Goal: Task Accomplishment & Management: Manage account settings

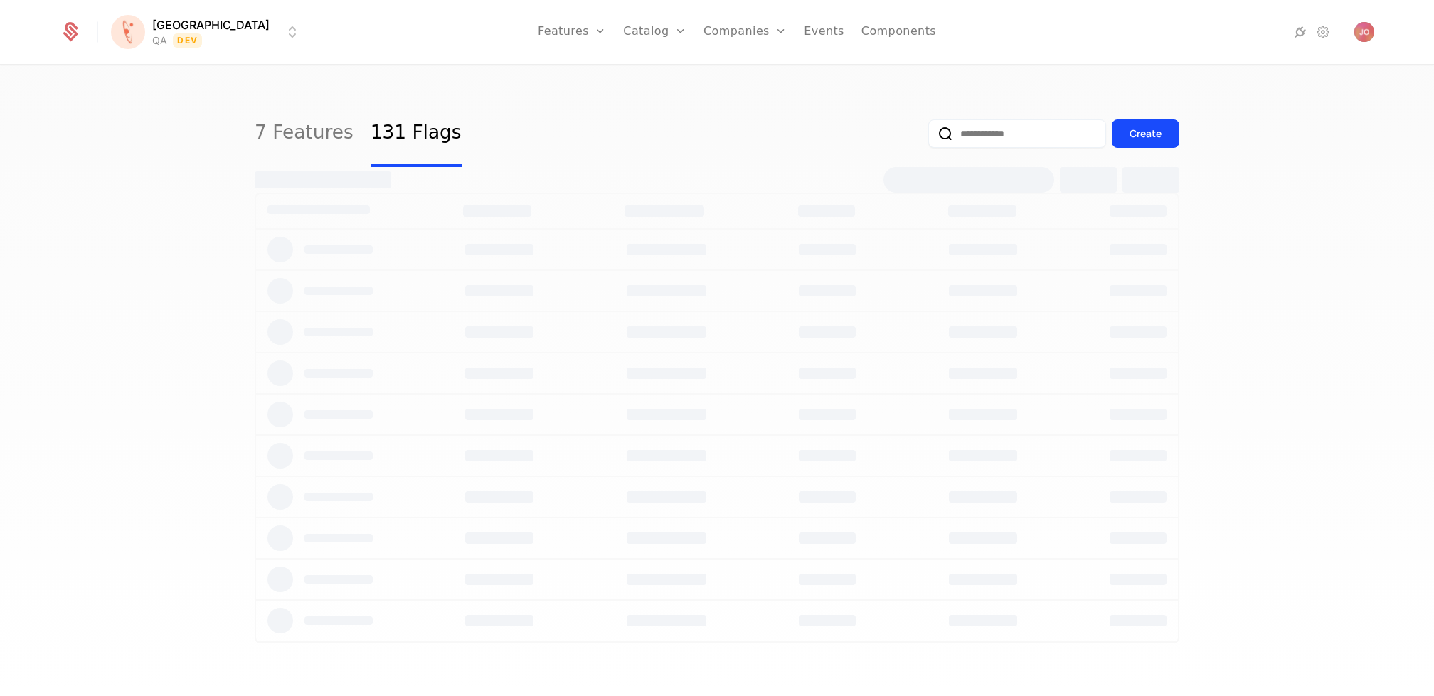
select select "***"
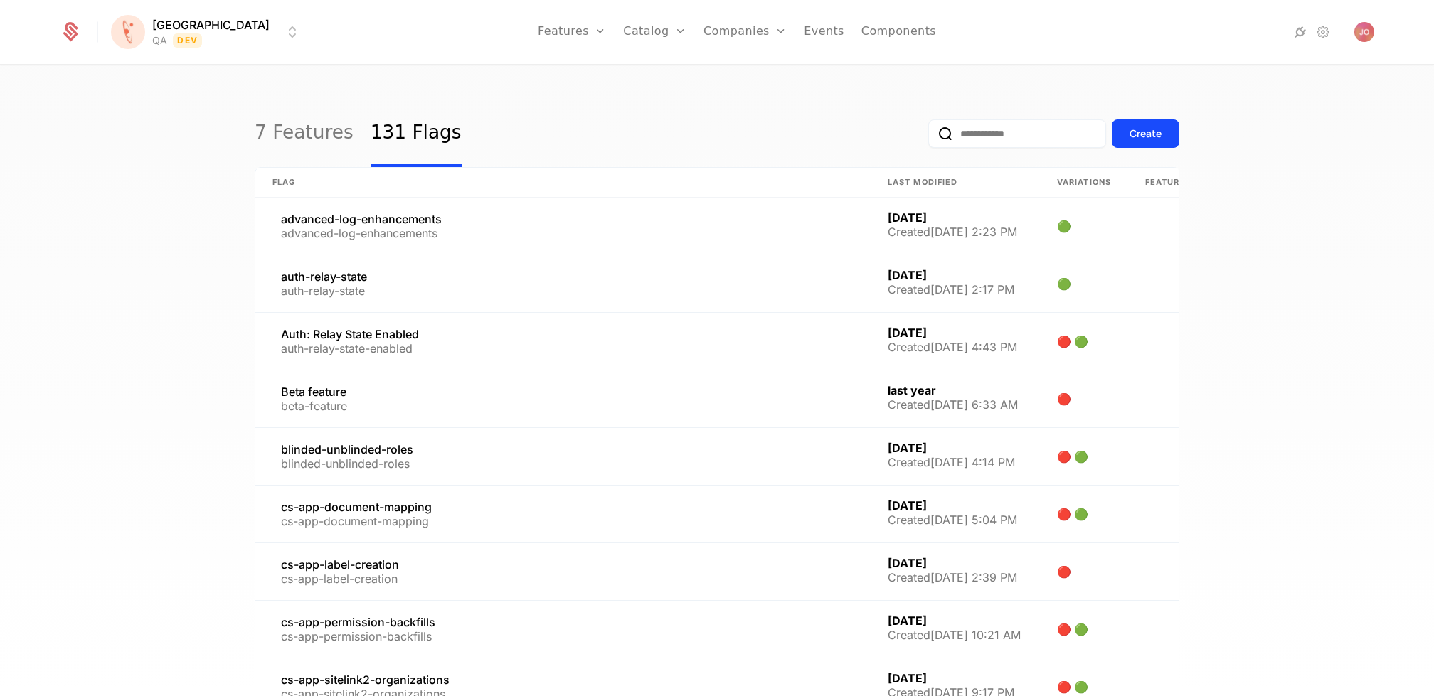
click at [1017, 137] on input "email" at bounding box center [1017, 134] width 178 height 28
type input "*****"
click at [928, 137] on button "submit" at bounding box center [928, 137] width 0 height 0
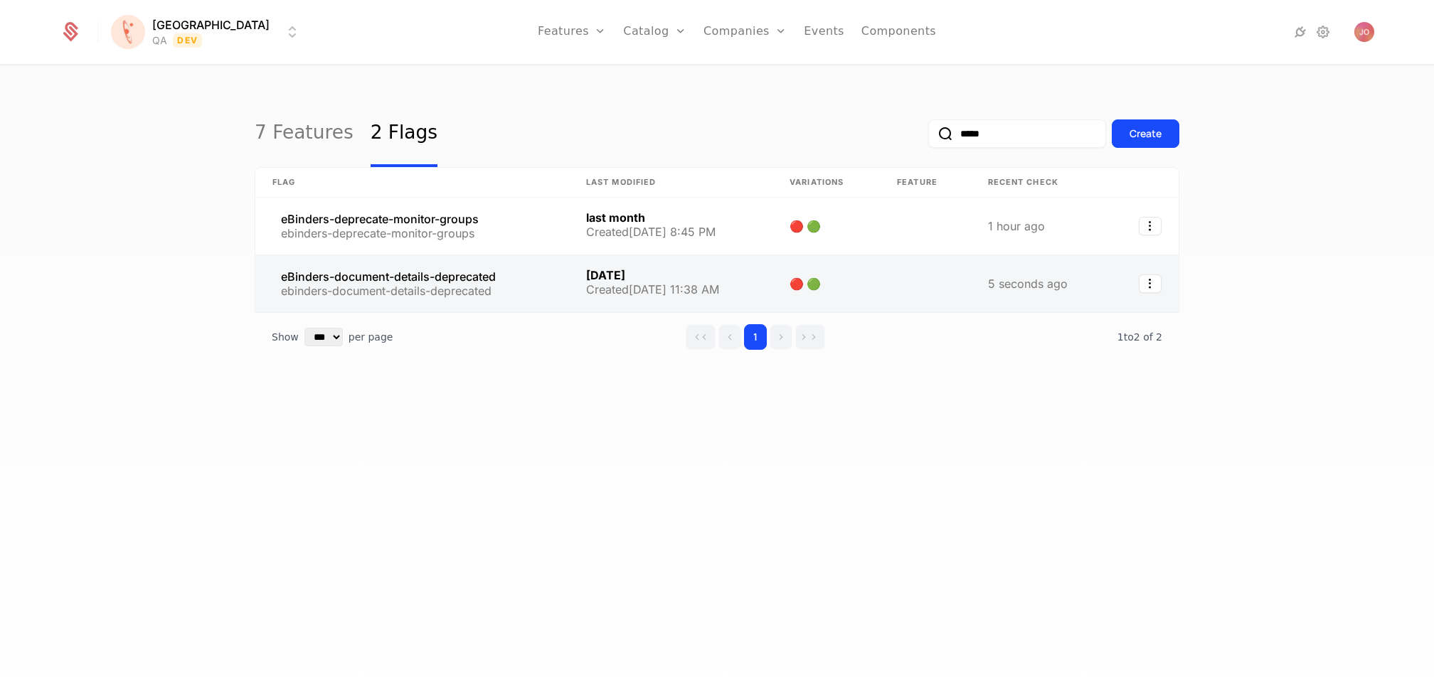
click at [434, 283] on link at bounding box center [412, 283] width 314 height 57
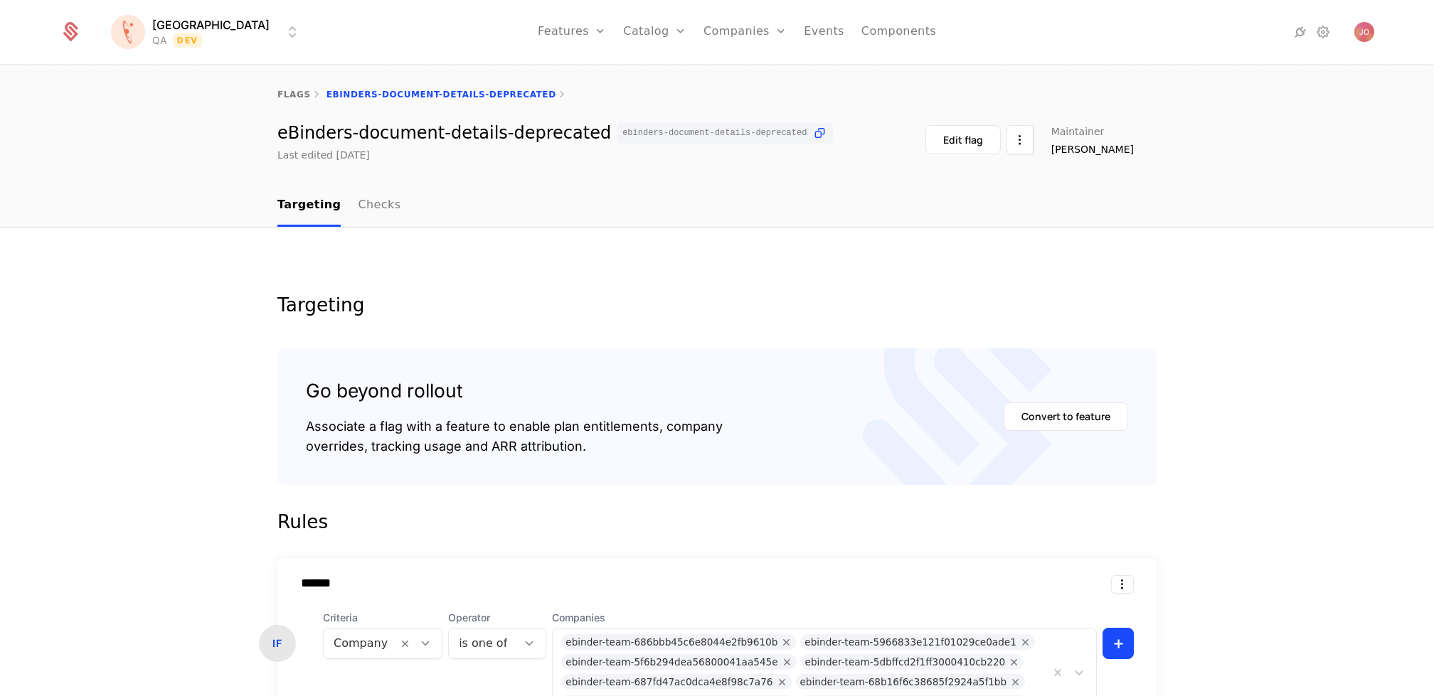
click at [171, 43] on html "[PERSON_NAME] QA Dev Features Features Flags Catalog Plans Add Ons Credits Conf…" at bounding box center [717, 348] width 1434 height 696
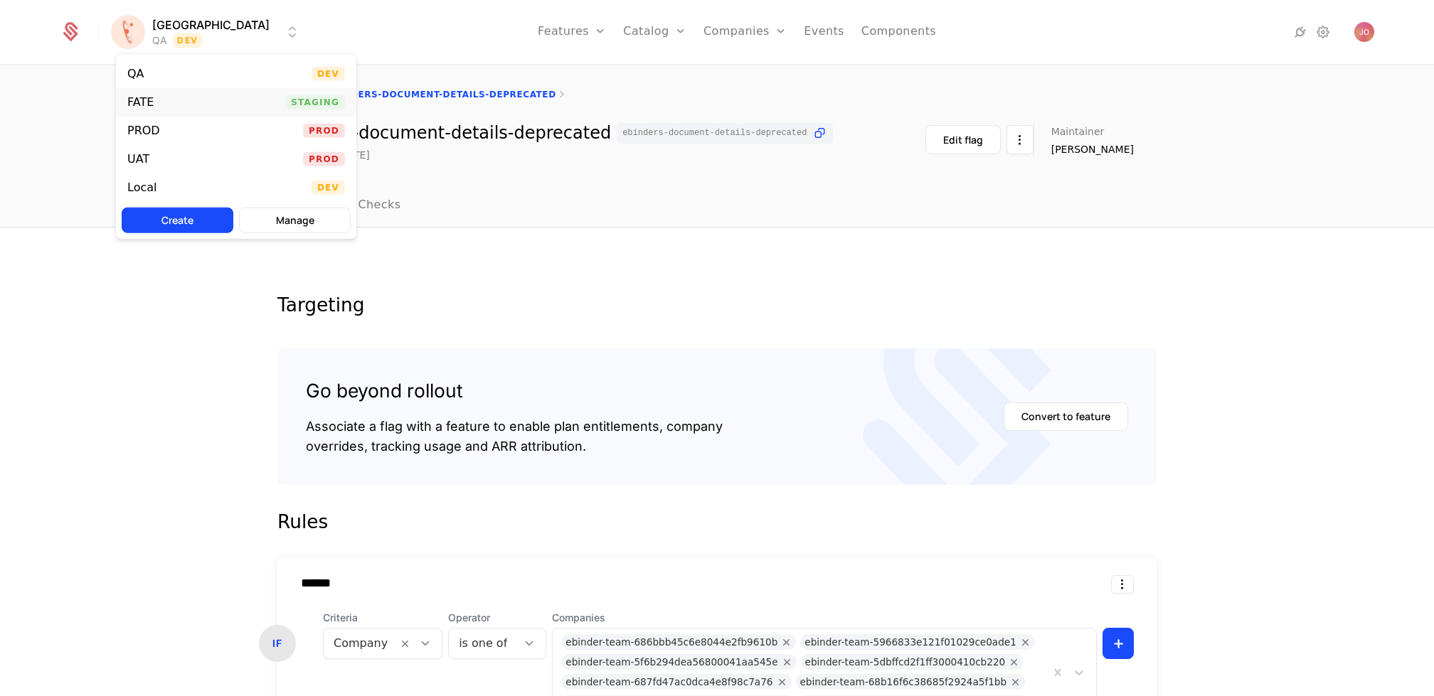
click at [193, 91] on div "FATE Staging" at bounding box center [236, 102] width 240 height 28
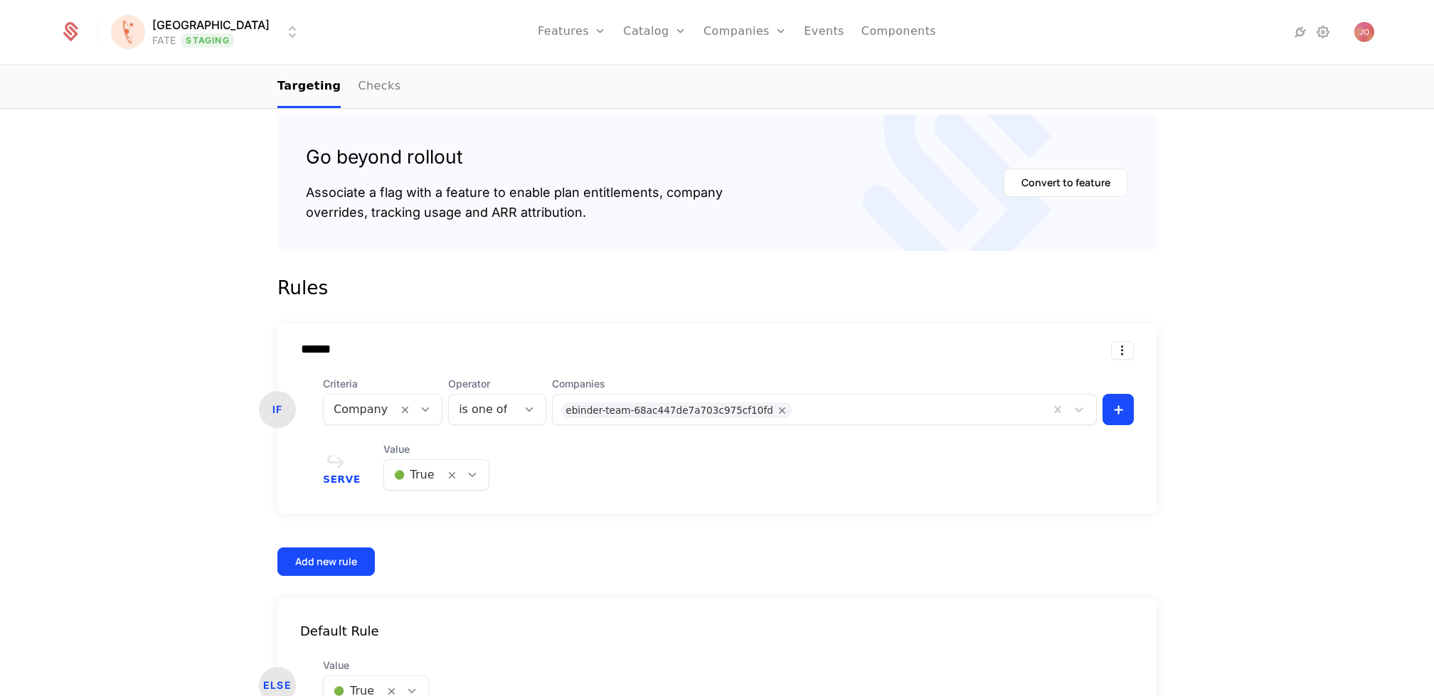
scroll to position [334, 0]
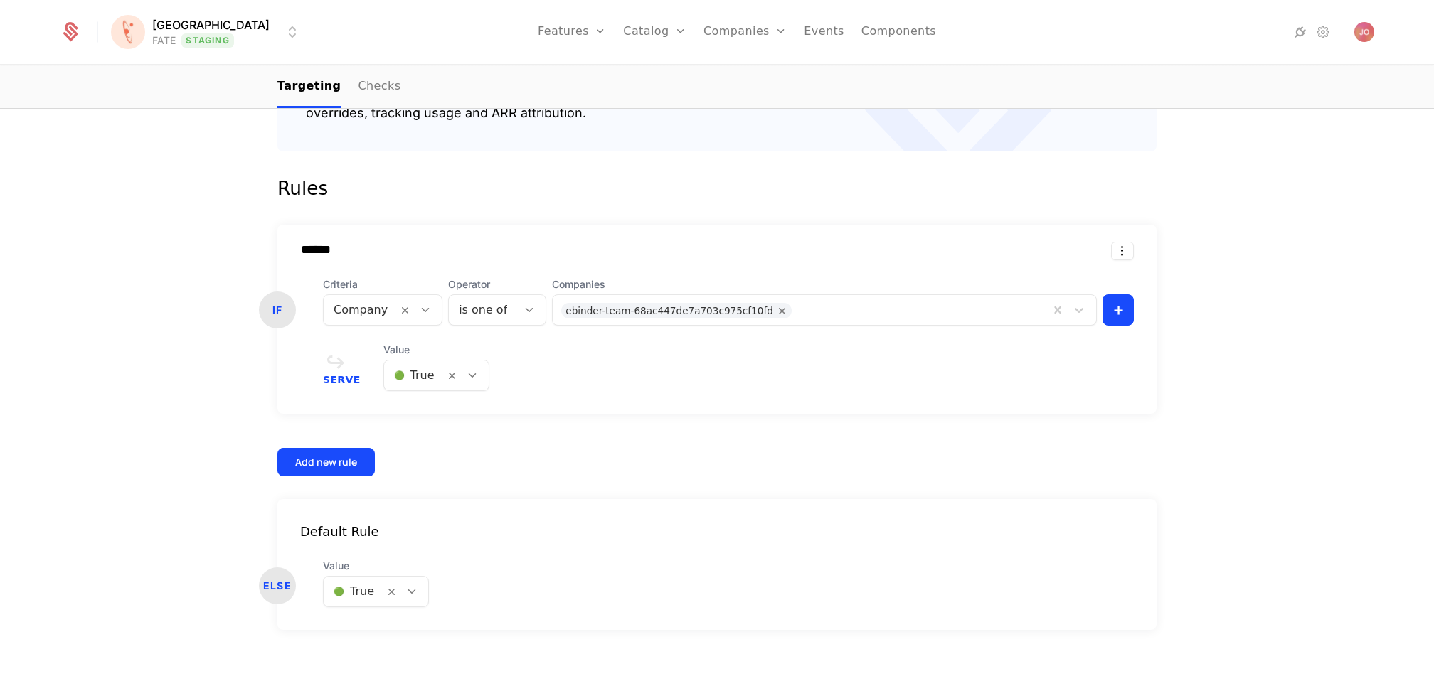
click at [433, 379] on div "🟢 True" at bounding box center [414, 376] width 60 height 26
click at [422, 445] on span "🔴 False" at bounding box center [412, 438] width 48 height 13
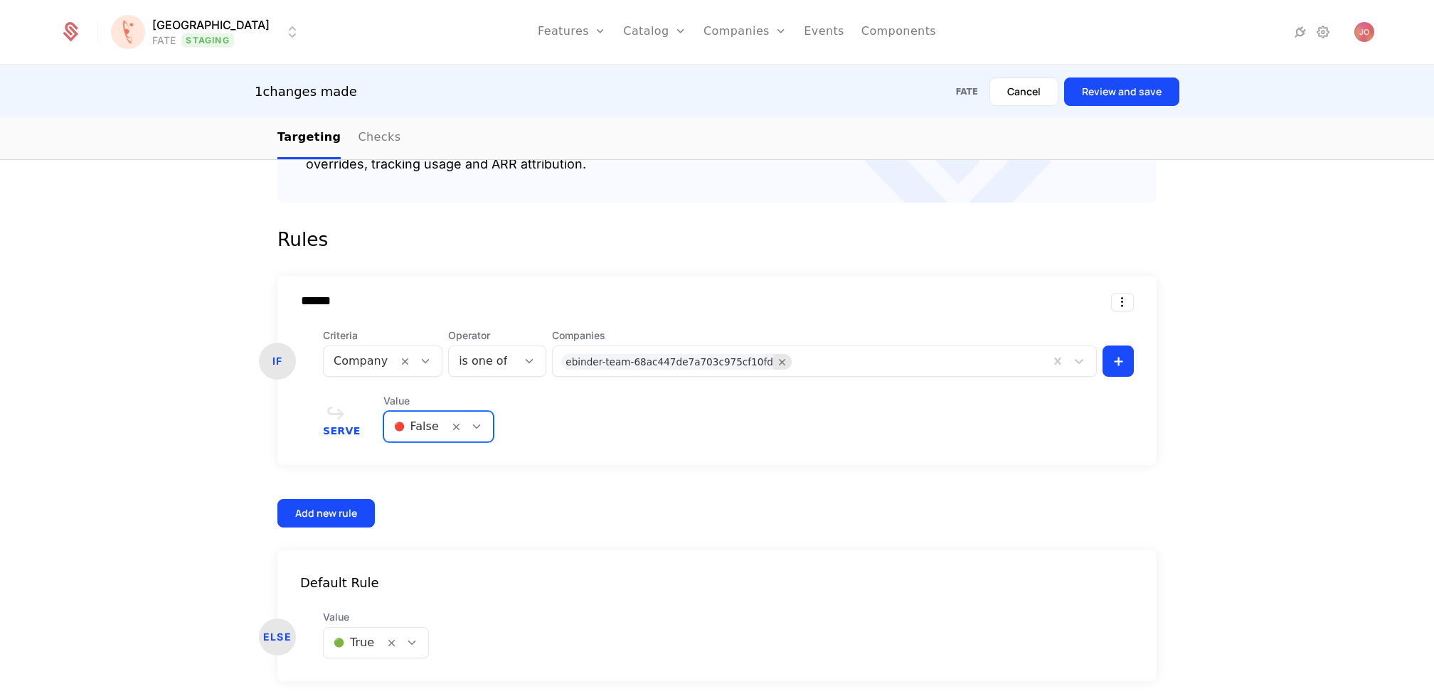
click at [776, 360] on icon "Remove ebinder-team-68ac447de7a703c975cf10fd" at bounding box center [782, 362] width 13 height 13
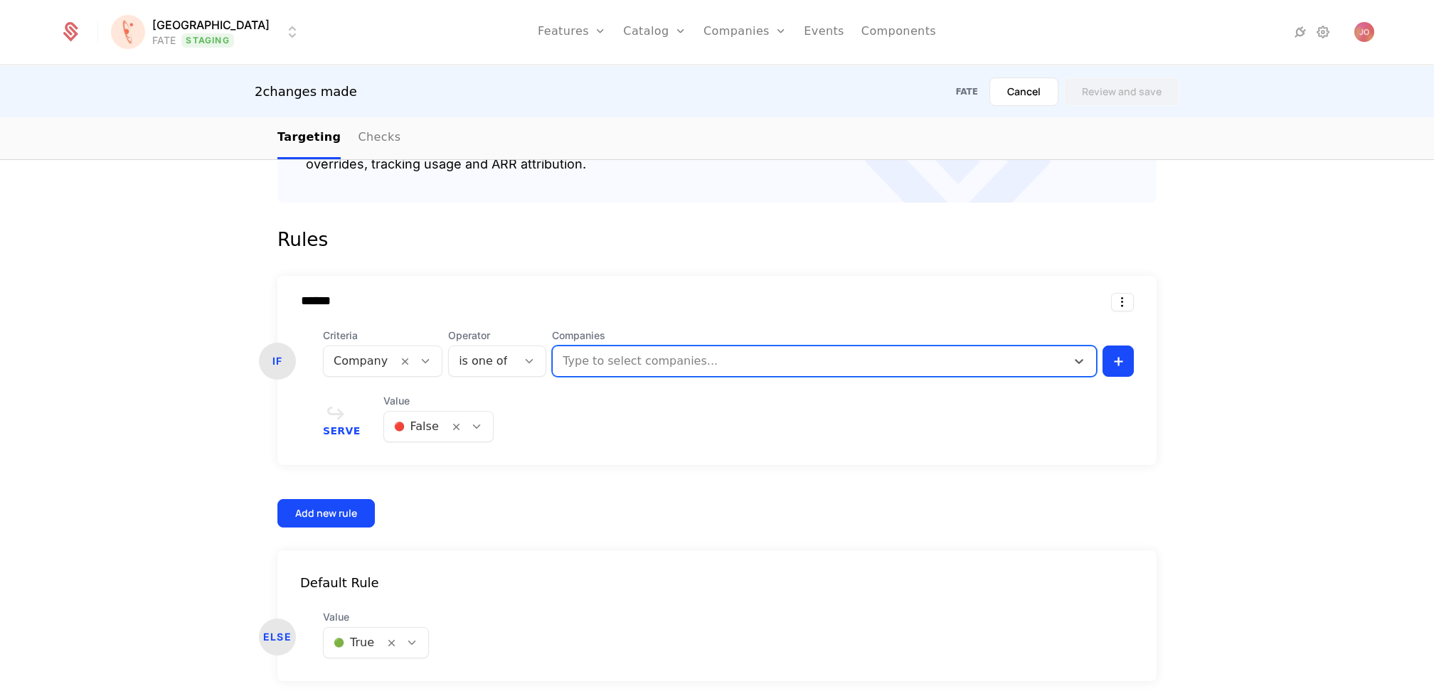
click at [675, 359] on div at bounding box center [811, 361] width 494 height 20
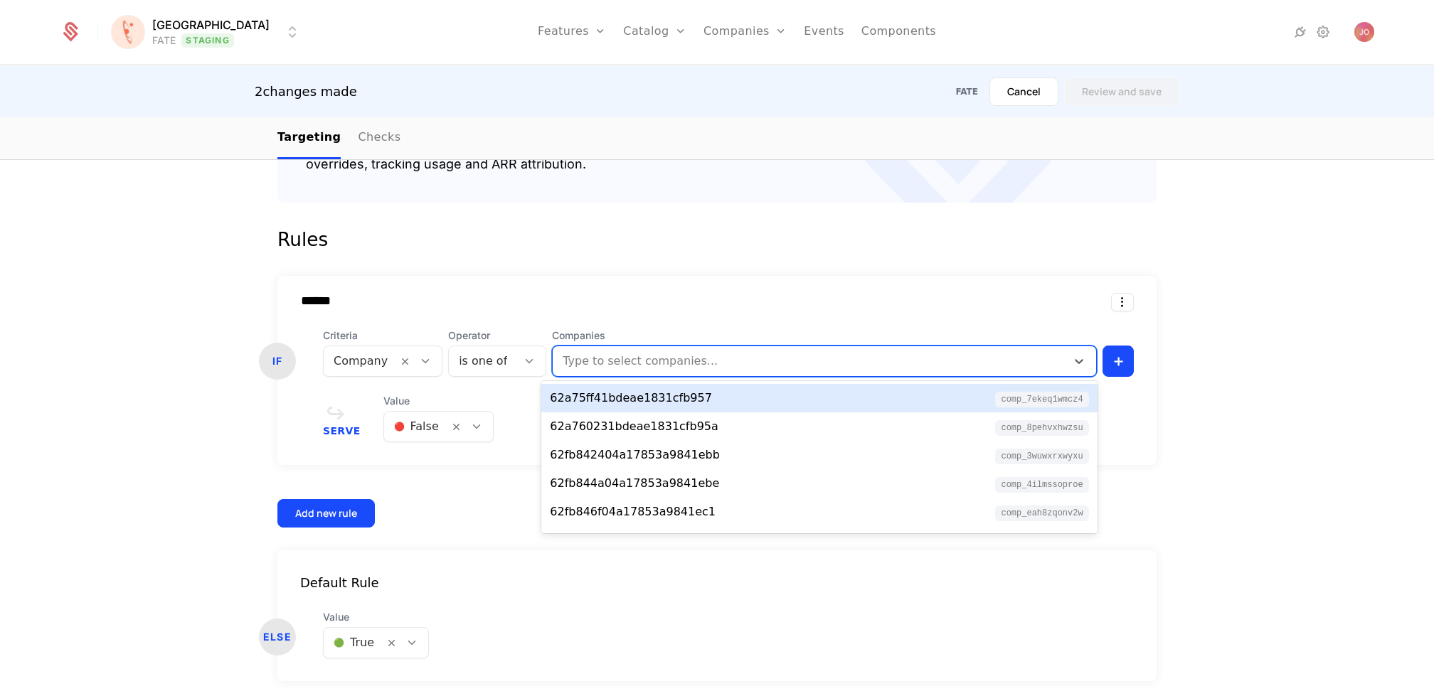
paste input "**********"
type input "**********"
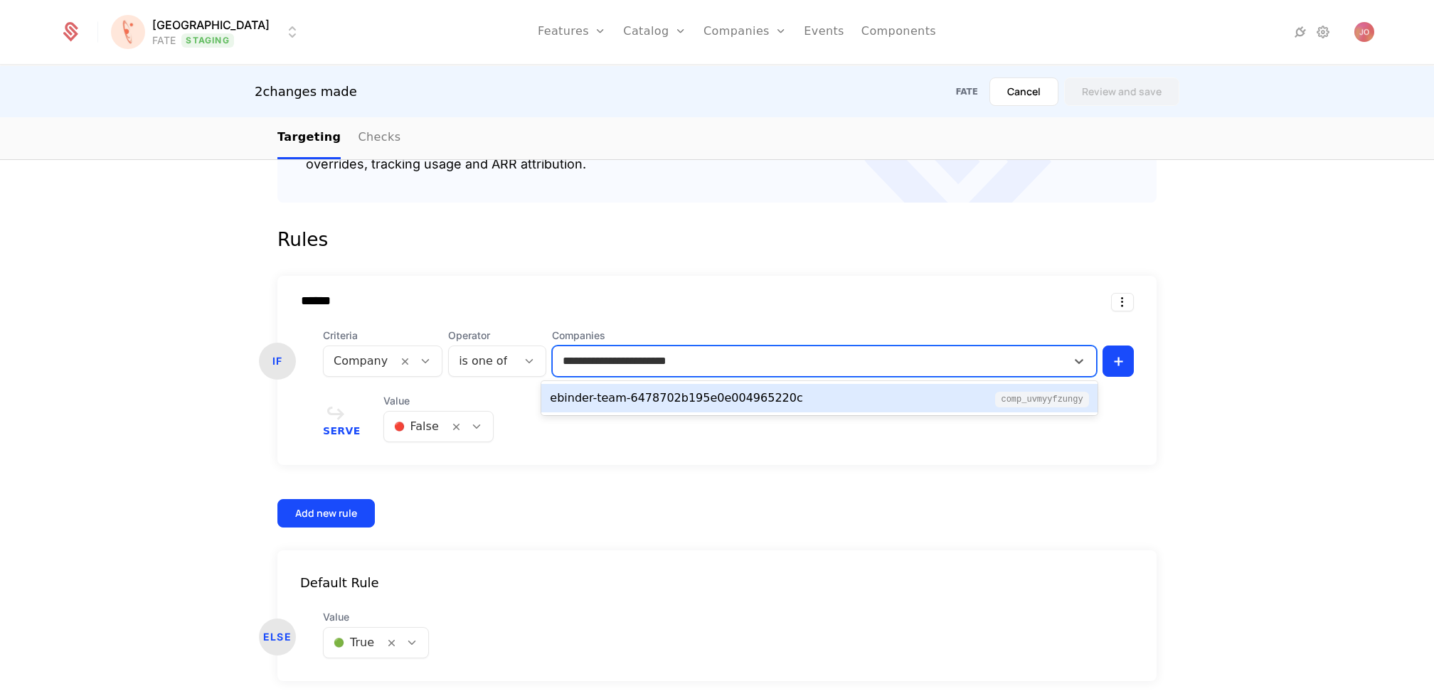
click at [686, 398] on div "ebinder-team-6478702b195e0e004965220c" at bounding box center [676, 398] width 253 height 17
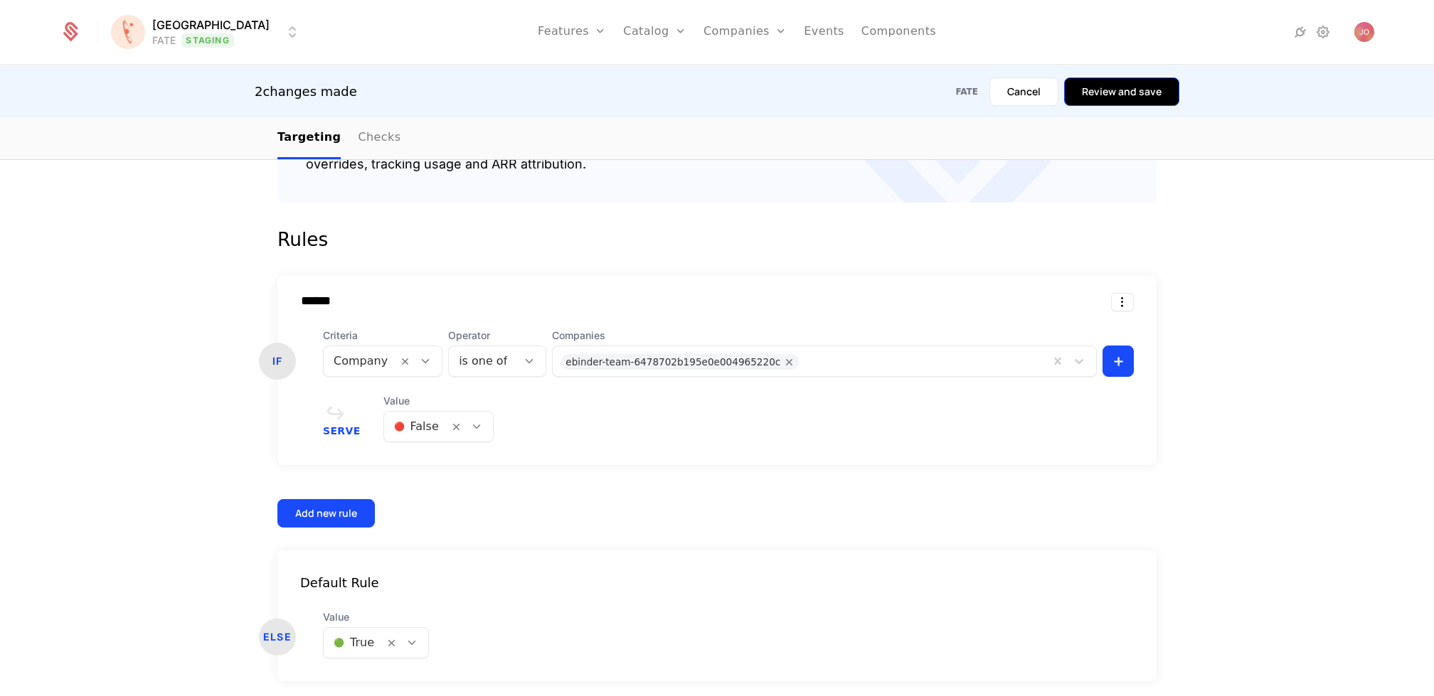
click at [1148, 80] on button "Review and save" at bounding box center [1121, 92] width 115 height 28
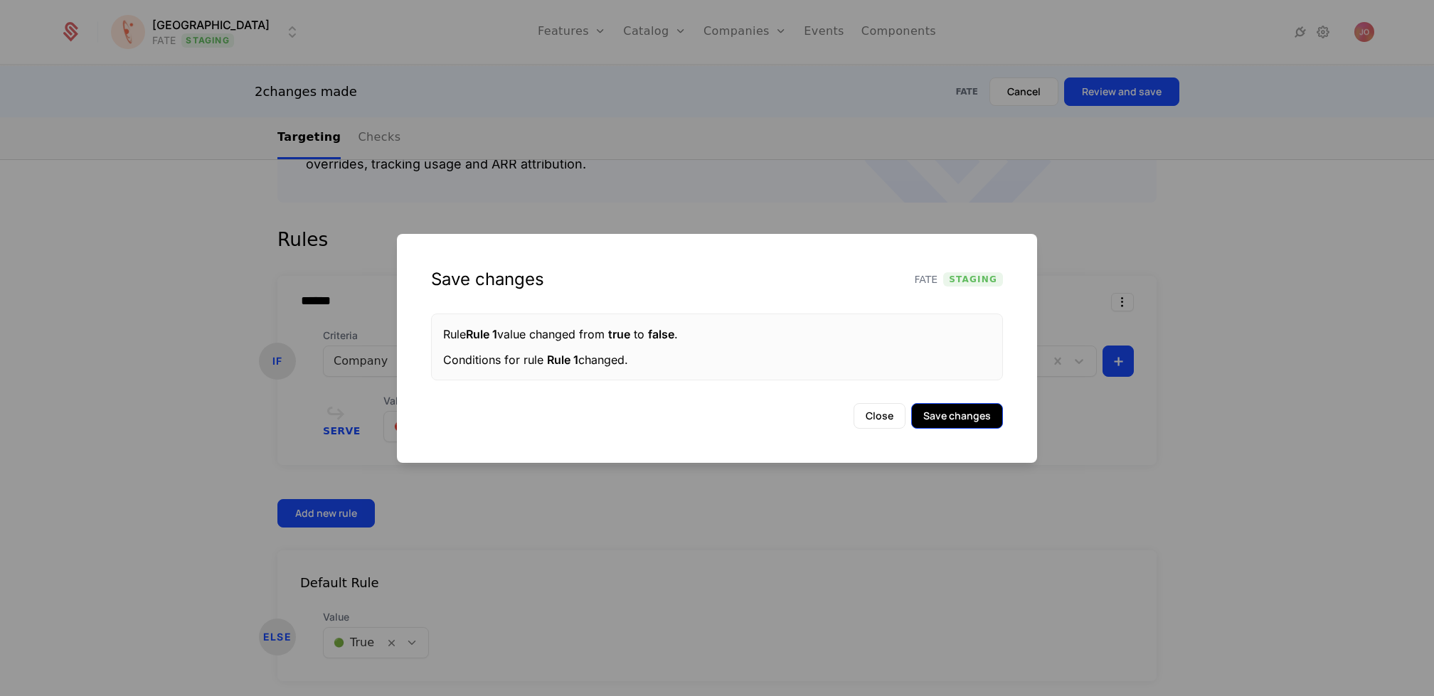
click at [950, 413] on button "Save changes" at bounding box center [957, 416] width 92 height 26
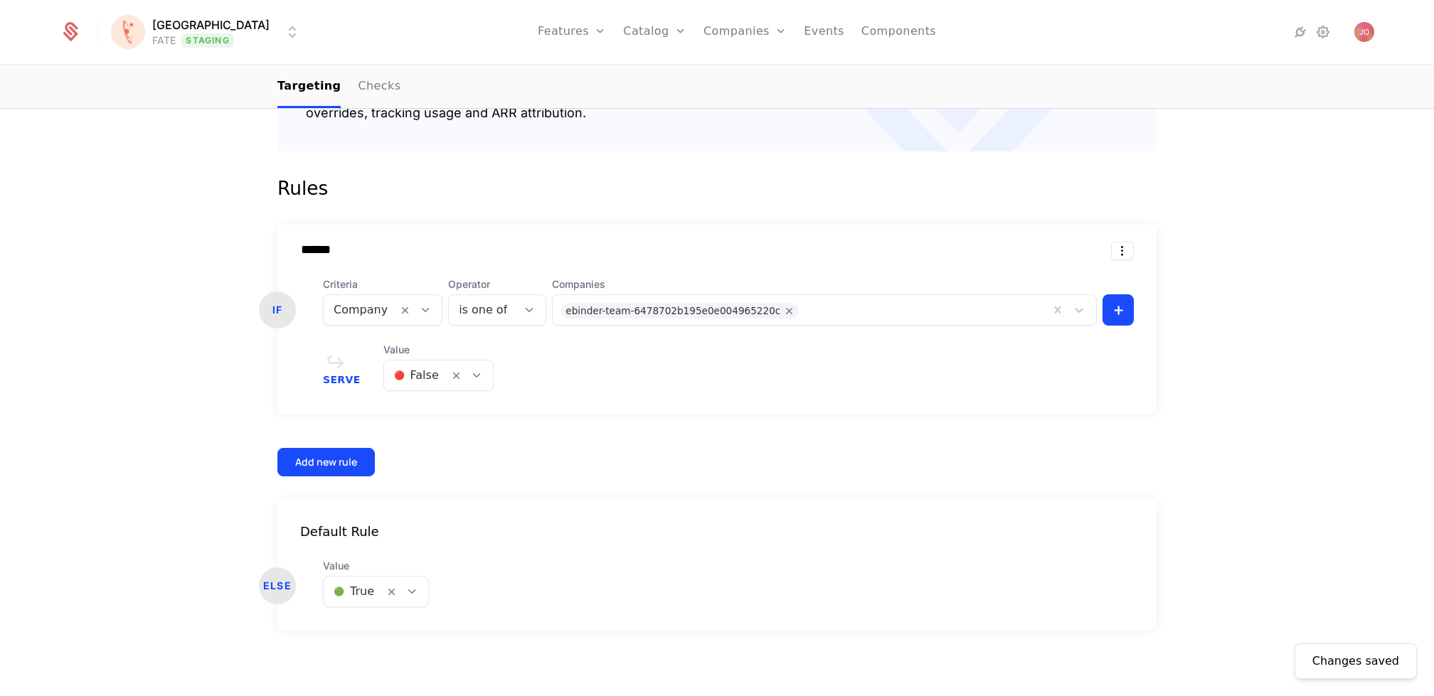
click at [420, 369] on div at bounding box center [416, 376] width 45 height 20
click at [442, 405] on div "🟢 True" at bounding box center [433, 412] width 90 height 14
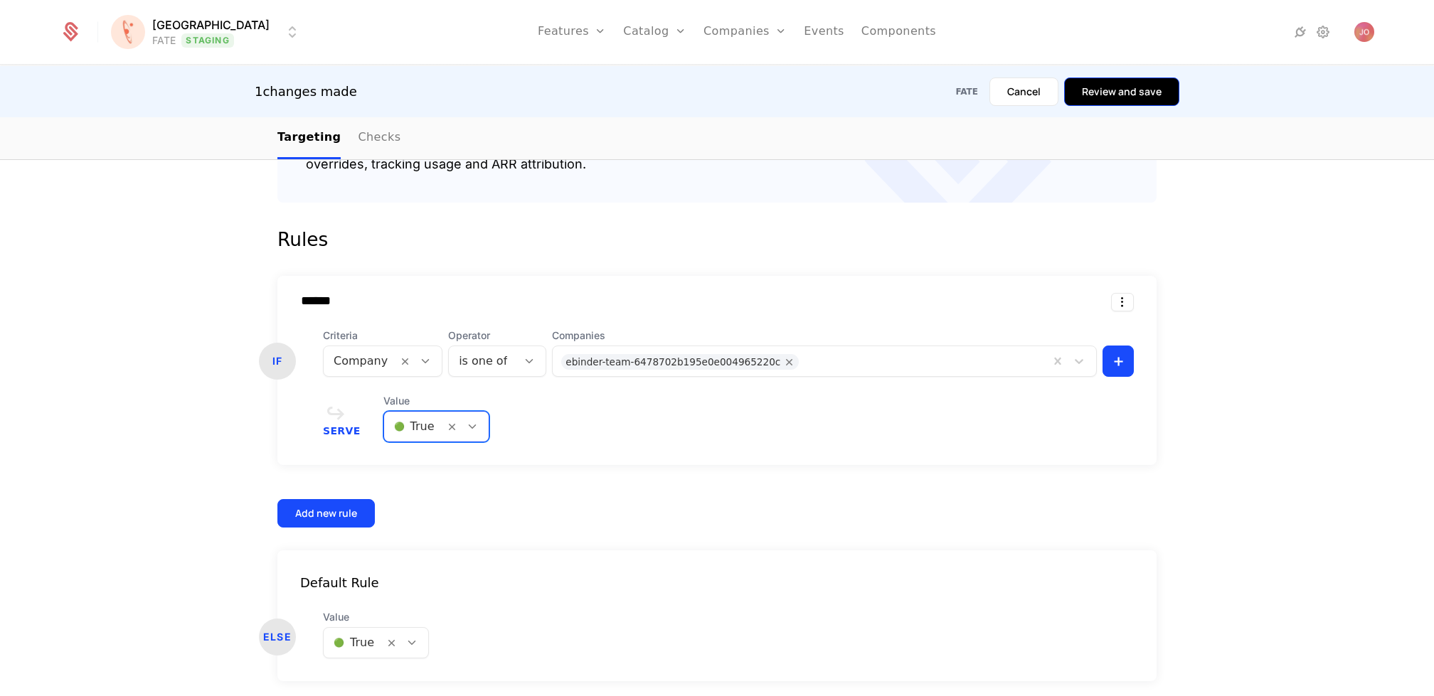
click at [1134, 87] on button "Review and save" at bounding box center [1121, 92] width 115 height 28
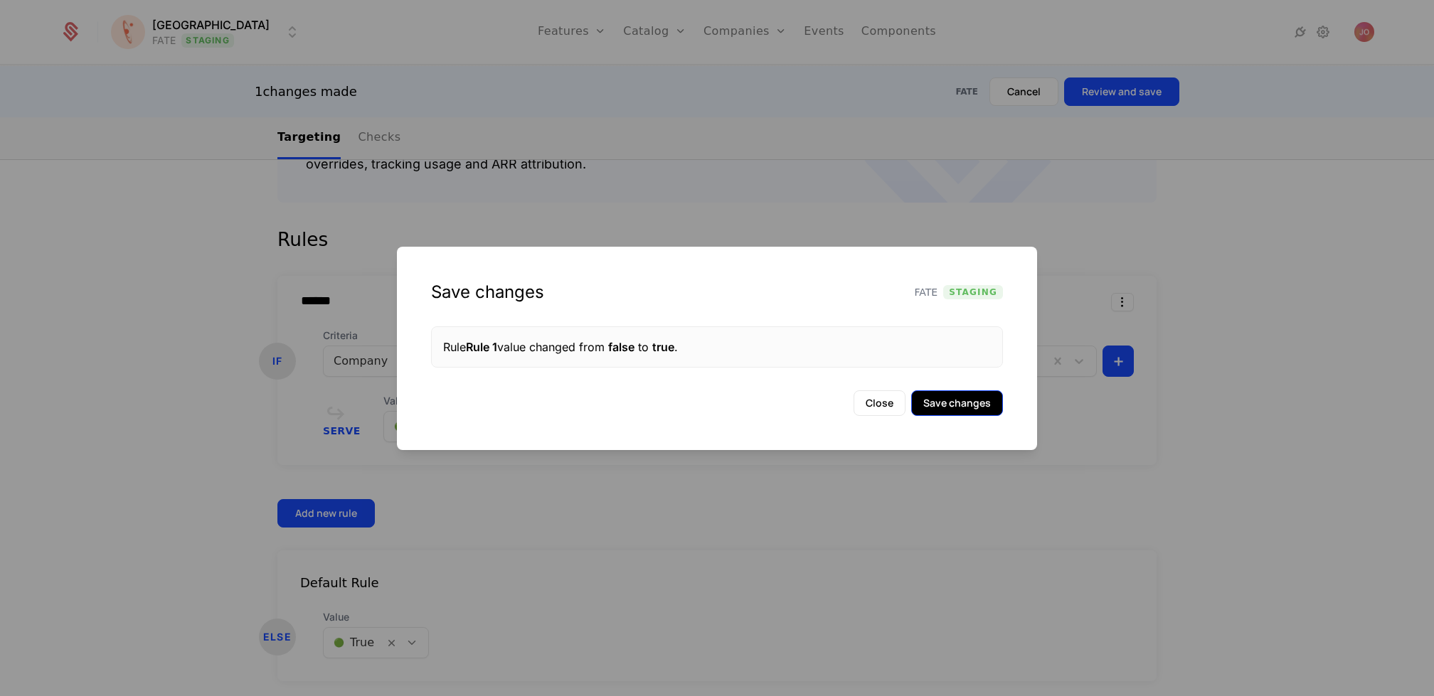
click at [955, 403] on button "Save changes" at bounding box center [957, 404] width 92 height 26
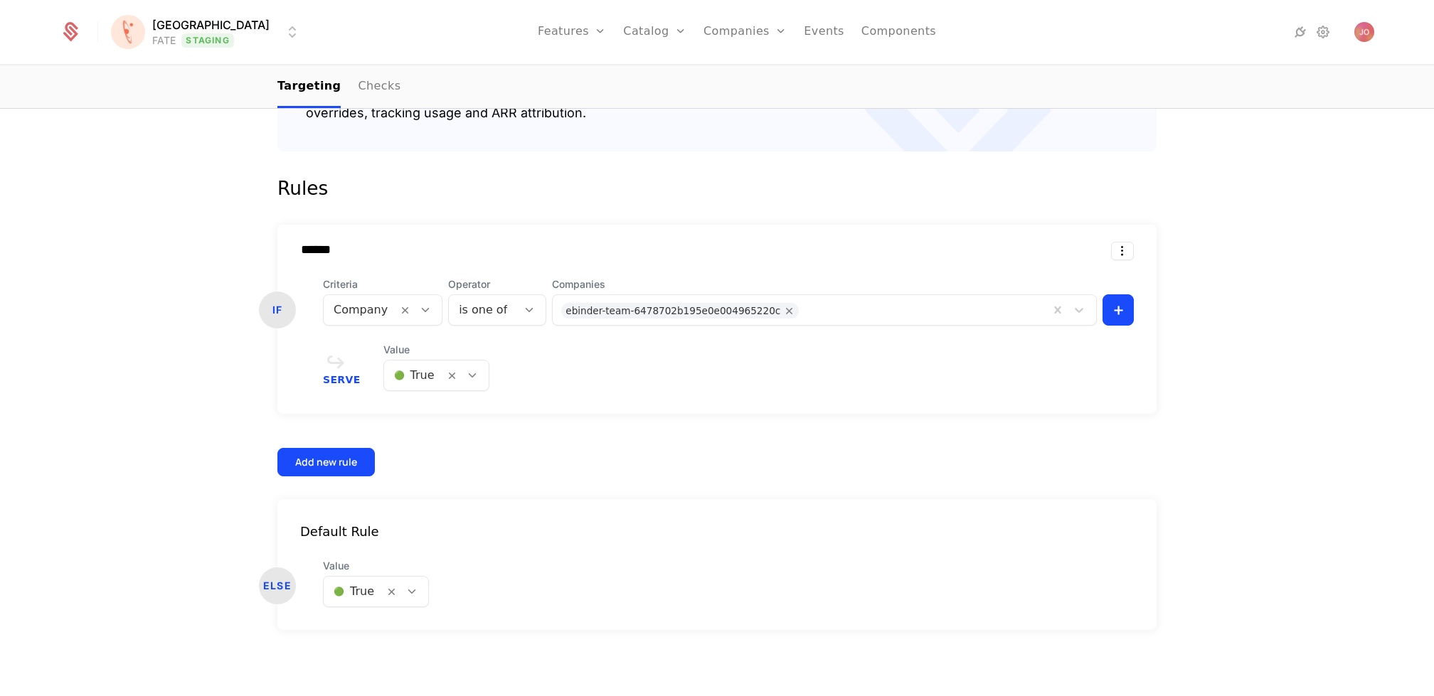
click at [423, 370] on div at bounding box center [414, 376] width 41 height 20
click at [435, 445] on div "🔴 False" at bounding box center [431, 438] width 104 height 26
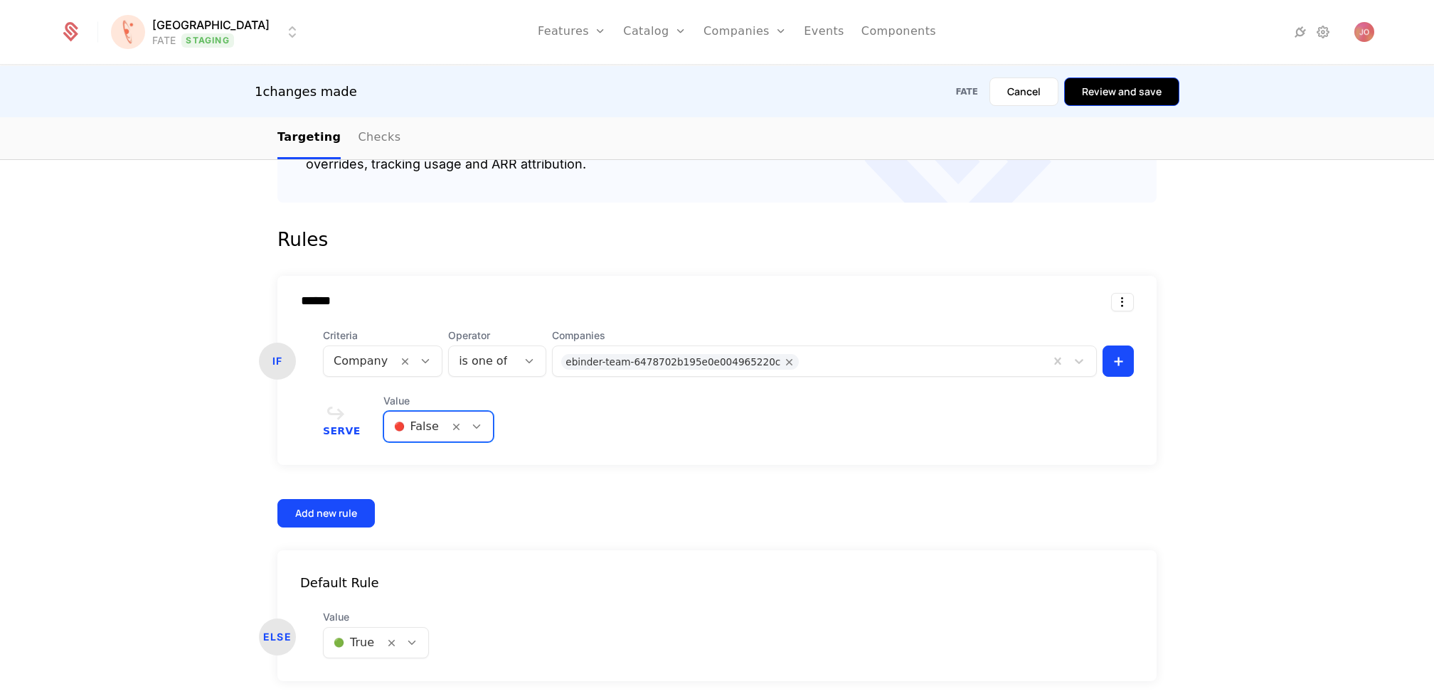
click at [1108, 97] on button "Review and save" at bounding box center [1121, 92] width 115 height 28
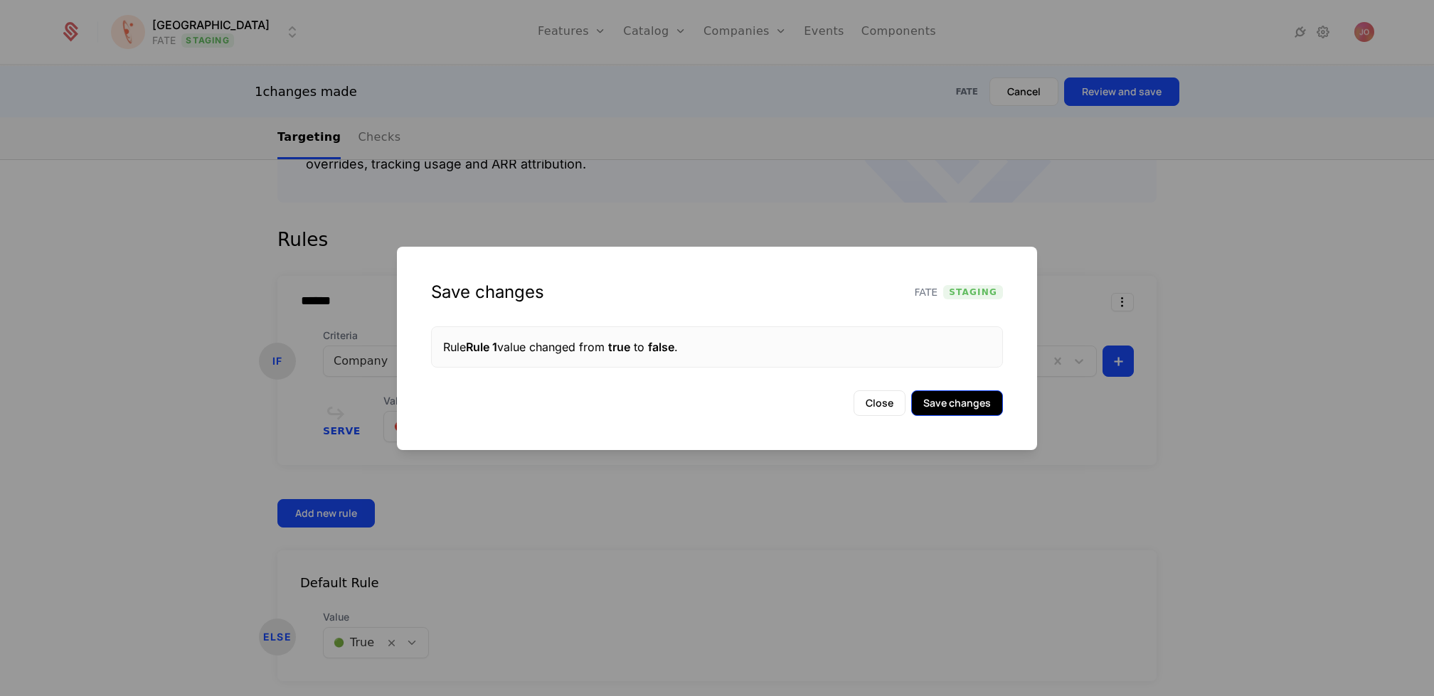
click at [971, 402] on button "Save changes" at bounding box center [957, 404] width 92 height 26
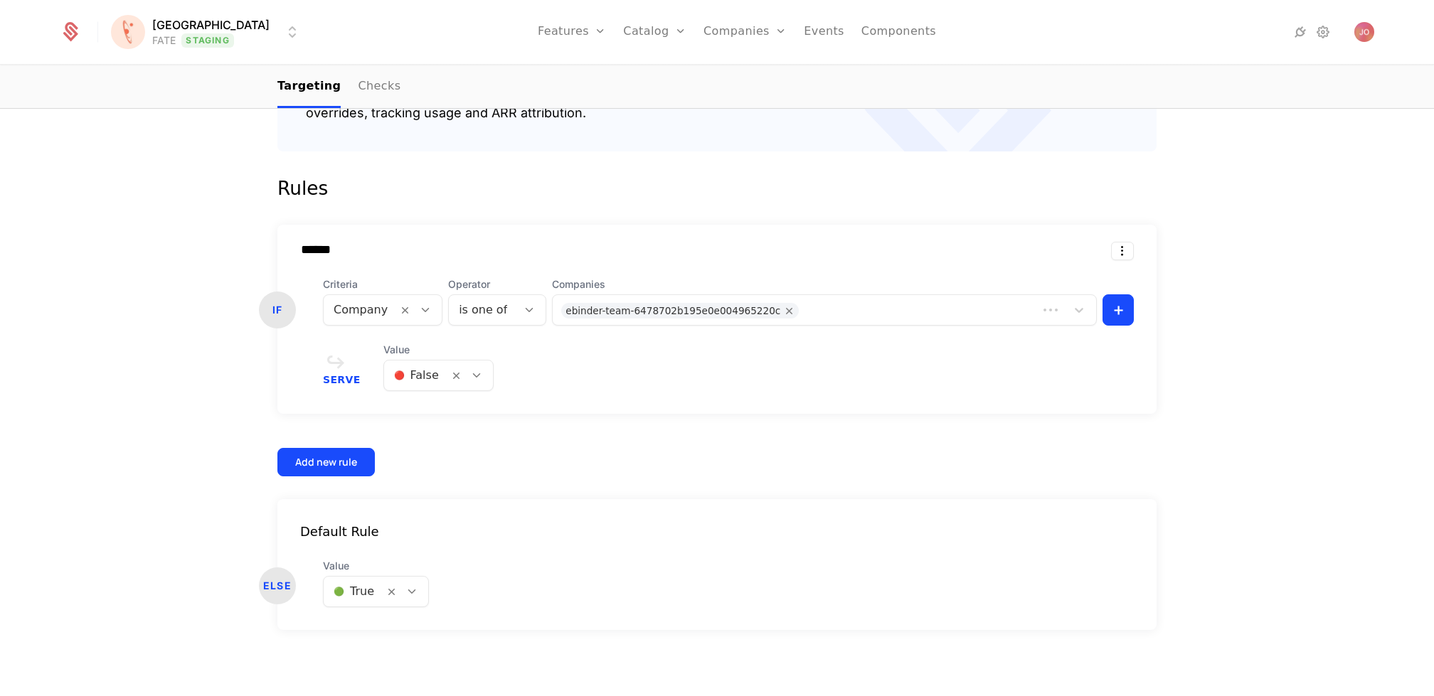
click at [415, 376] on div at bounding box center [416, 376] width 45 height 20
click at [425, 411] on span "🟢 True" at bounding box center [409, 412] width 43 height 13
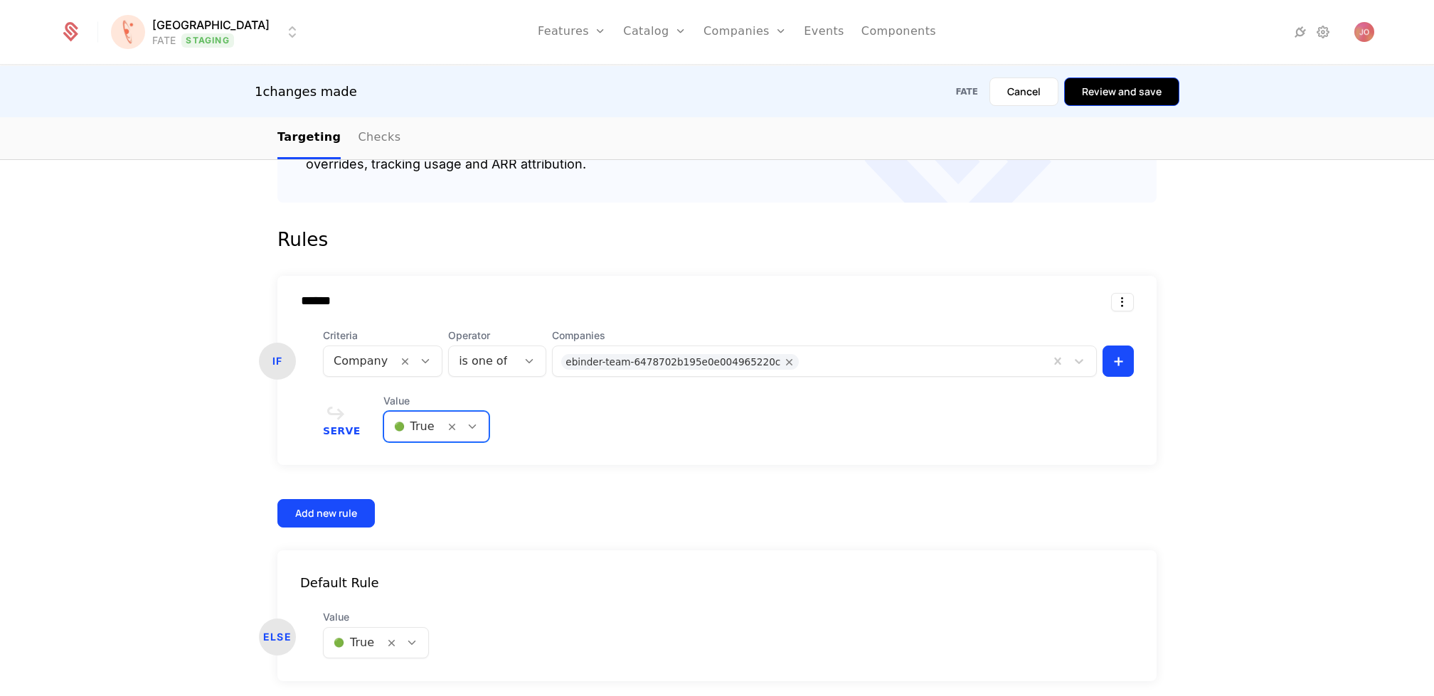
click at [1110, 95] on button "Review and save" at bounding box center [1121, 92] width 115 height 28
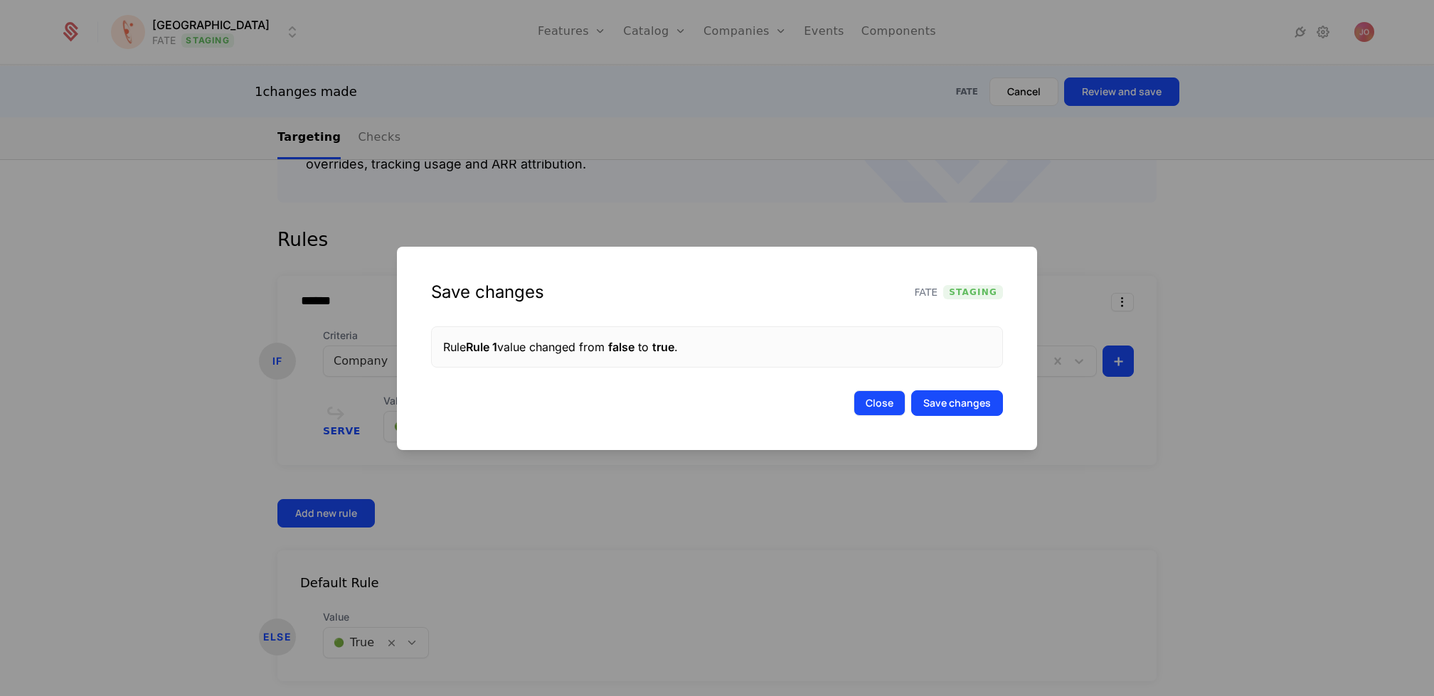
click at [895, 395] on button "Close" at bounding box center [880, 404] width 52 height 26
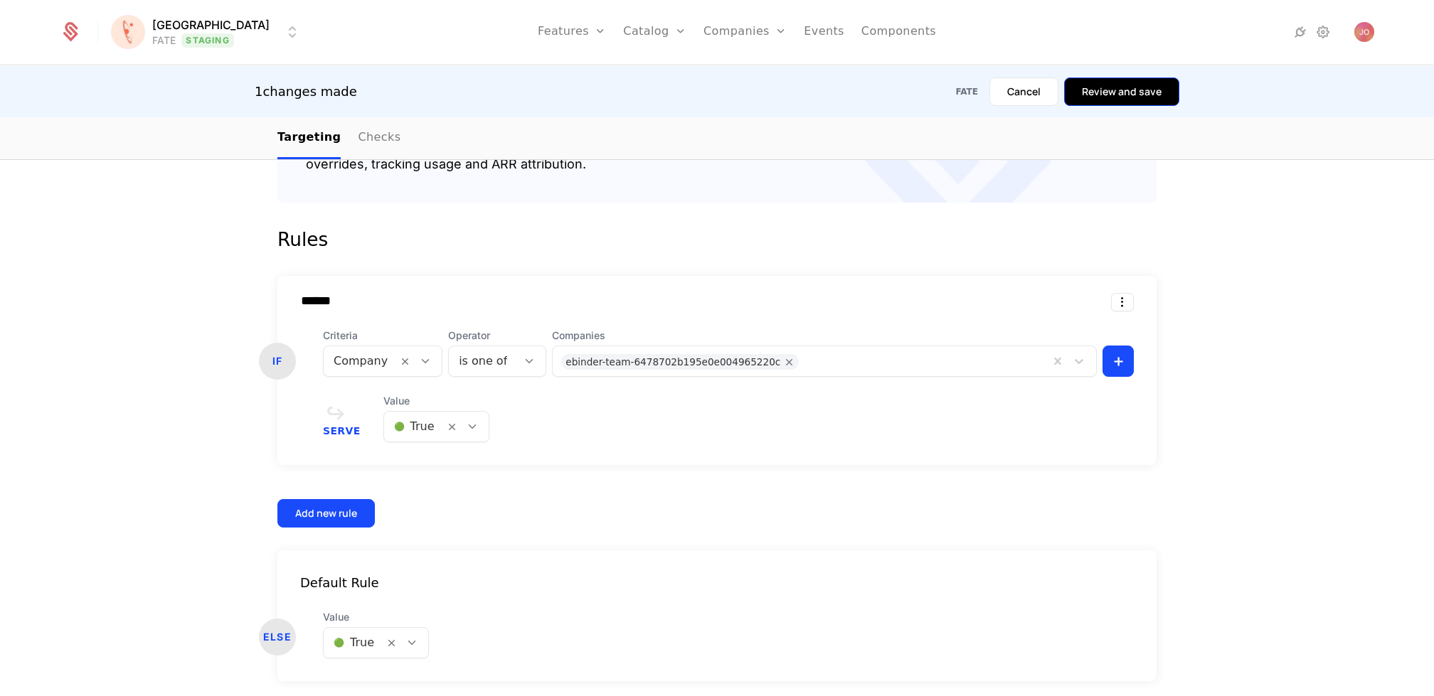
click at [1113, 92] on button "Review and save" at bounding box center [1121, 92] width 115 height 28
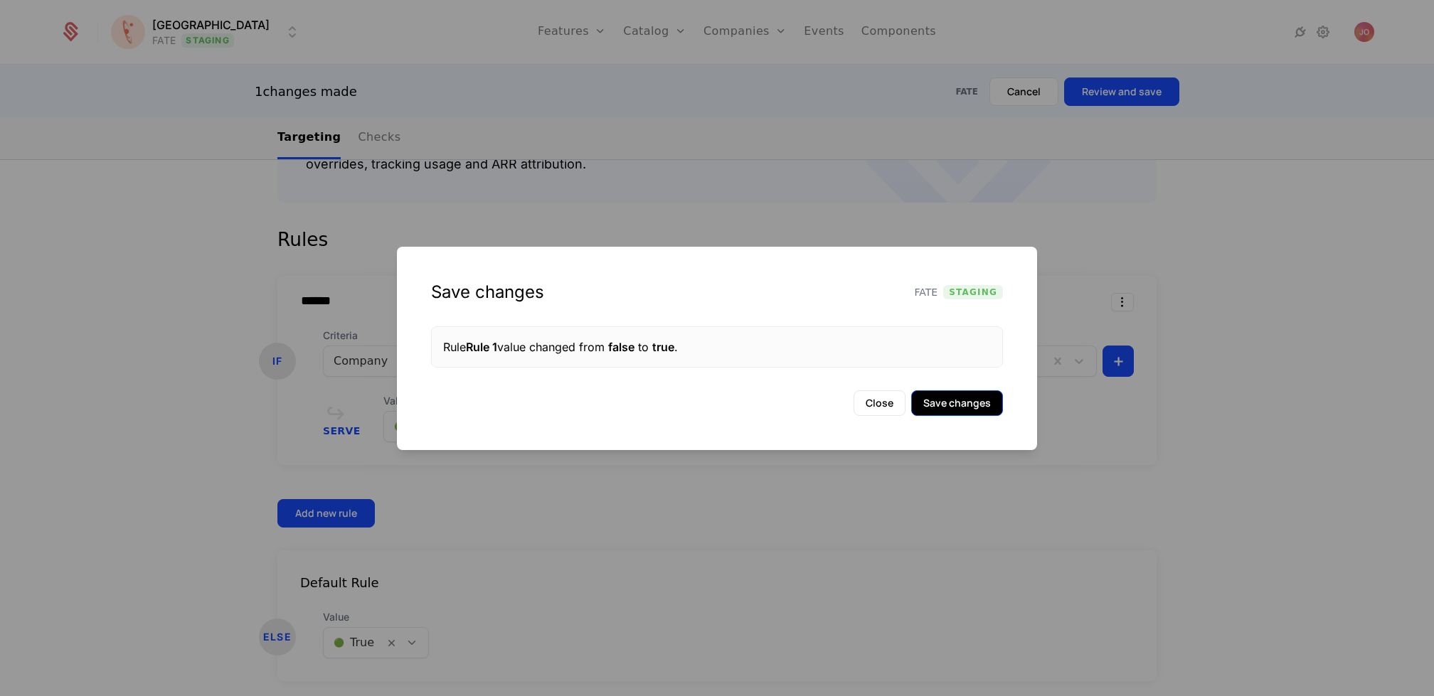
click at [986, 405] on button "Save changes" at bounding box center [957, 404] width 92 height 26
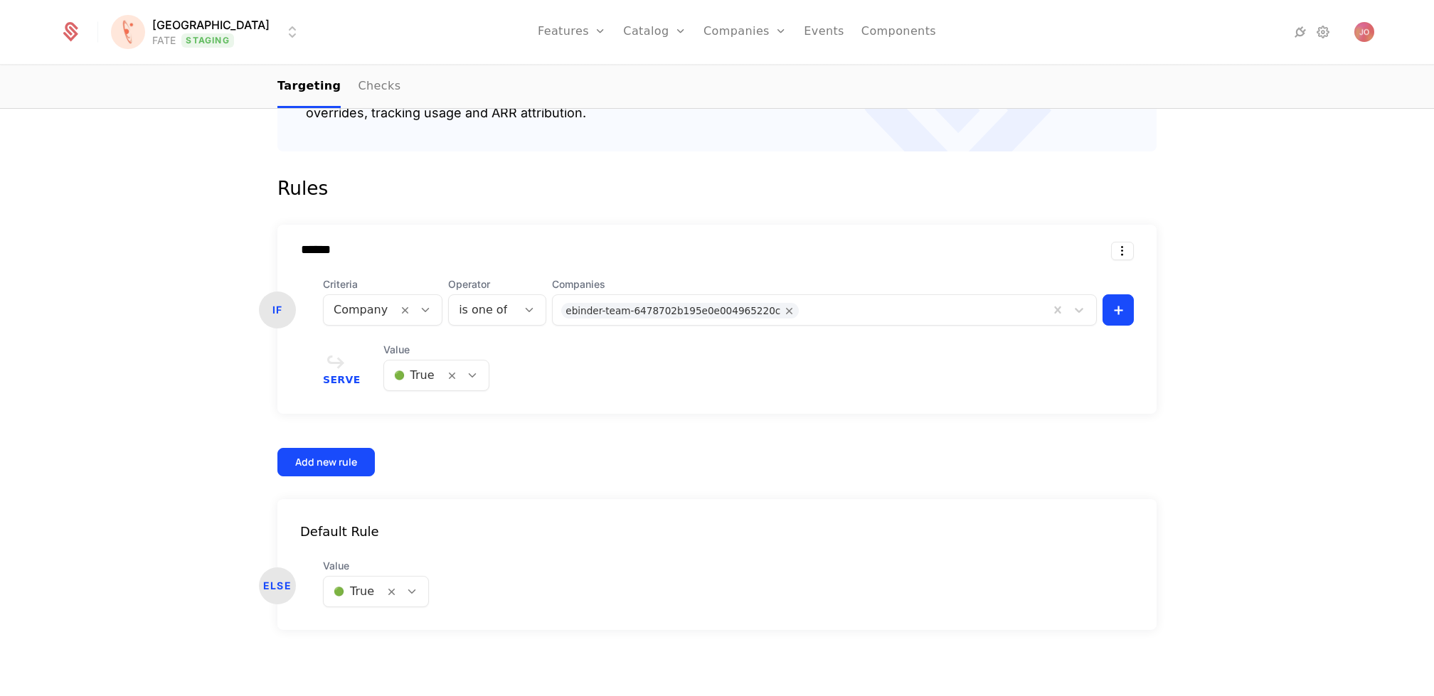
scroll to position [0, 0]
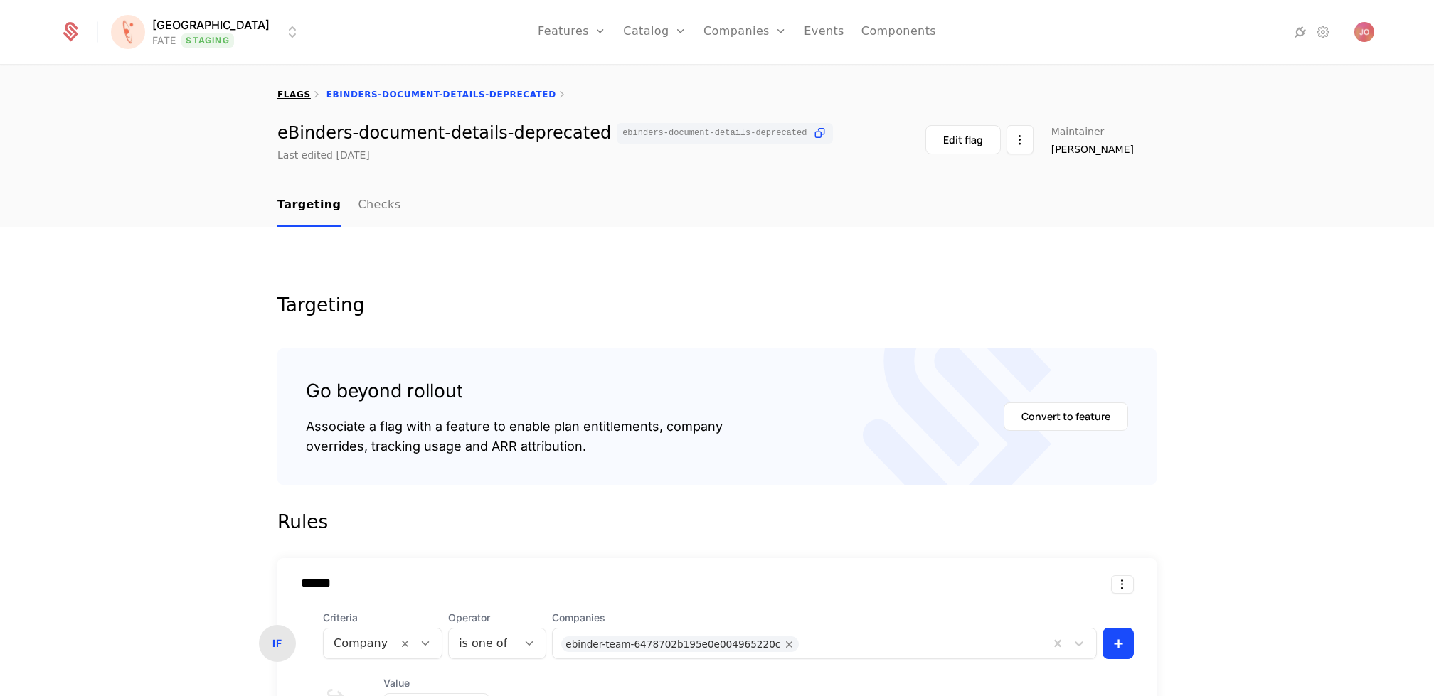
click at [291, 91] on link "flags" at bounding box center [293, 95] width 33 height 10
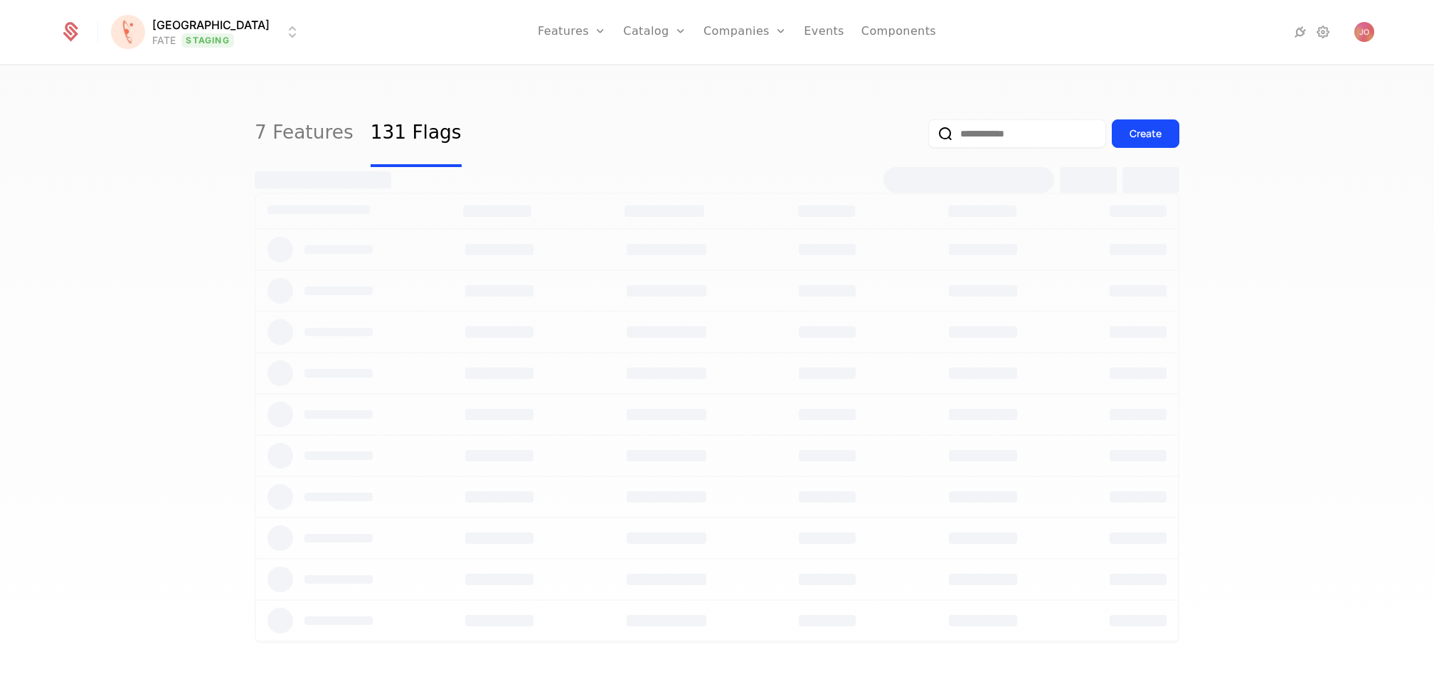
select select "***"
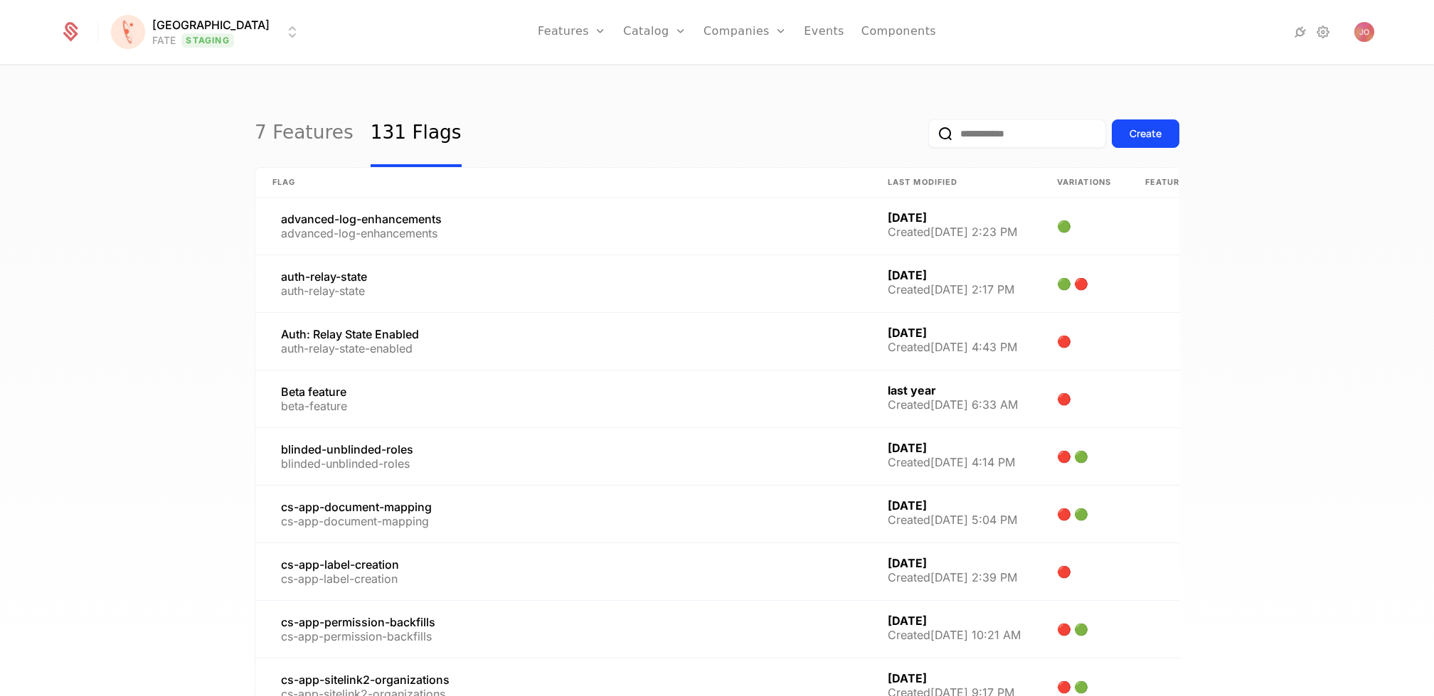
click at [964, 129] on input "email" at bounding box center [1017, 134] width 178 height 28
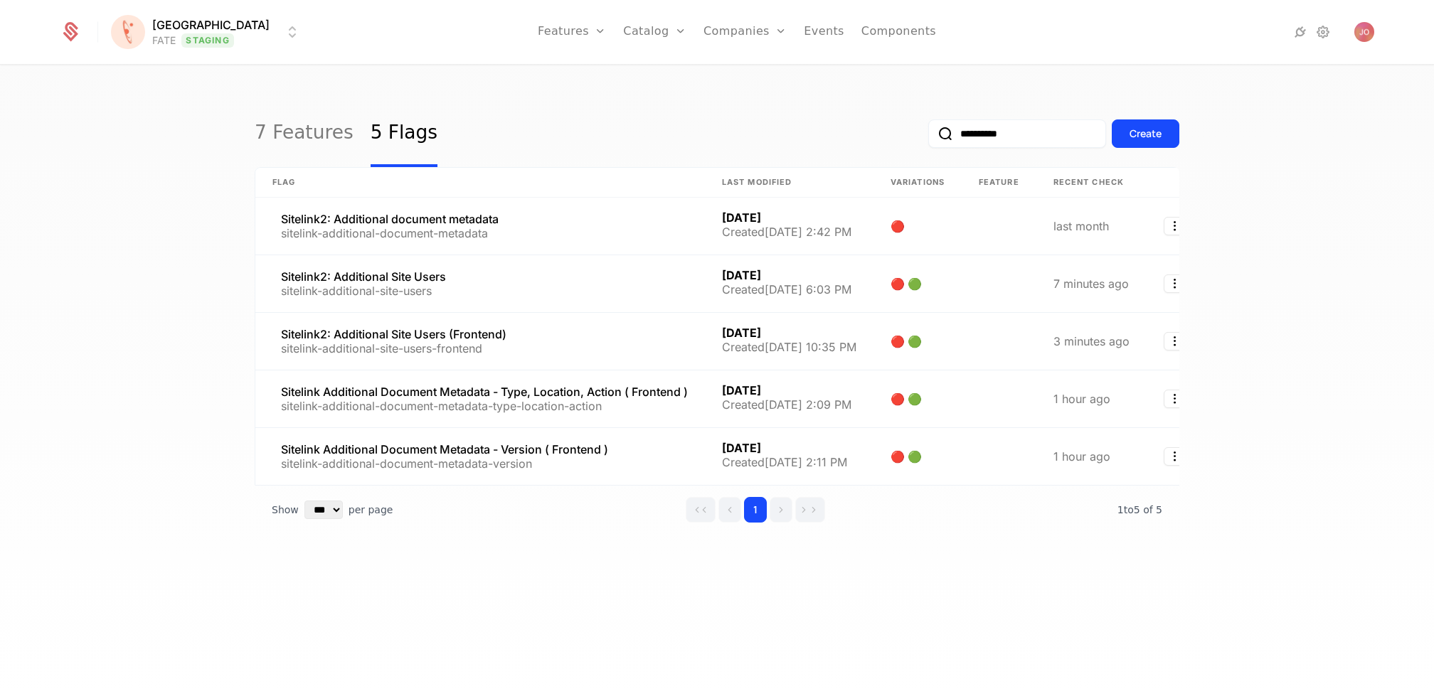
type input "**********"
click at [928, 137] on button "submit" at bounding box center [928, 137] width 0 height 0
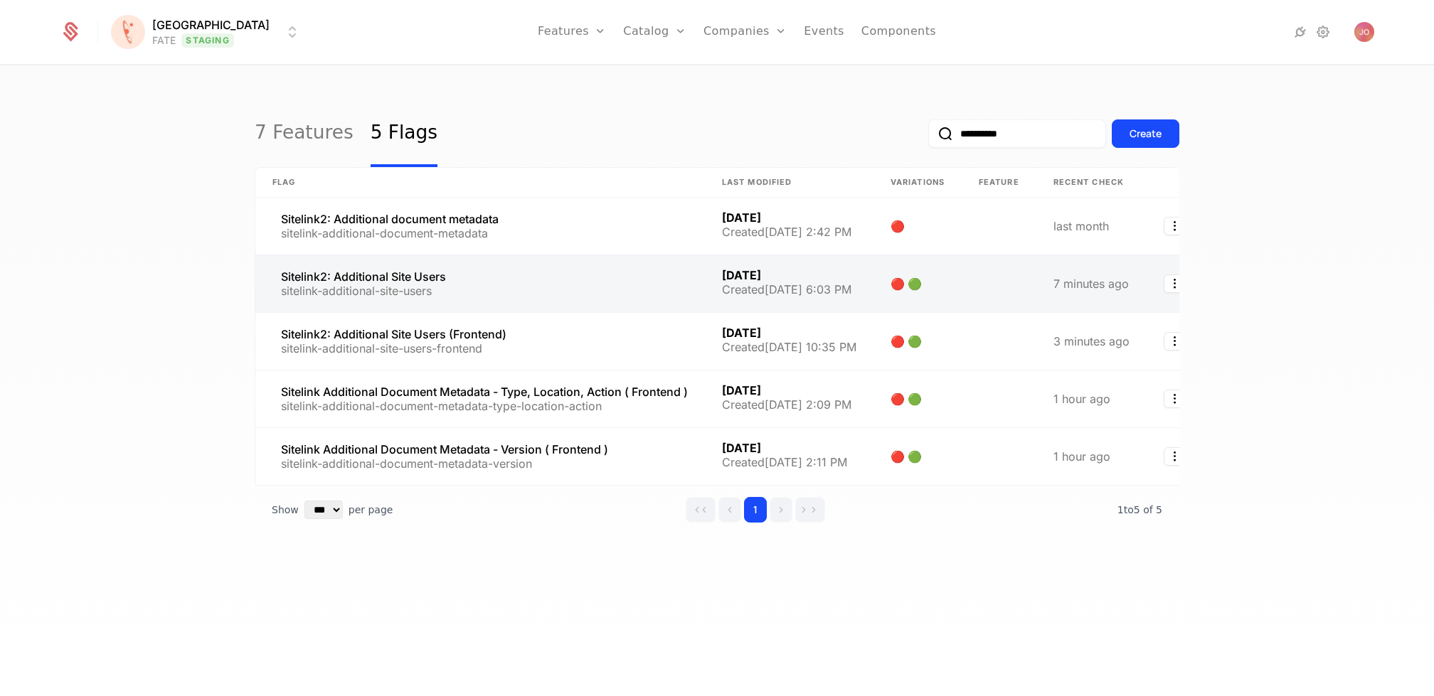
click at [583, 273] on link at bounding box center [480, 283] width 450 height 57
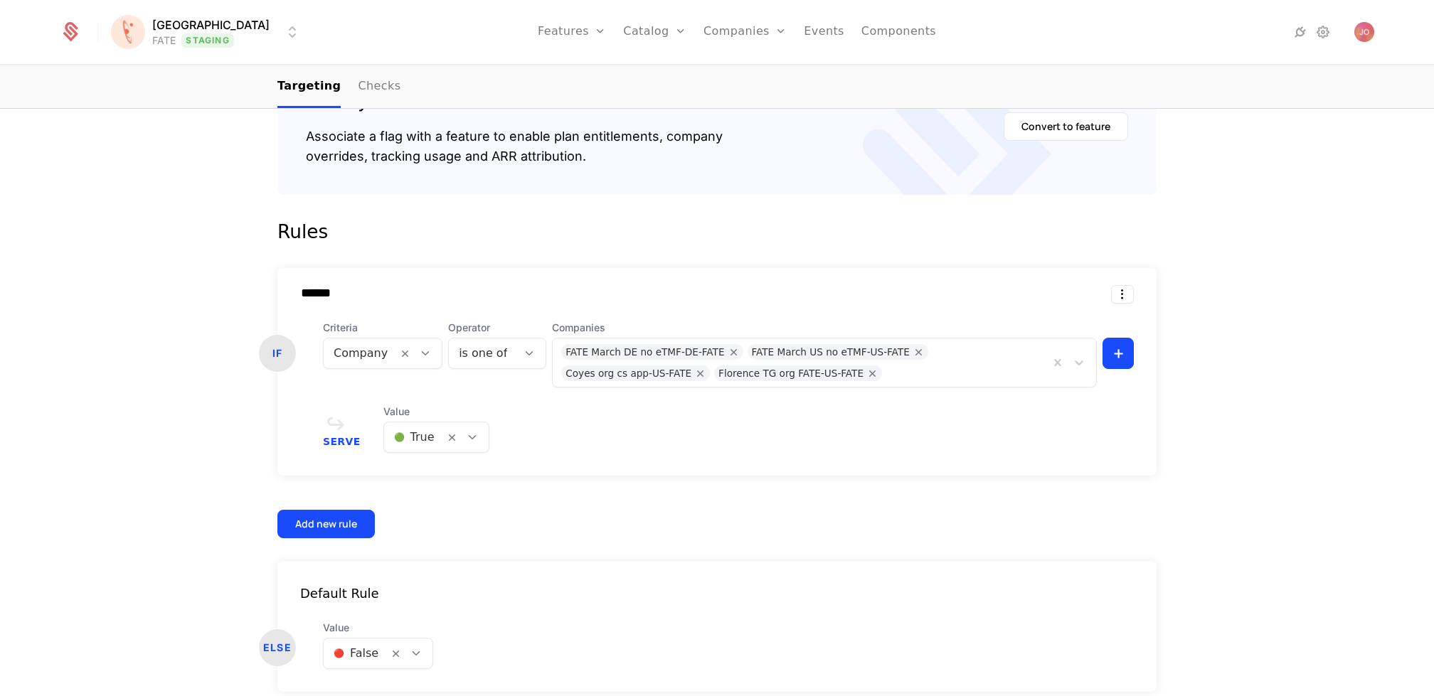
scroll to position [295, 0]
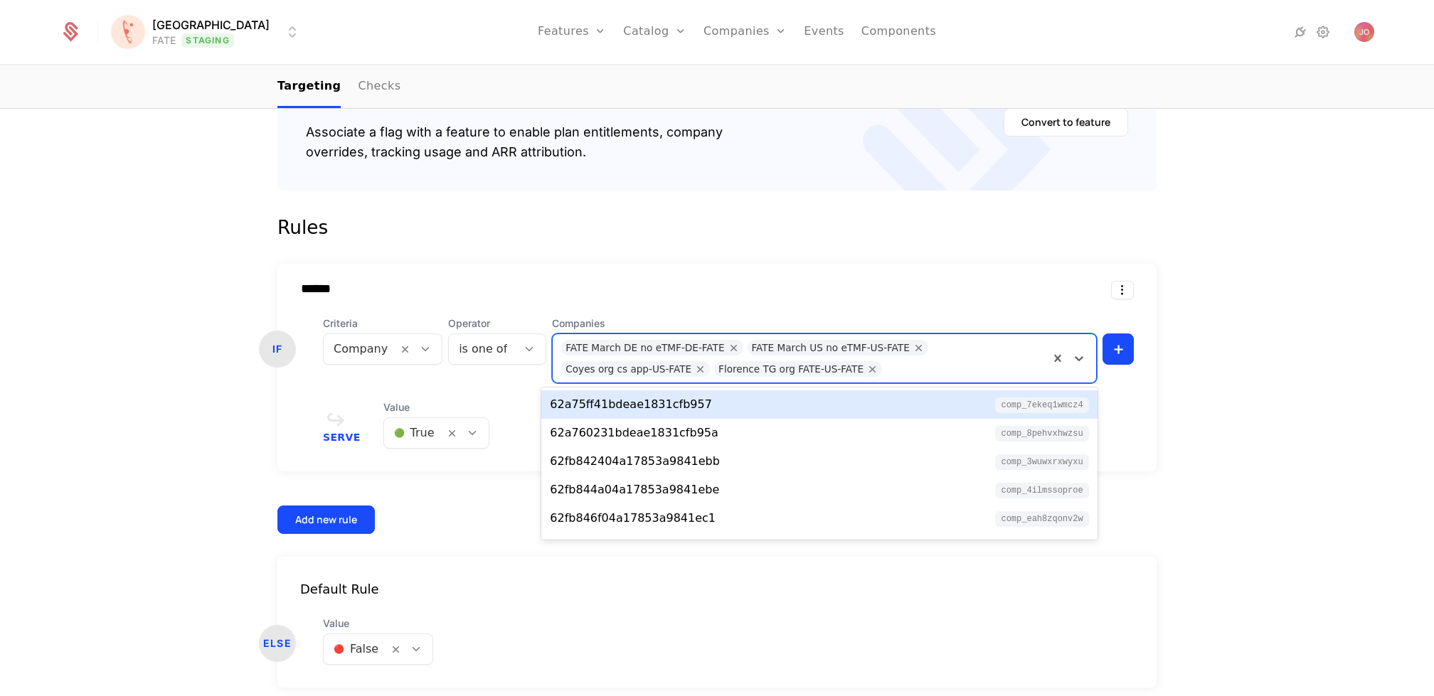
click at [956, 371] on div at bounding box center [965, 367] width 152 height 20
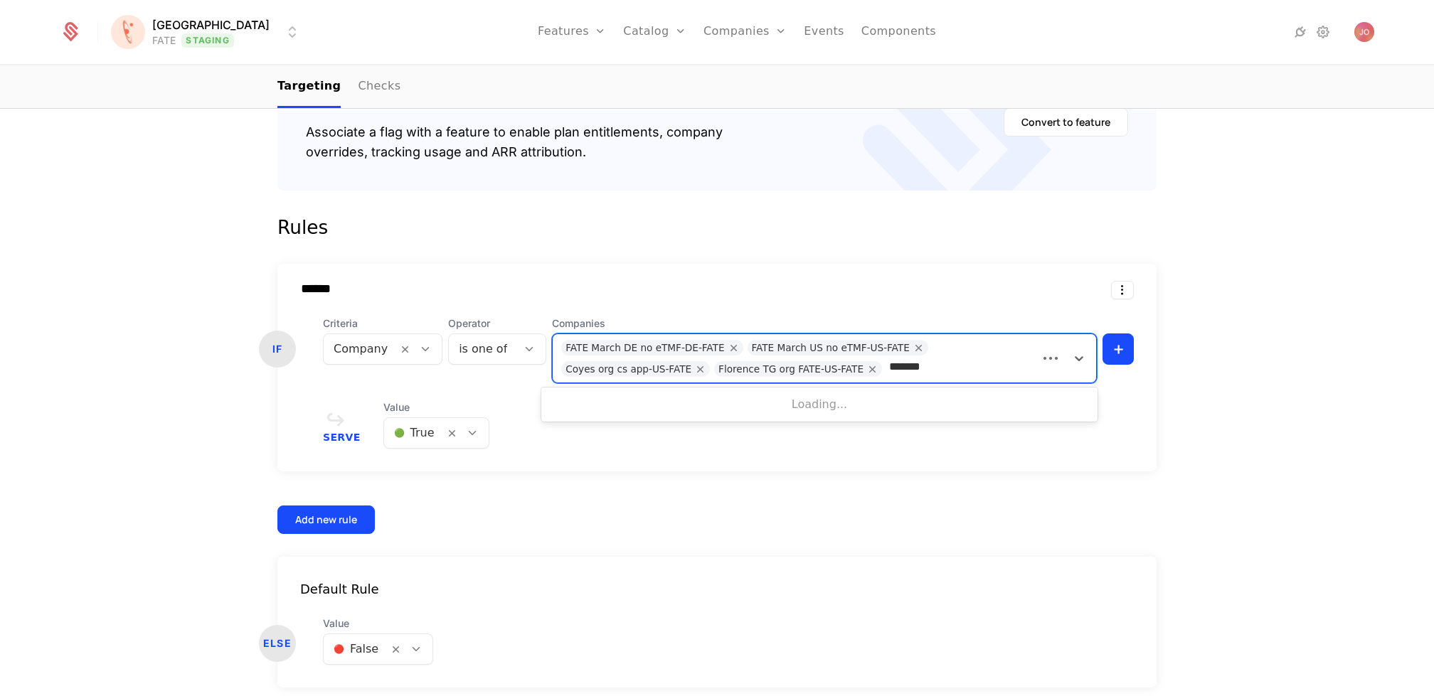
type input "********"
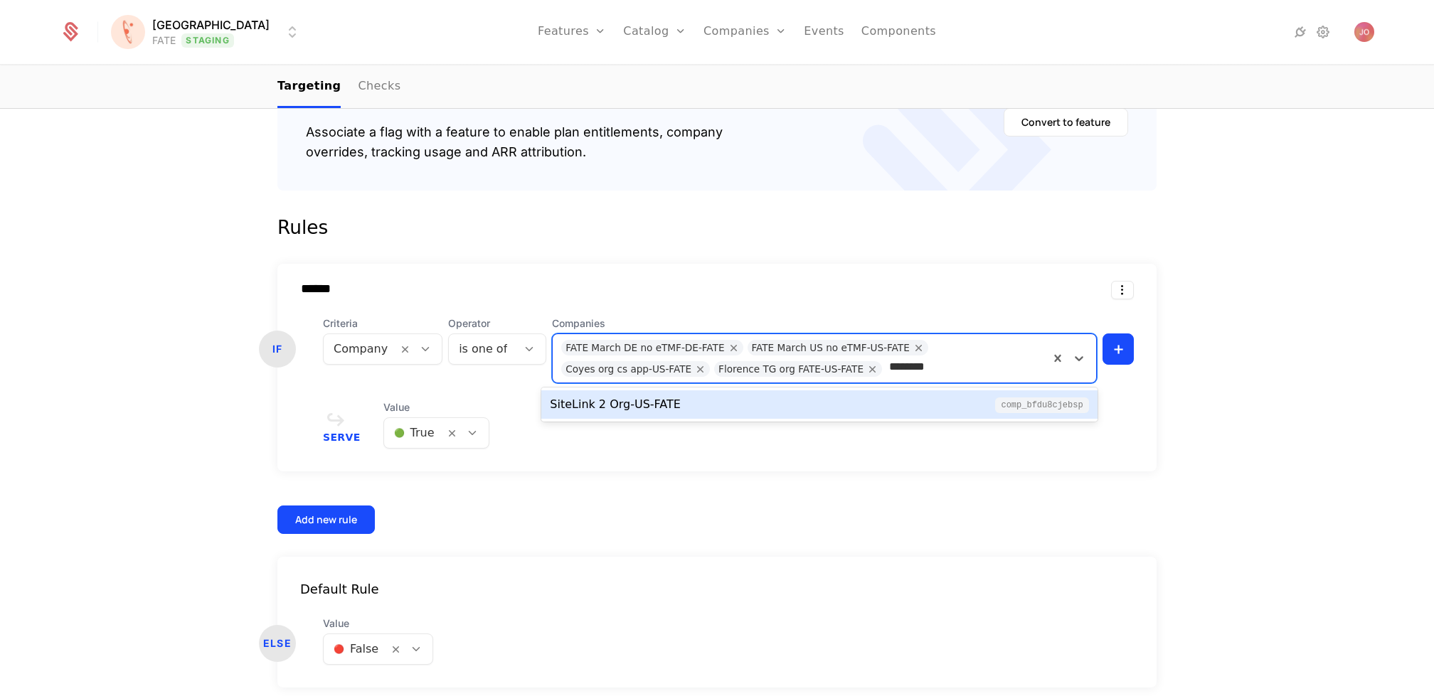
click at [812, 408] on div "SiteLink 2 Org-US-FATE comp_bFdu8CjEBsP" at bounding box center [819, 404] width 539 height 17
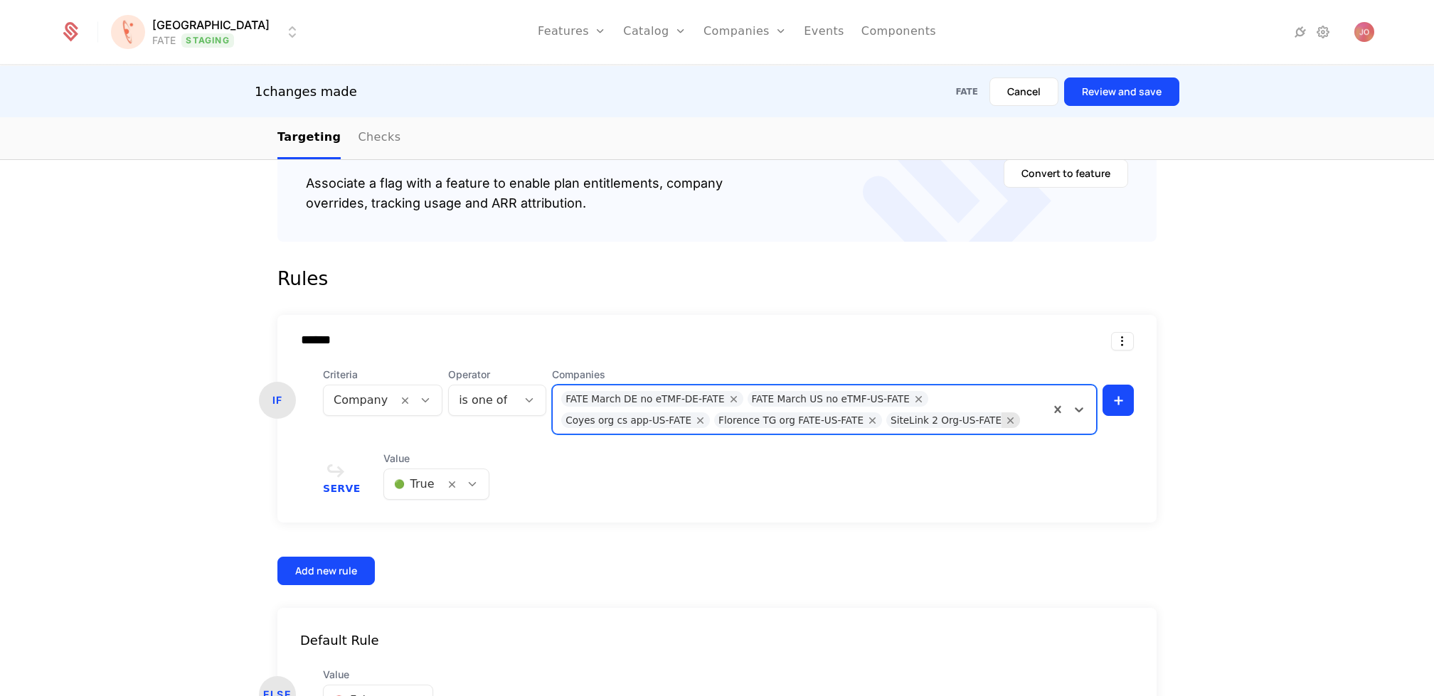
click at [1004, 420] on icon "Remove SiteLink 2 Org-US-FATE" at bounding box center [1010, 420] width 13 height 13
click at [942, 420] on div at bounding box center [965, 418] width 152 height 20
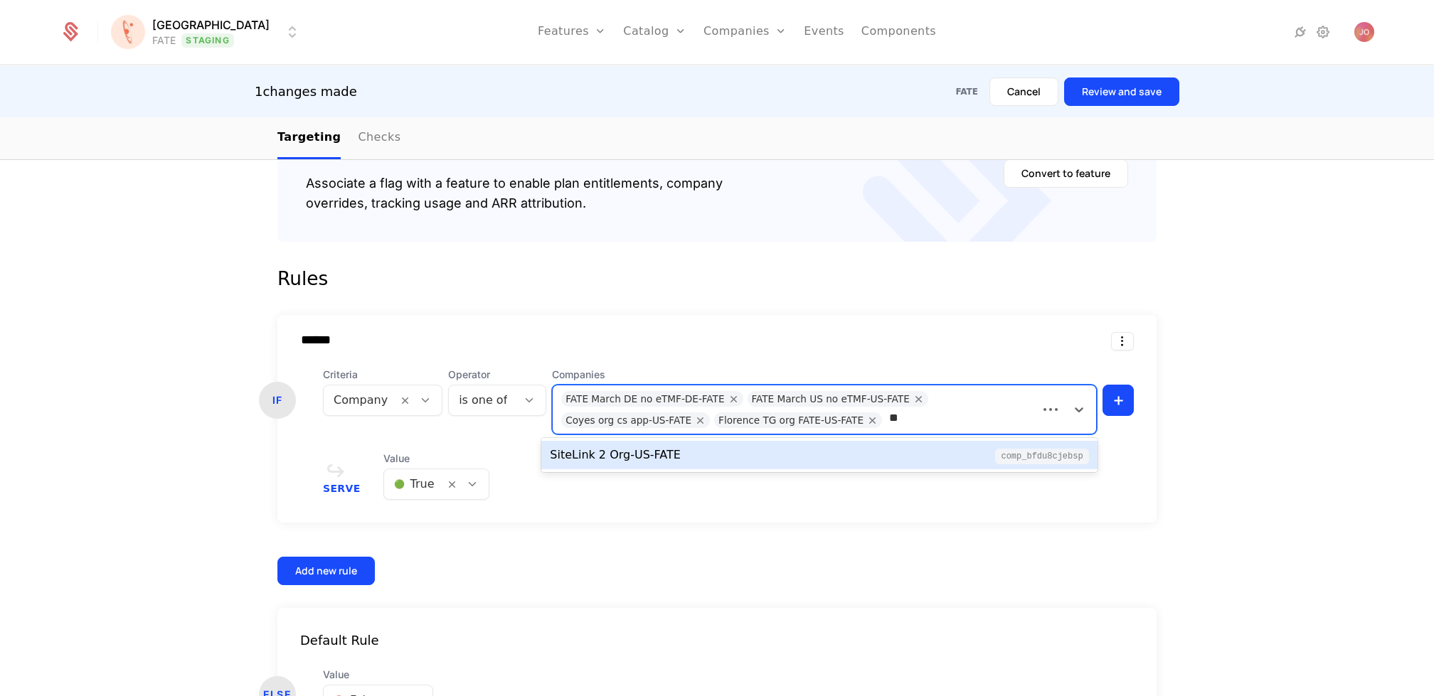
type input "*"
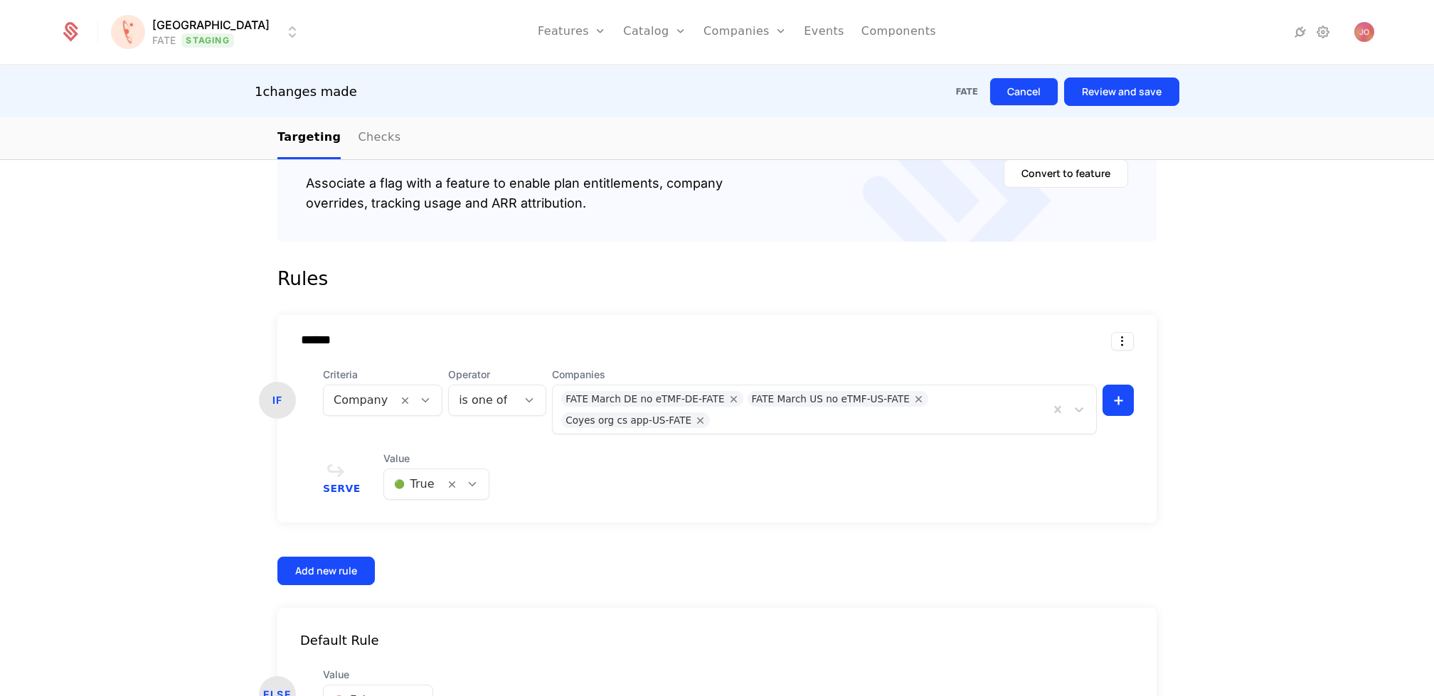
click at [1029, 99] on button "Cancel" at bounding box center [1024, 92] width 69 height 28
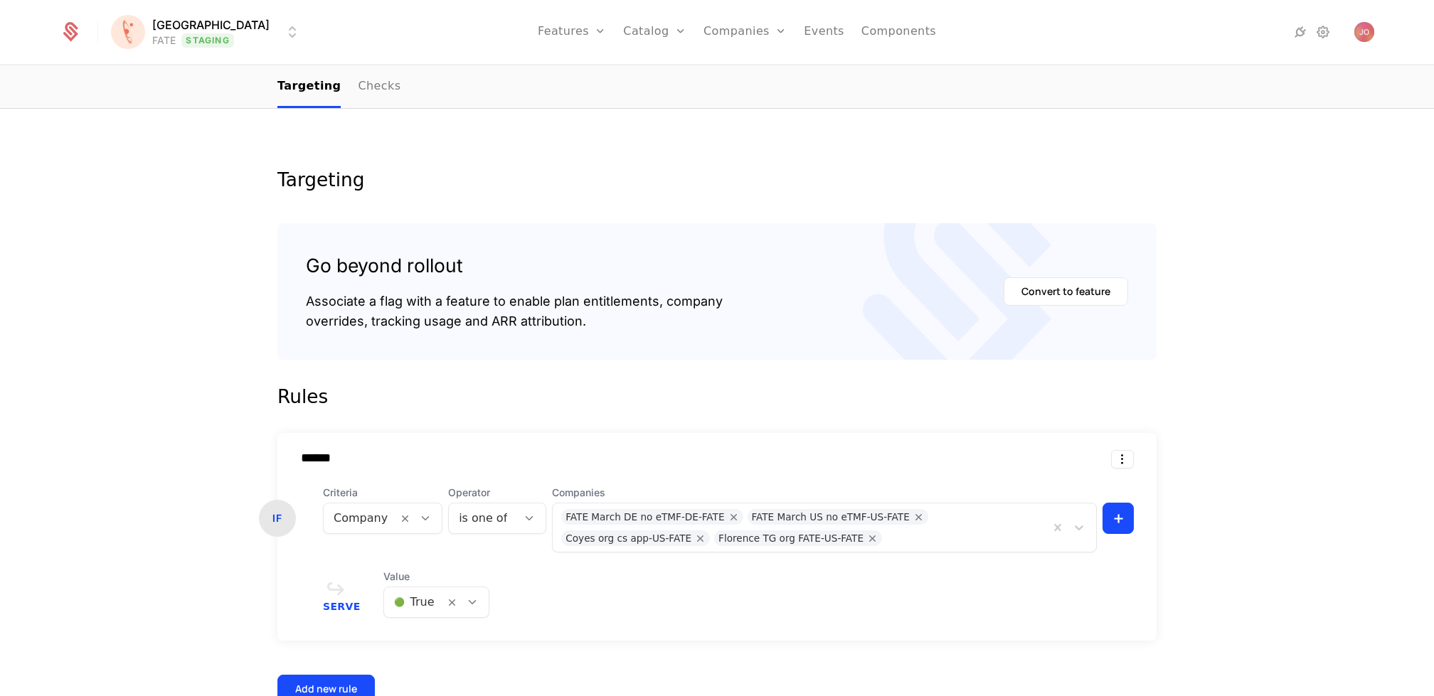
scroll to position [138, 0]
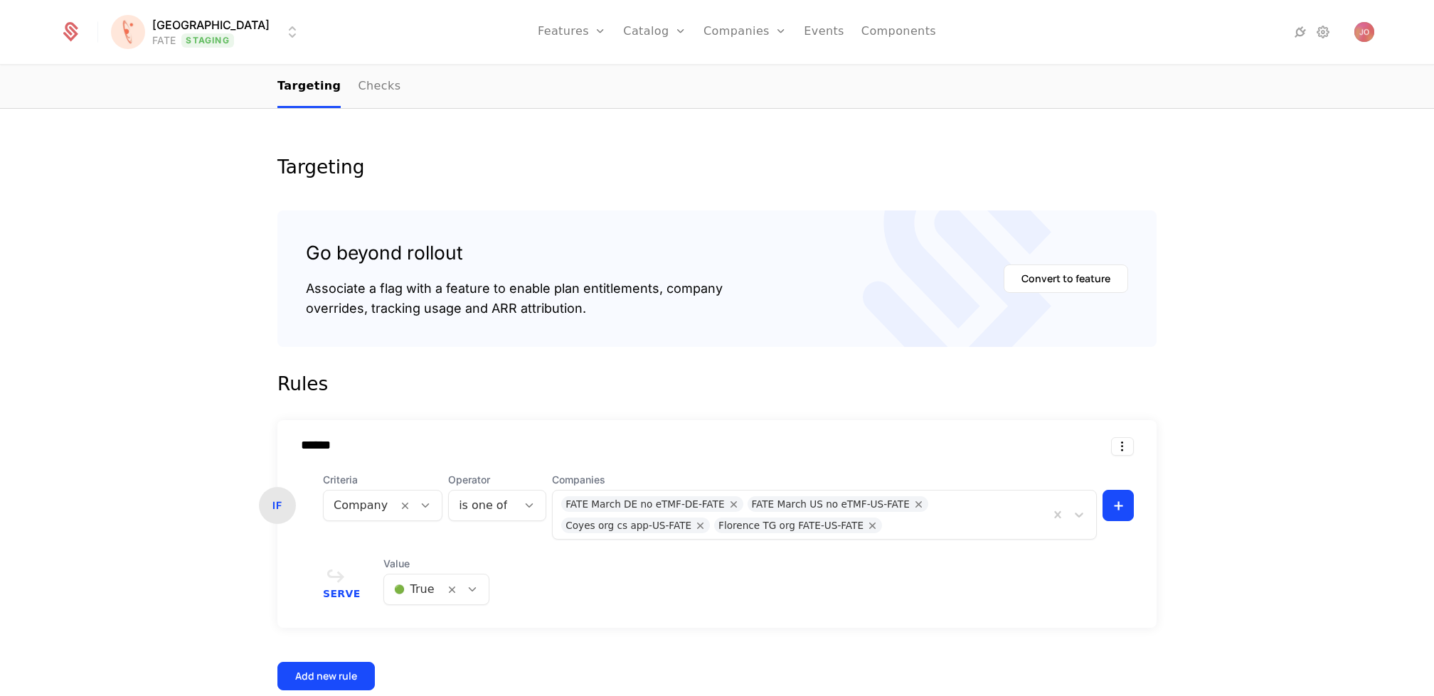
click at [925, 530] on div at bounding box center [965, 524] width 152 height 20
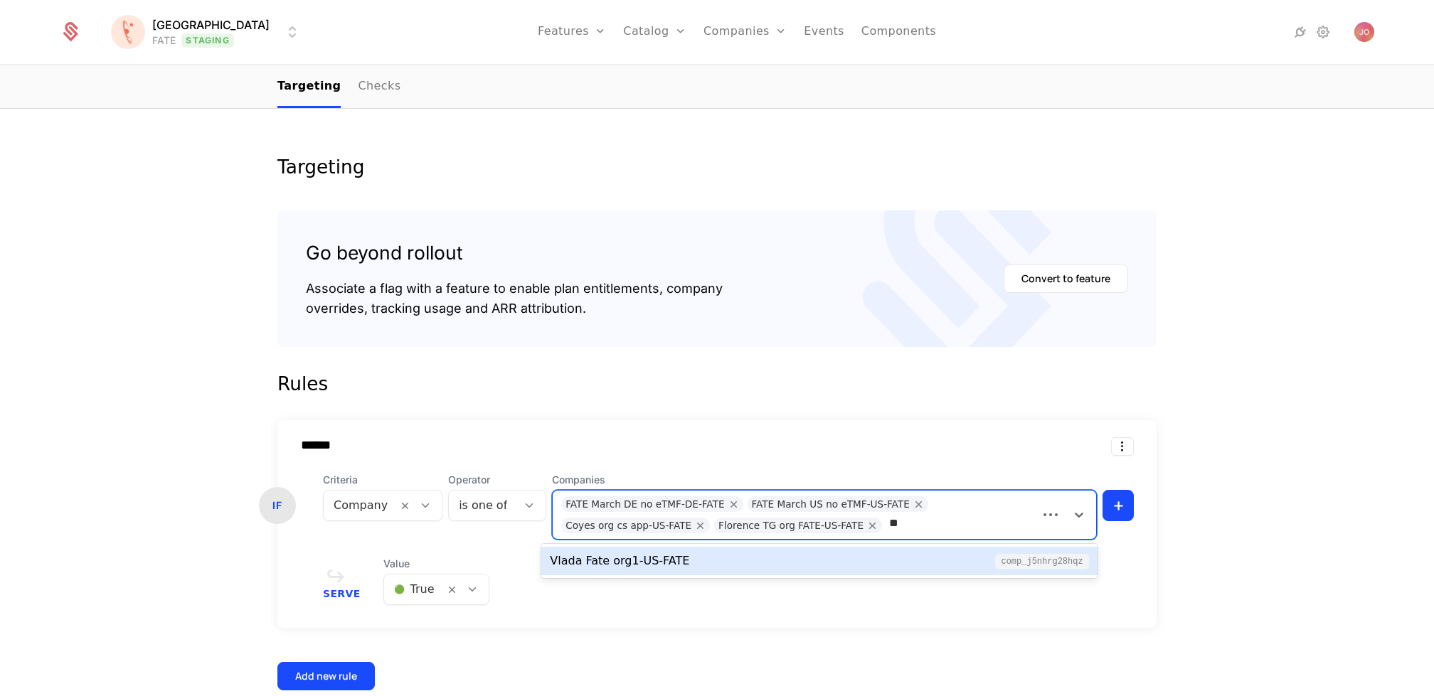
type input "*"
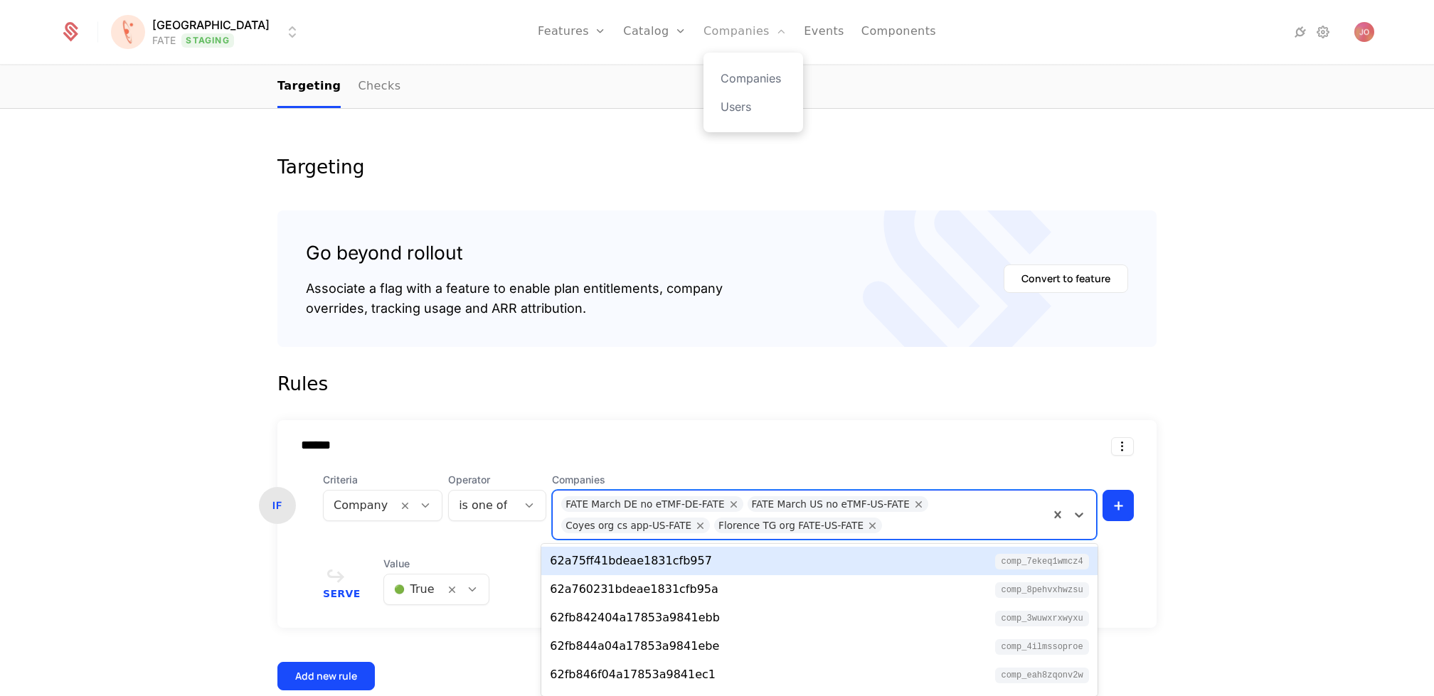
click at [733, 33] on link "Companies" at bounding box center [745, 32] width 83 height 64
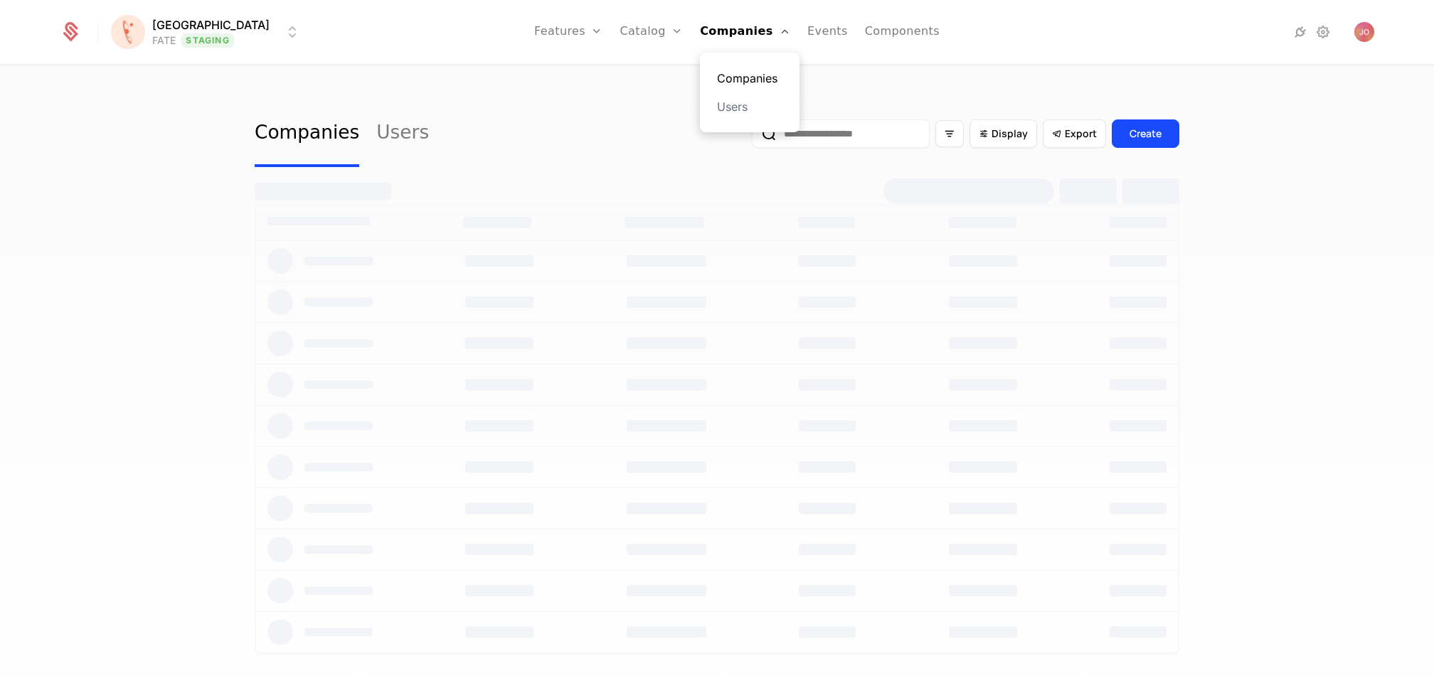
click at [743, 83] on link "Companies" at bounding box center [749, 78] width 65 height 17
select select "***"
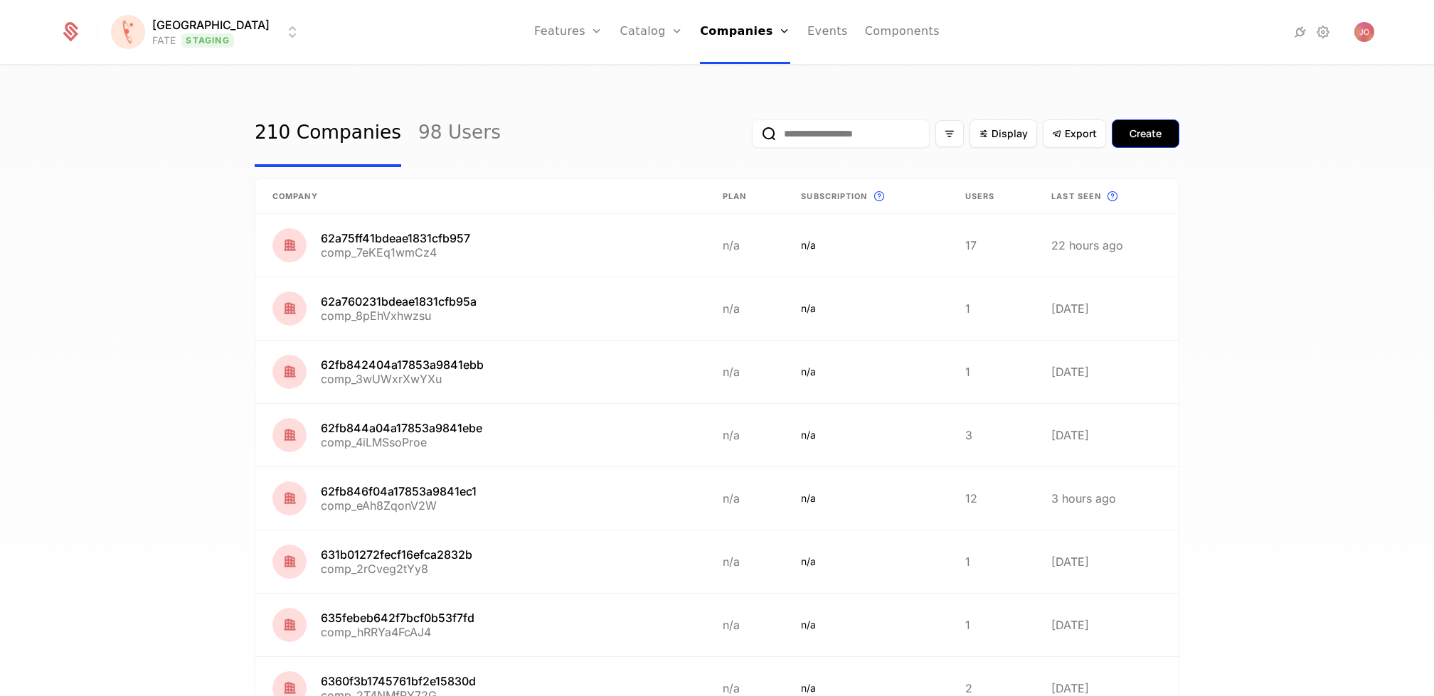
click at [1157, 134] on div "Create" at bounding box center [1146, 134] width 32 height 14
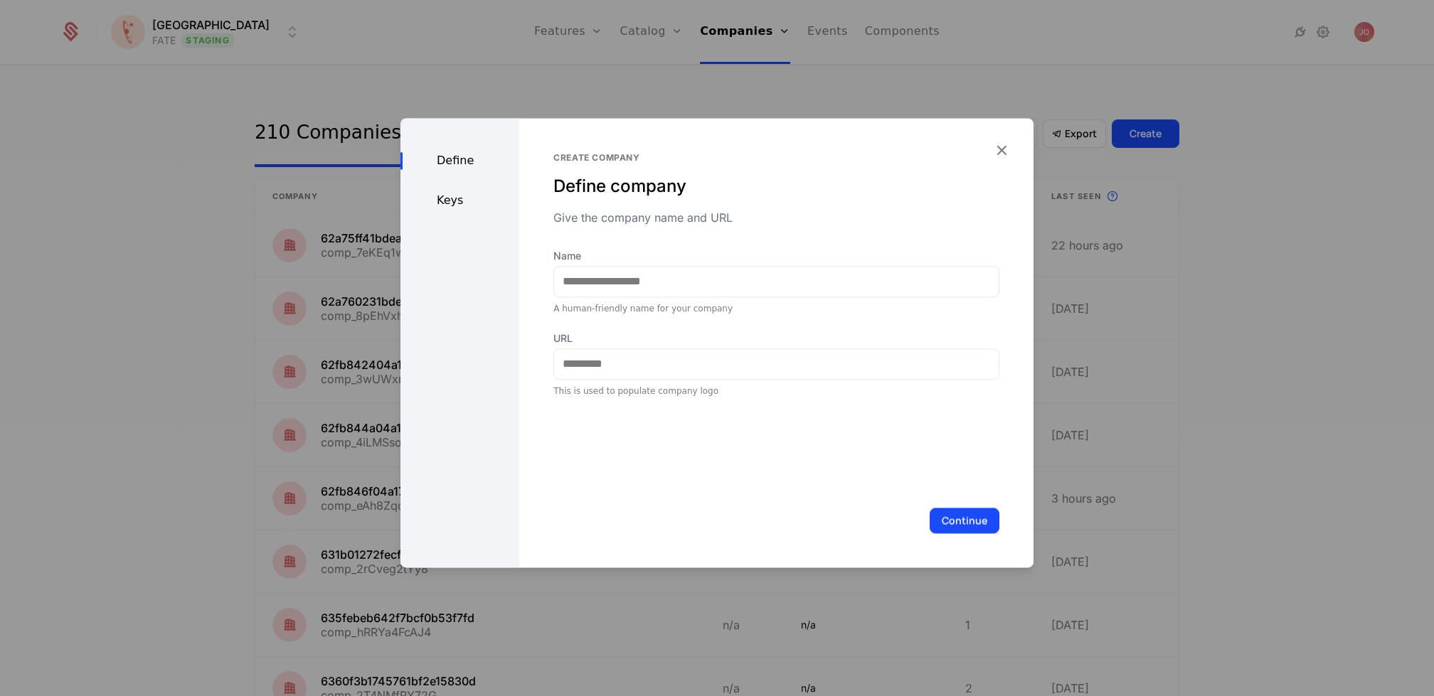
click at [458, 201] on div "Keys" at bounding box center [460, 200] width 119 height 17
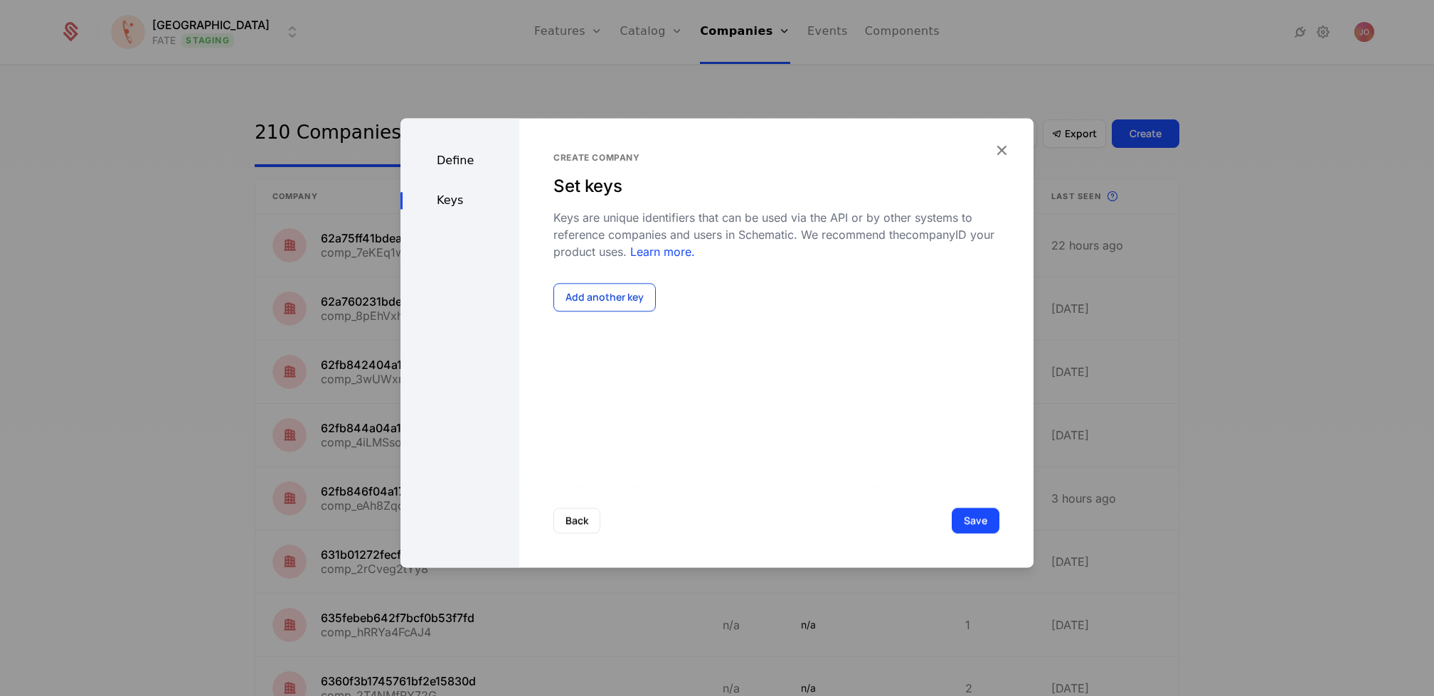
click at [610, 299] on button "Add another key" at bounding box center [604, 297] width 102 height 28
click at [682, 301] on div "Select..." at bounding box center [709, 315] width 312 height 31
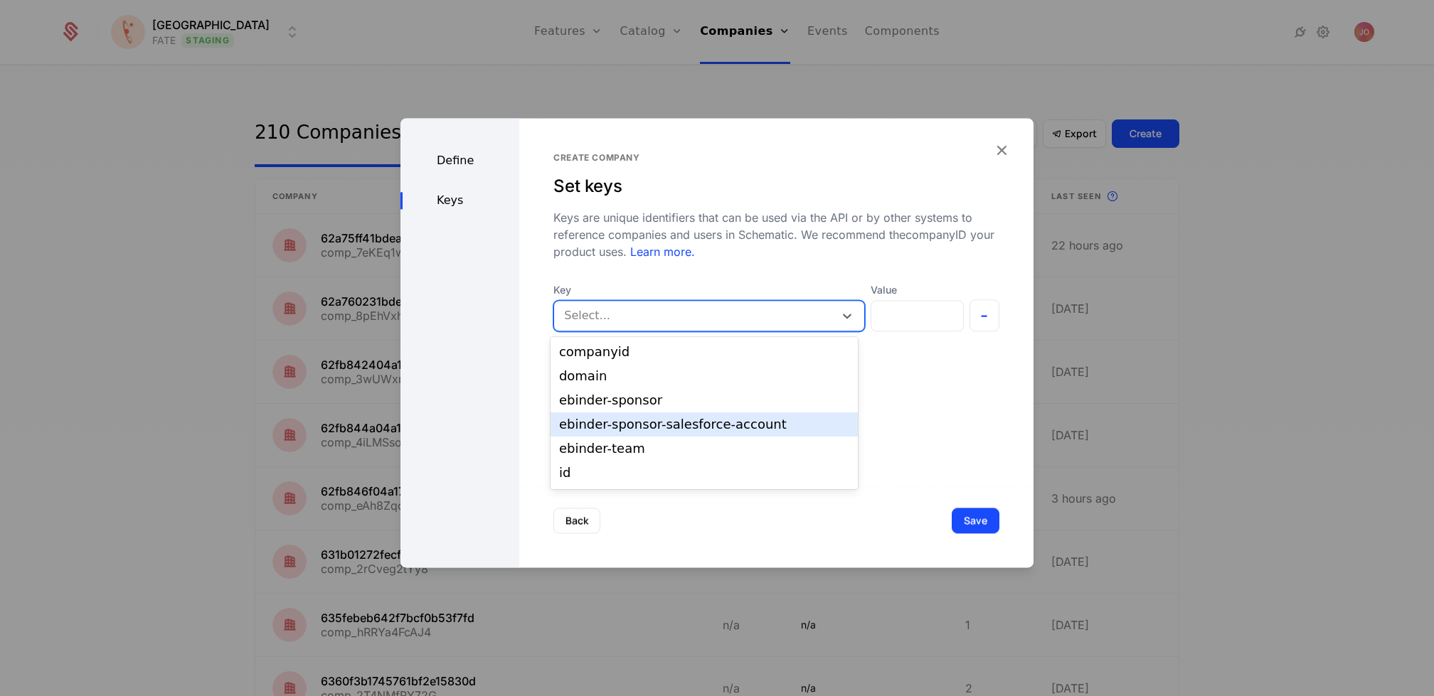
scroll to position [71, 0]
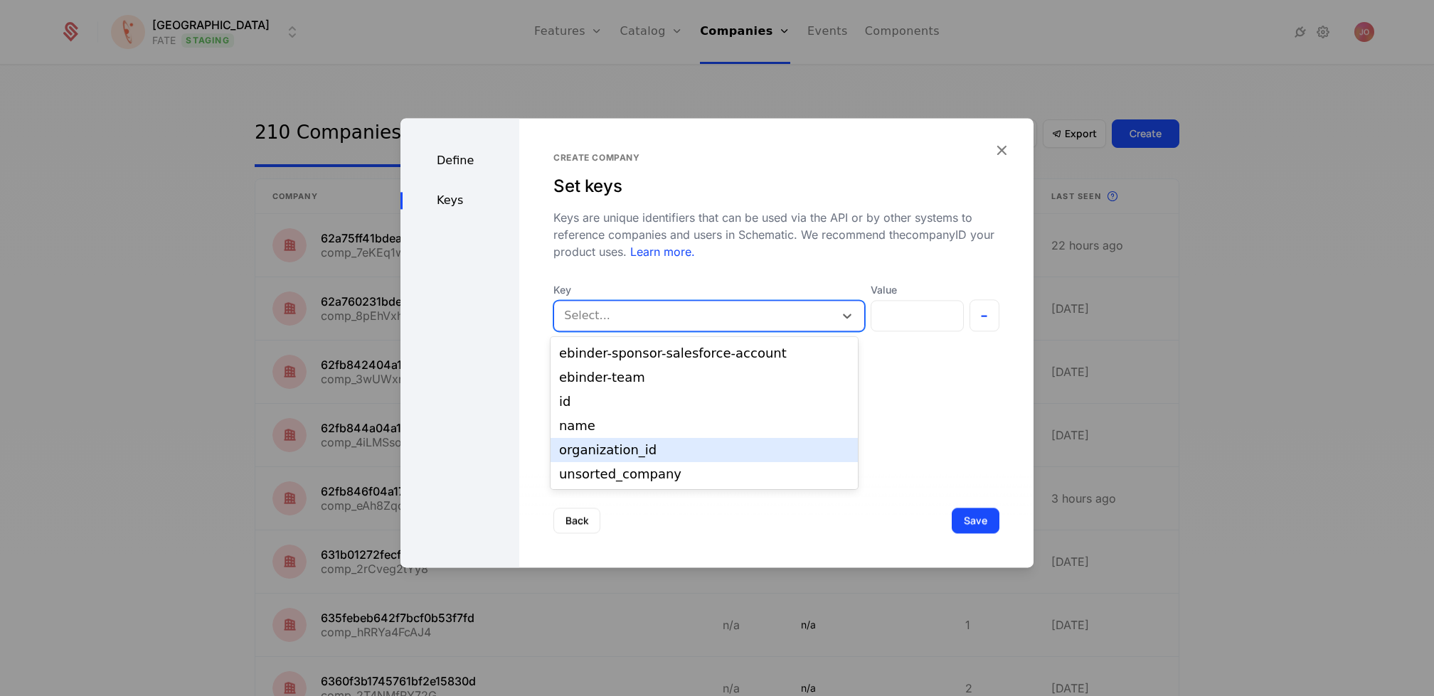
click at [674, 452] on div "organization_id" at bounding box center [704, 450] width 290 height 13
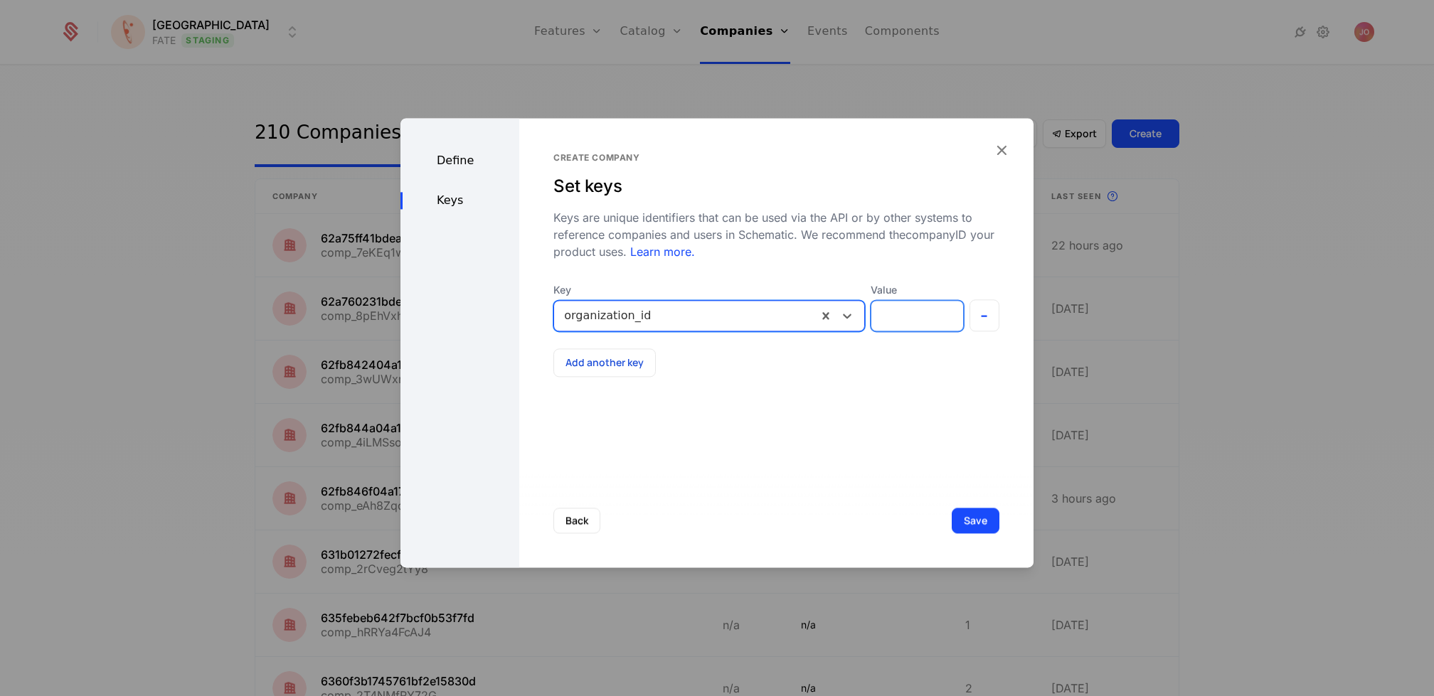
click at [896, 310] on input "Value" at bounding box center [916, 316] width 91 height 30
paste input "**********"
type input "**********"
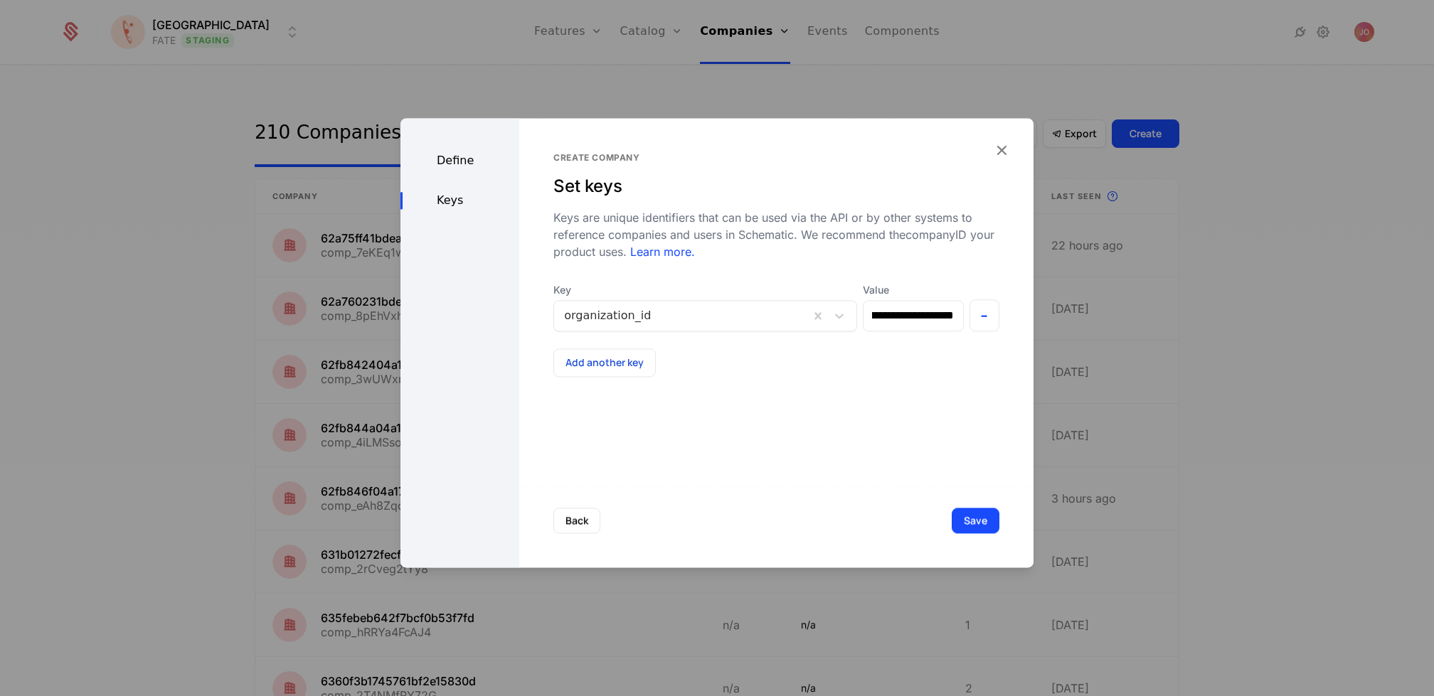
click at [457, 160] on div "Define" at bounding box center [460, 160] width 119 height 17
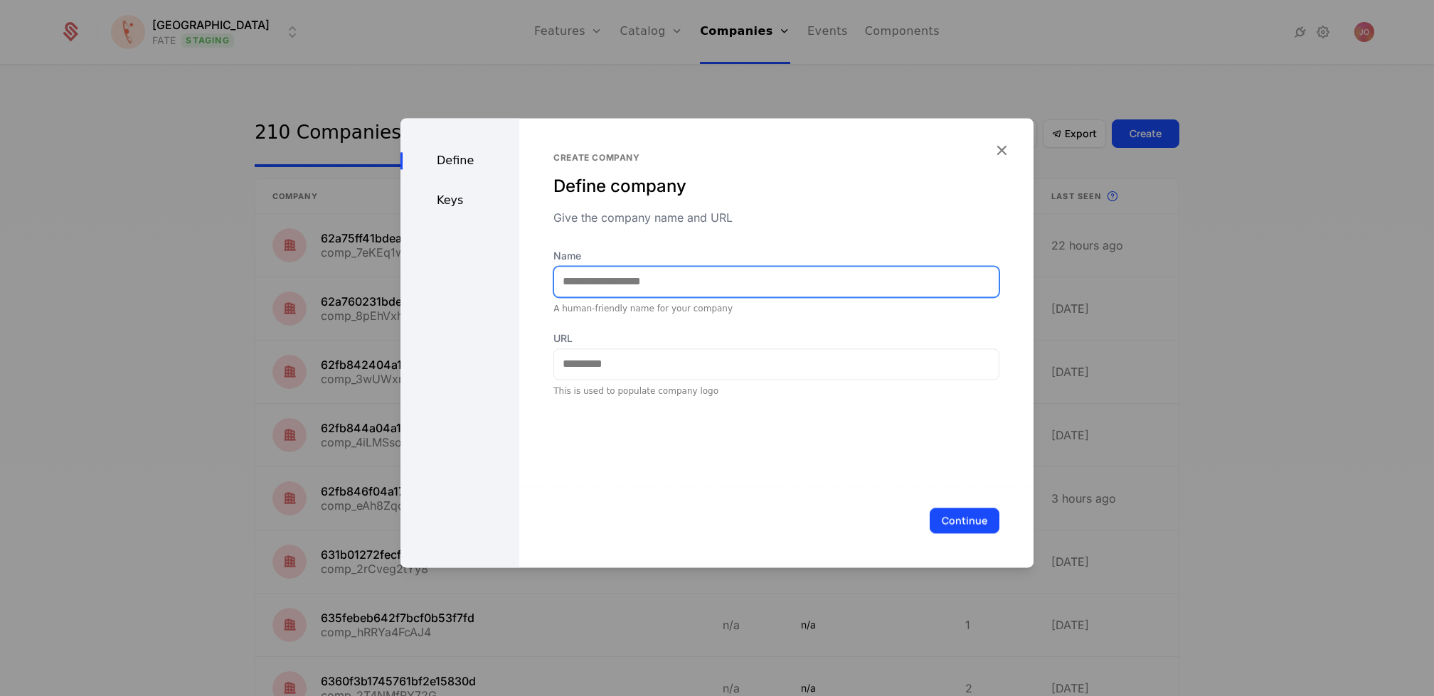
click at [640, 283] on input "Name" at bounding box center [776, 282] width 445 height 30
click at [741, 282] on input "Name" at bounding box center [776, 282] width 445 height 30
paste input "**********"
type input "**********"
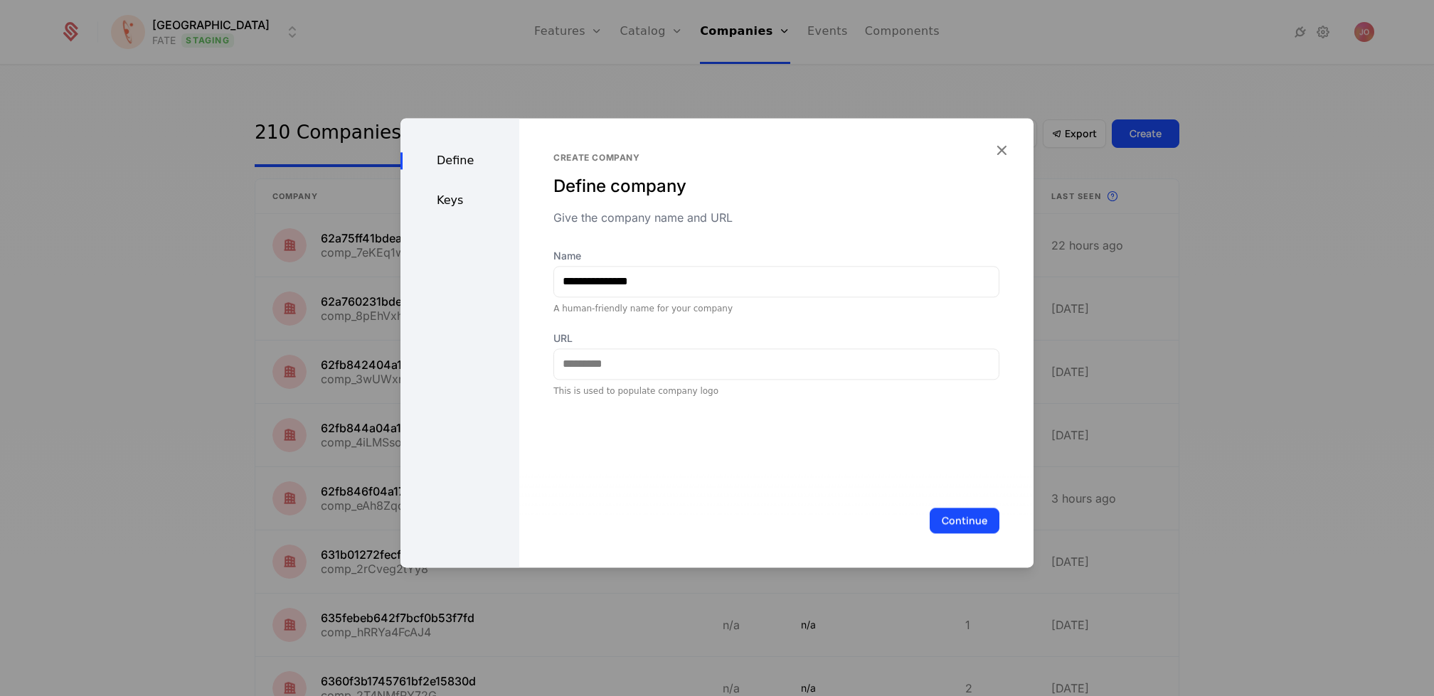
click at [929, 329] on div "**********" at bounding box center [776, 323] width 446 height 148
click at [454, 203] on div "Keys" at bounding box center [460, 200] width 119 height 17
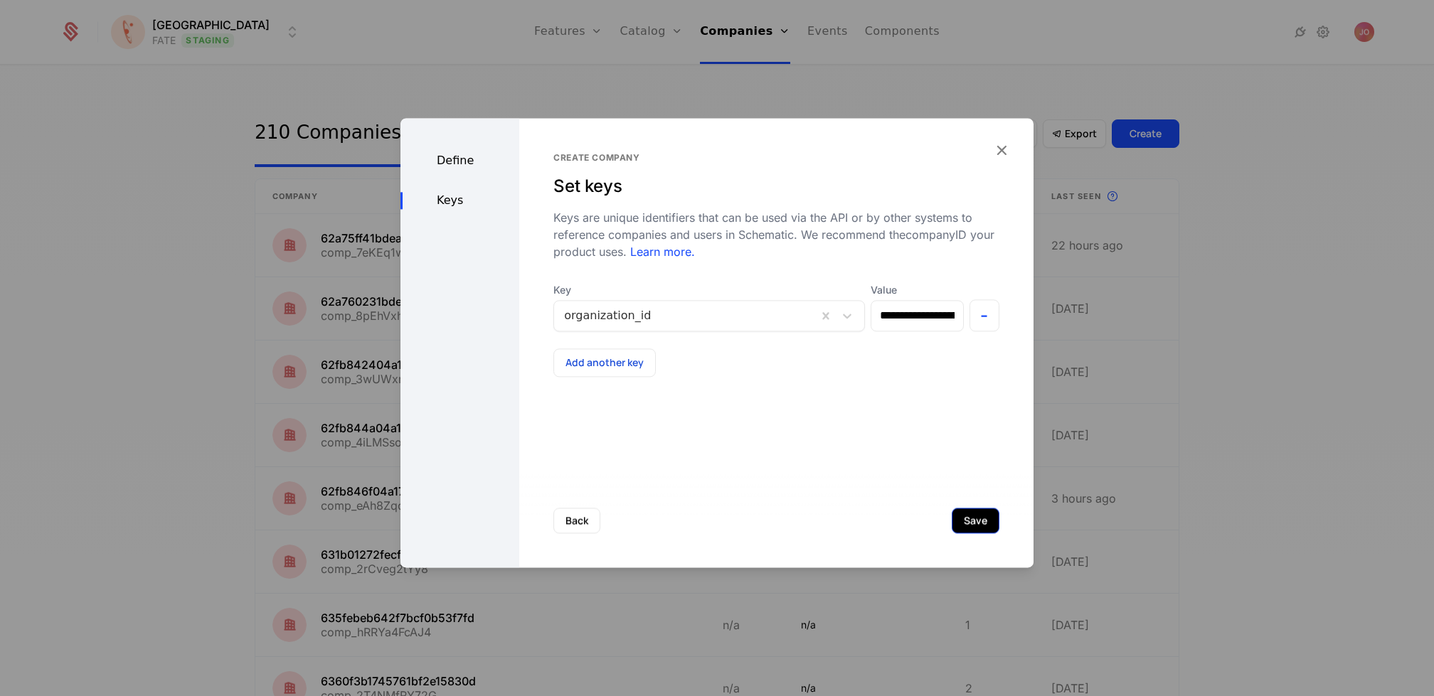
click at [972, 524] on button "Save" at bounding box center [976, 521] width 48 height 26
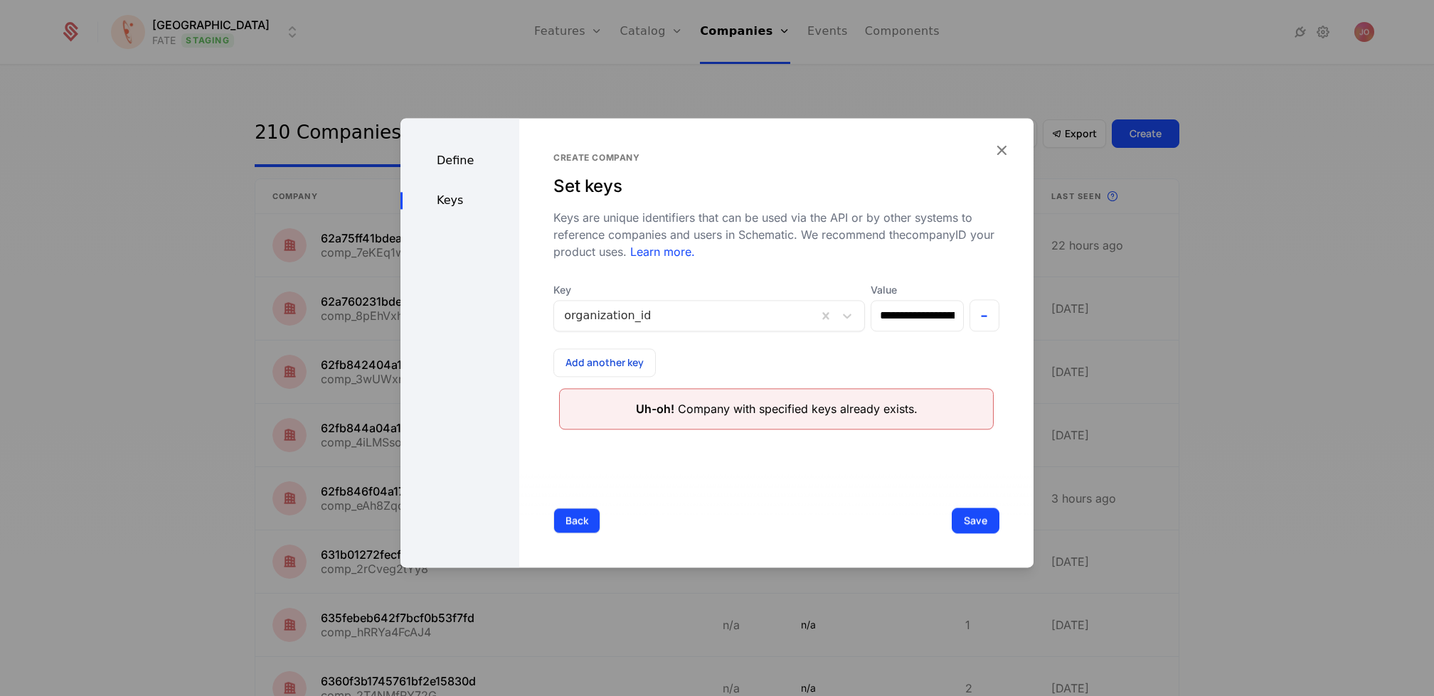
click at [570, 518] on button "Back" at bounding box center [576, 521] width 47 height 26
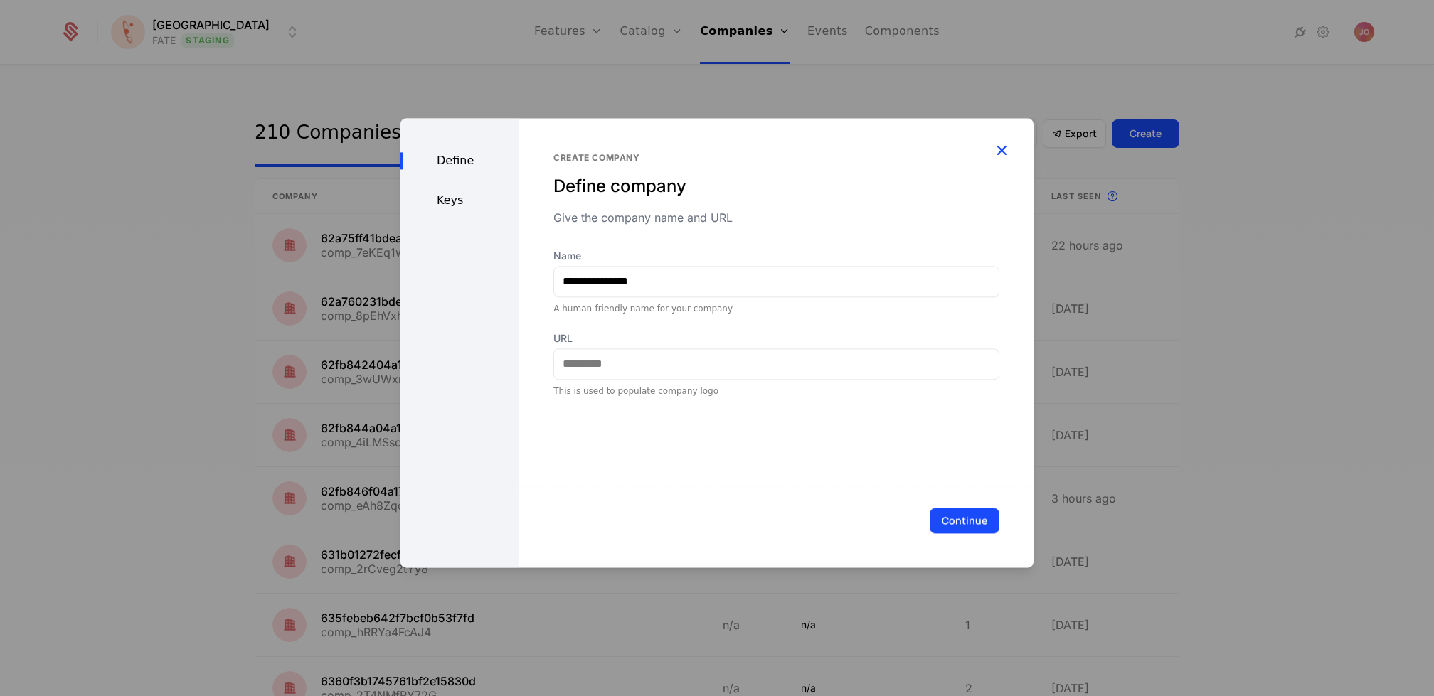
click at [1005, 151] on icon "button" at bounding box center [1001, 150] width 18 height 18
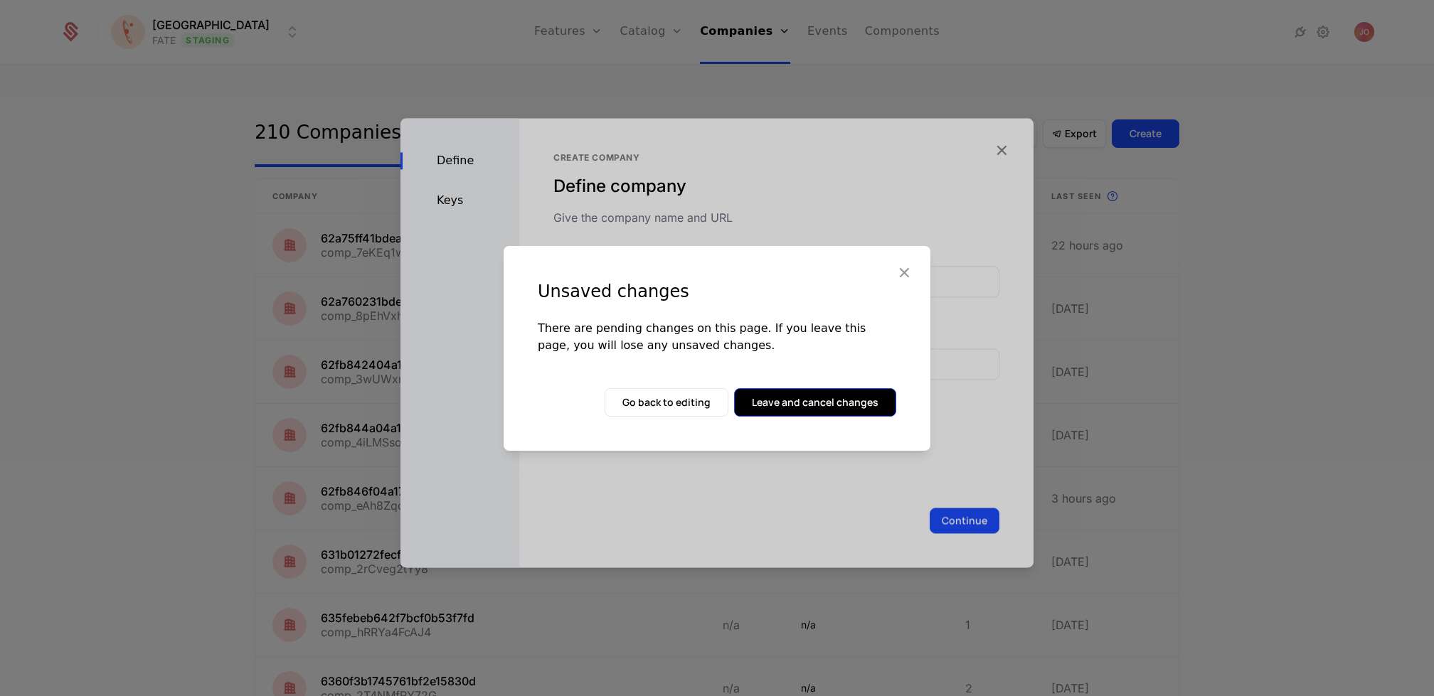
click at [859, 407] on button "Leave and cancel changes" at bounding box center [815, 402] width 162 height 28
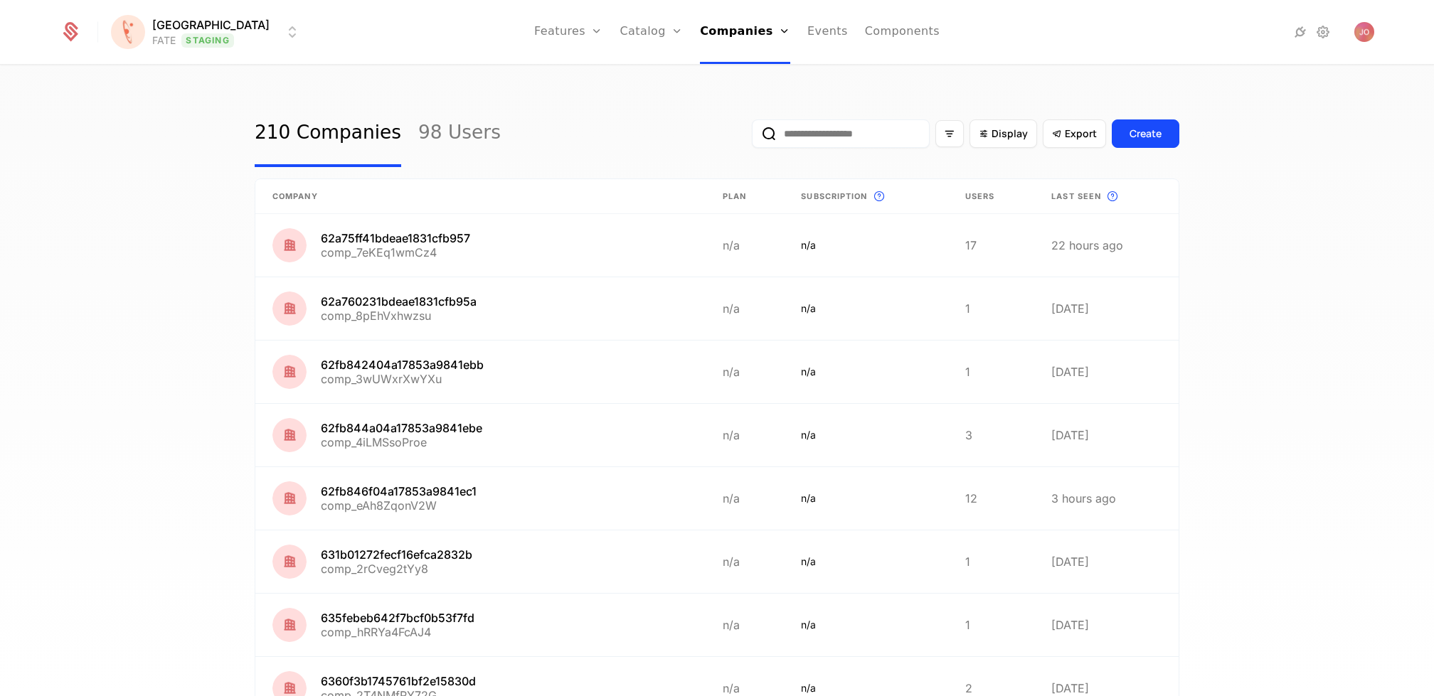
click at [814, 129] on input "email" at bounding box center [841, 134] width 178 height 28
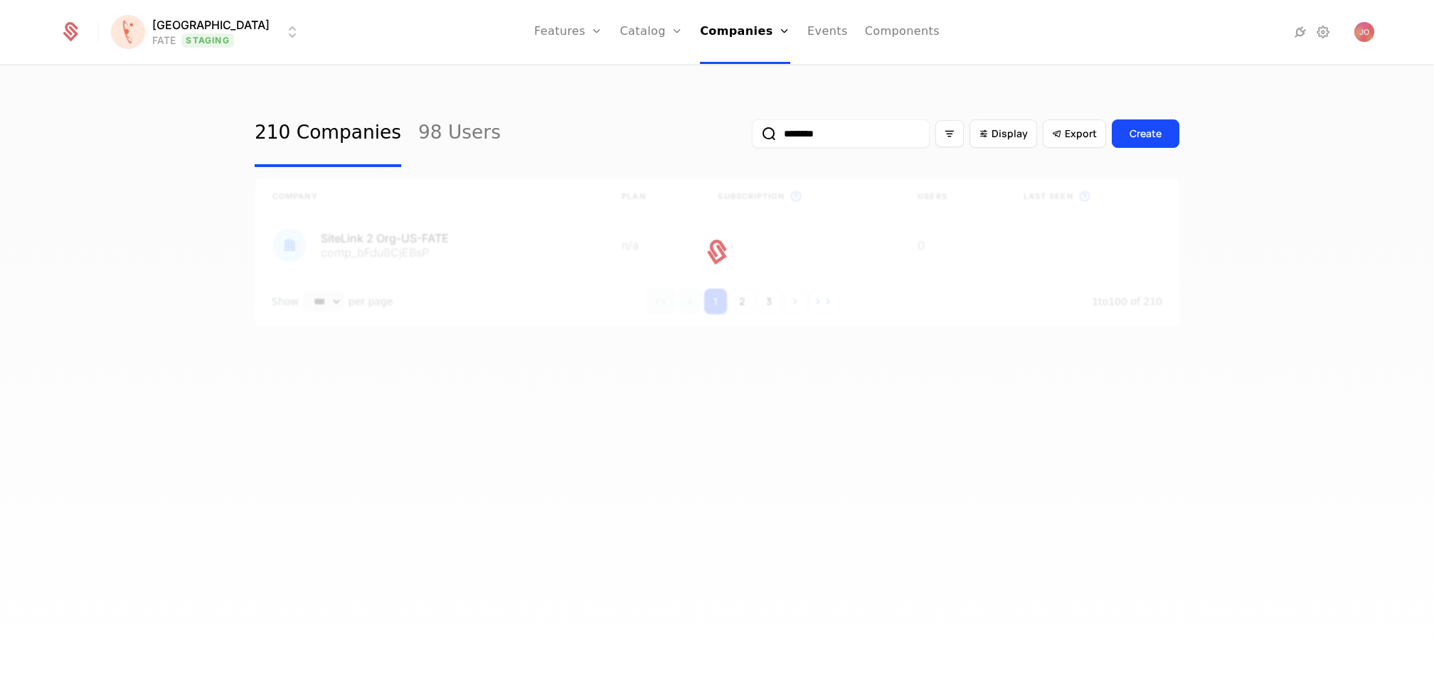
type input "********"
click at [752, 137] on button "submit" at bounding box center [752, 137] width 0 height 0
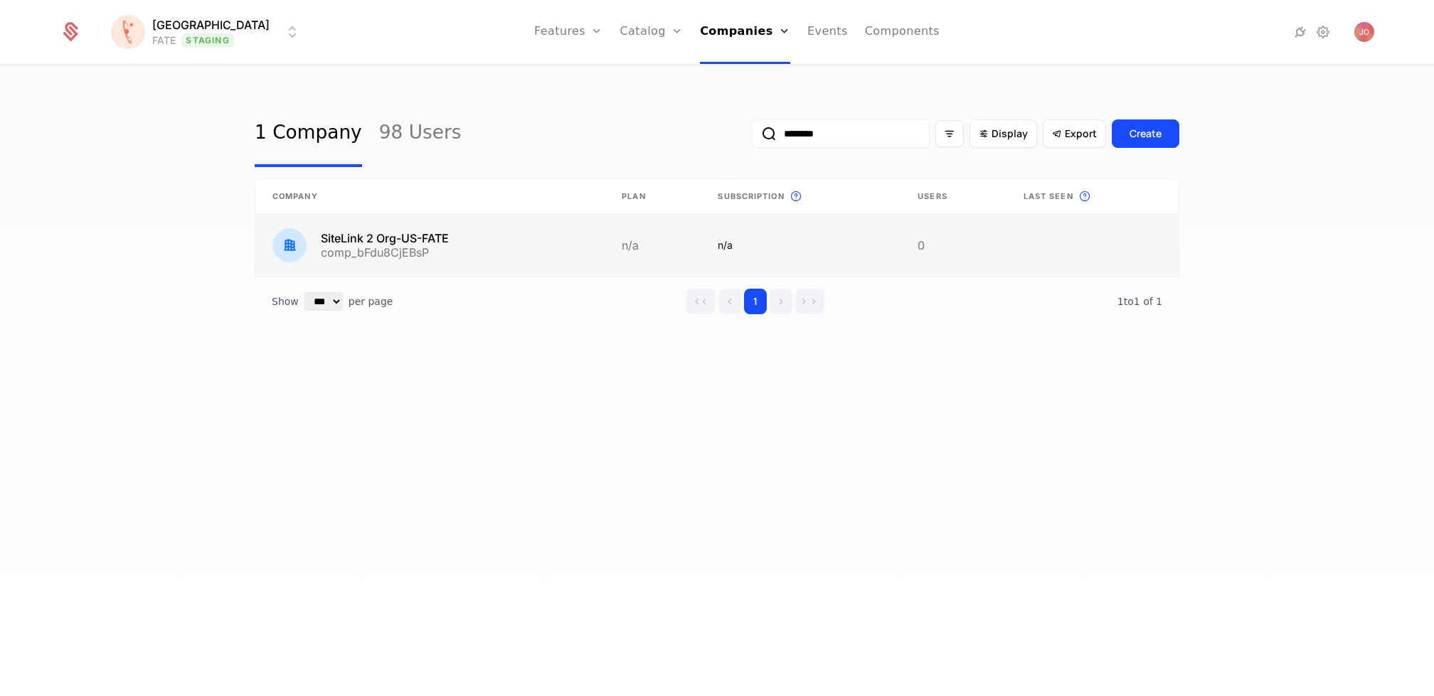
click at [528, 236] on link at bounding box center [429, 245] width 349 height 63
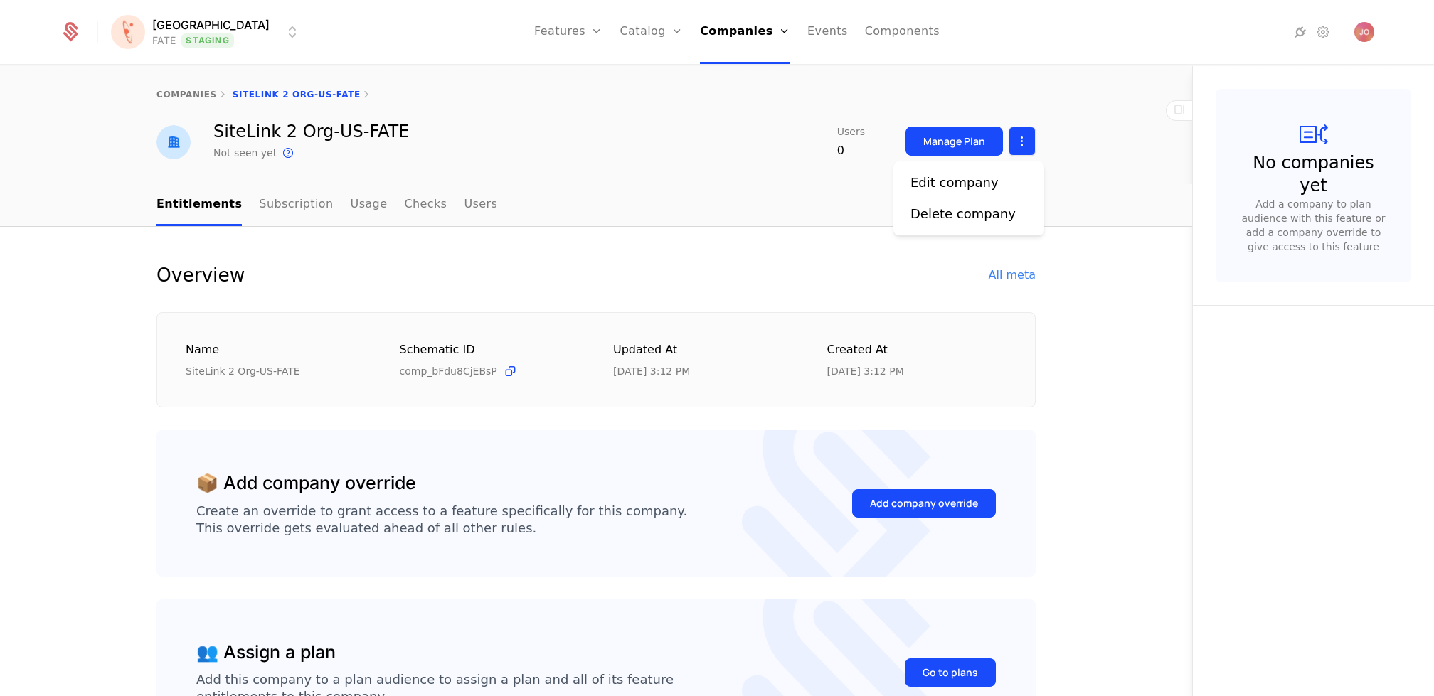
click at [1025, 145] on html "Florence FATE Staging Features Features Flags Catalog Plans Add Ons Credits Con…" at bounding box center [717, 348] width 1434 height 696
click at [965, 187] on div "Edit company" at bounding box center [955, 183] width 88 height 20
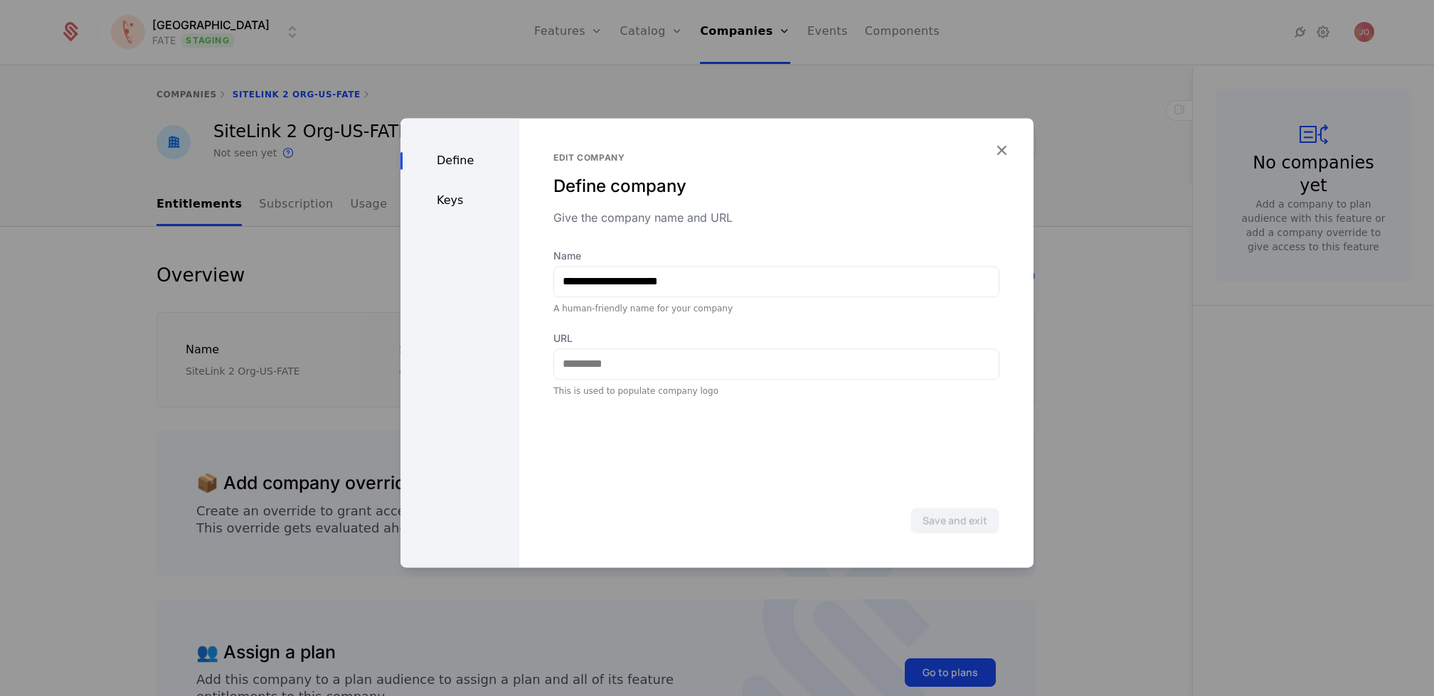
click at [467, 197] on div "Keys" at bounding box center [460, 200] width 119 height 17
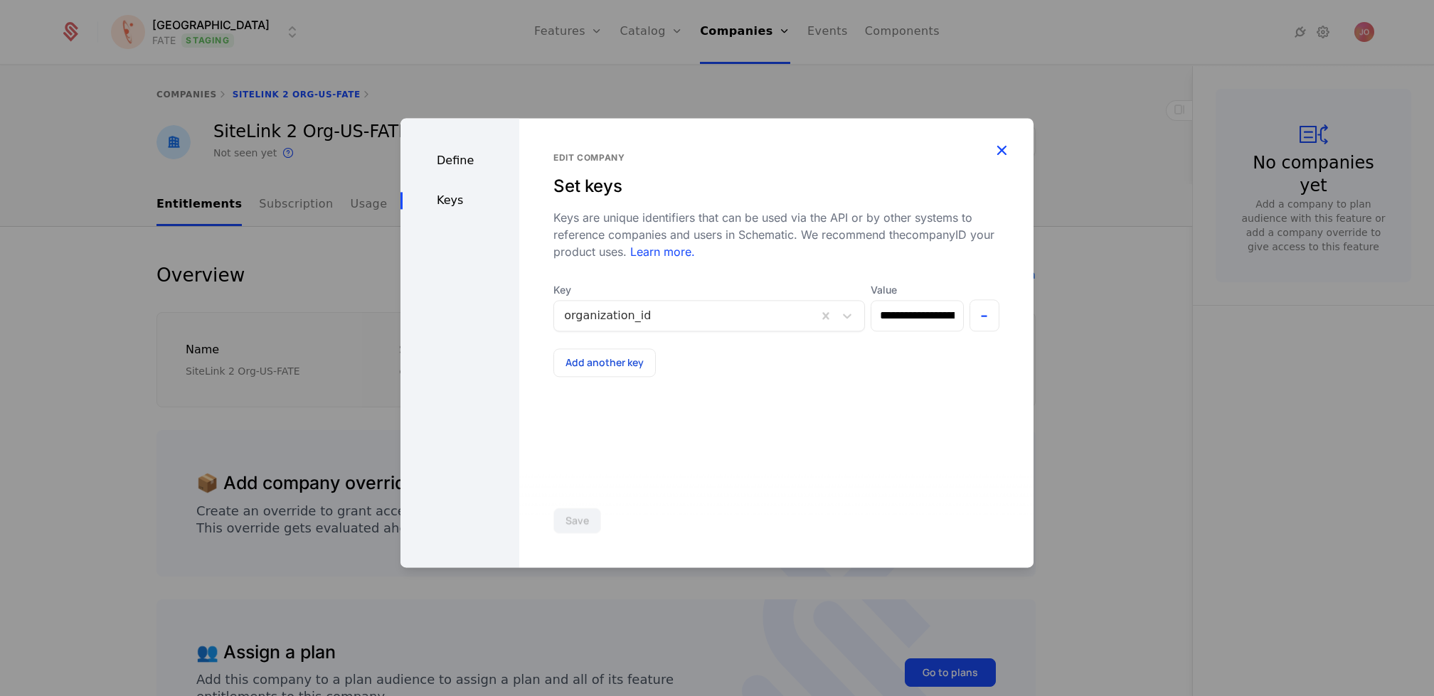
click at [999, 147] on icon "button" at bounding box center [1001, 150] width 18 height 18
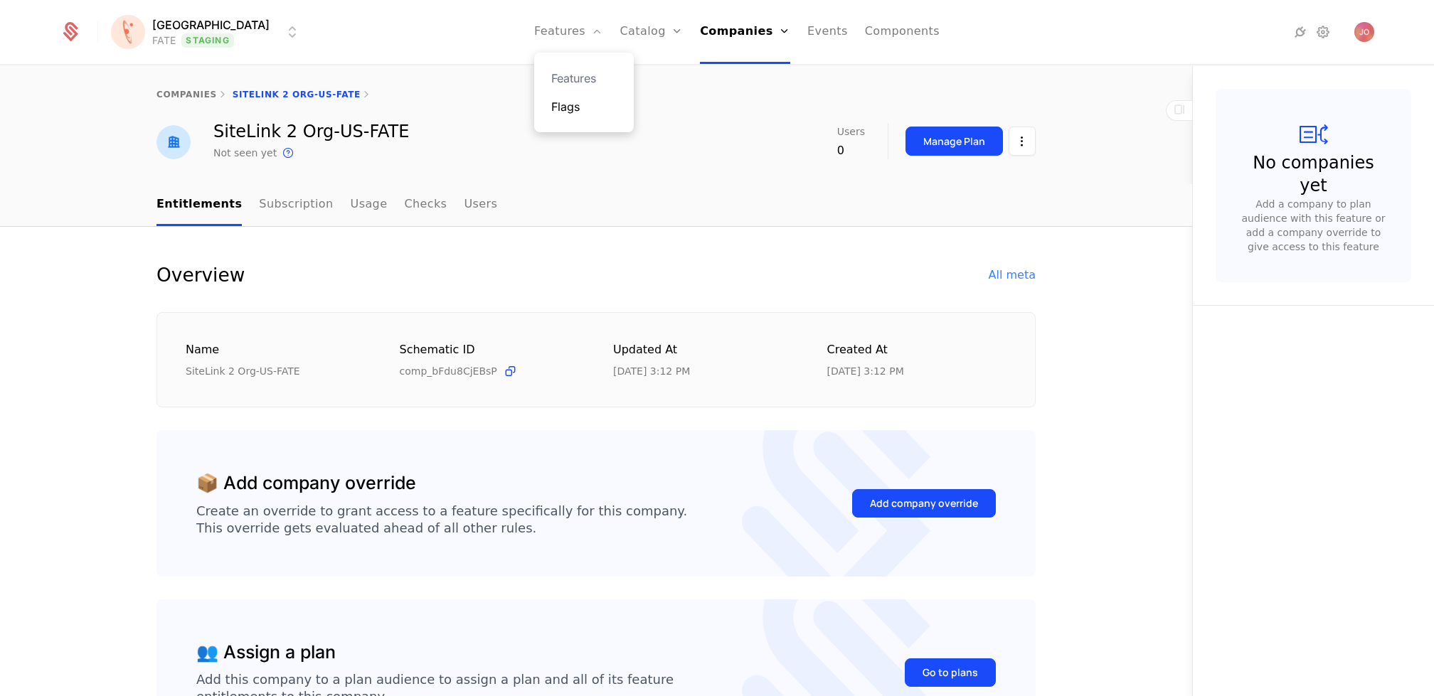
click at [567, 113] on link "Flags" at bounding box center [583, 106] width 65 height 17
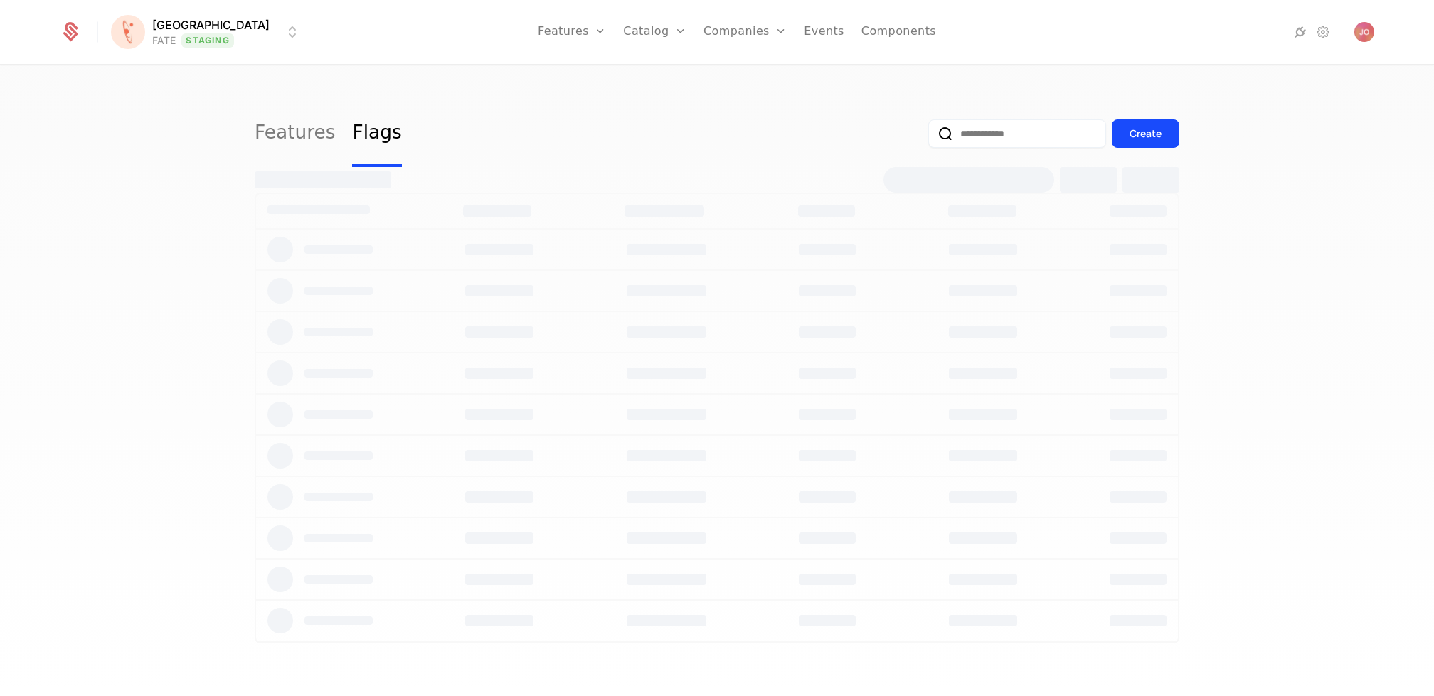
select select "***"
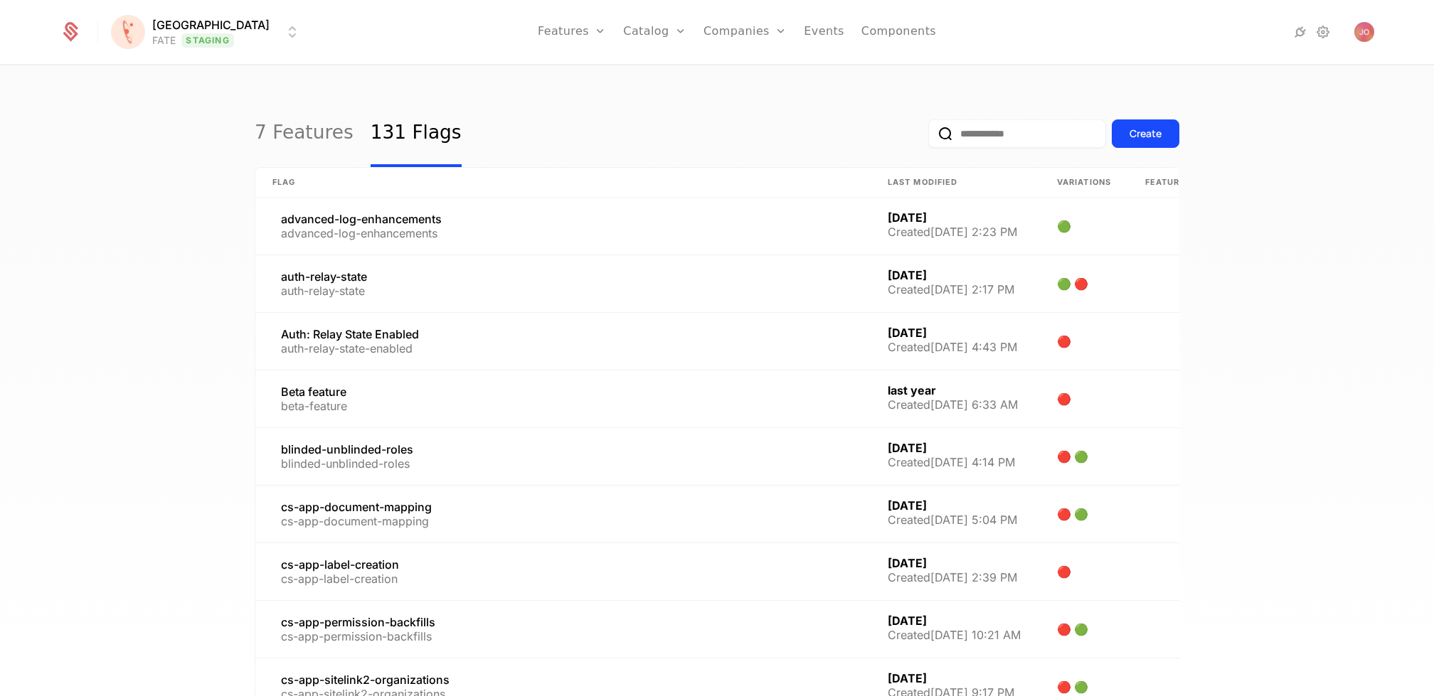
click at [992, 134] on input "email" at bounding box center [1017, 134] width 178 height 28
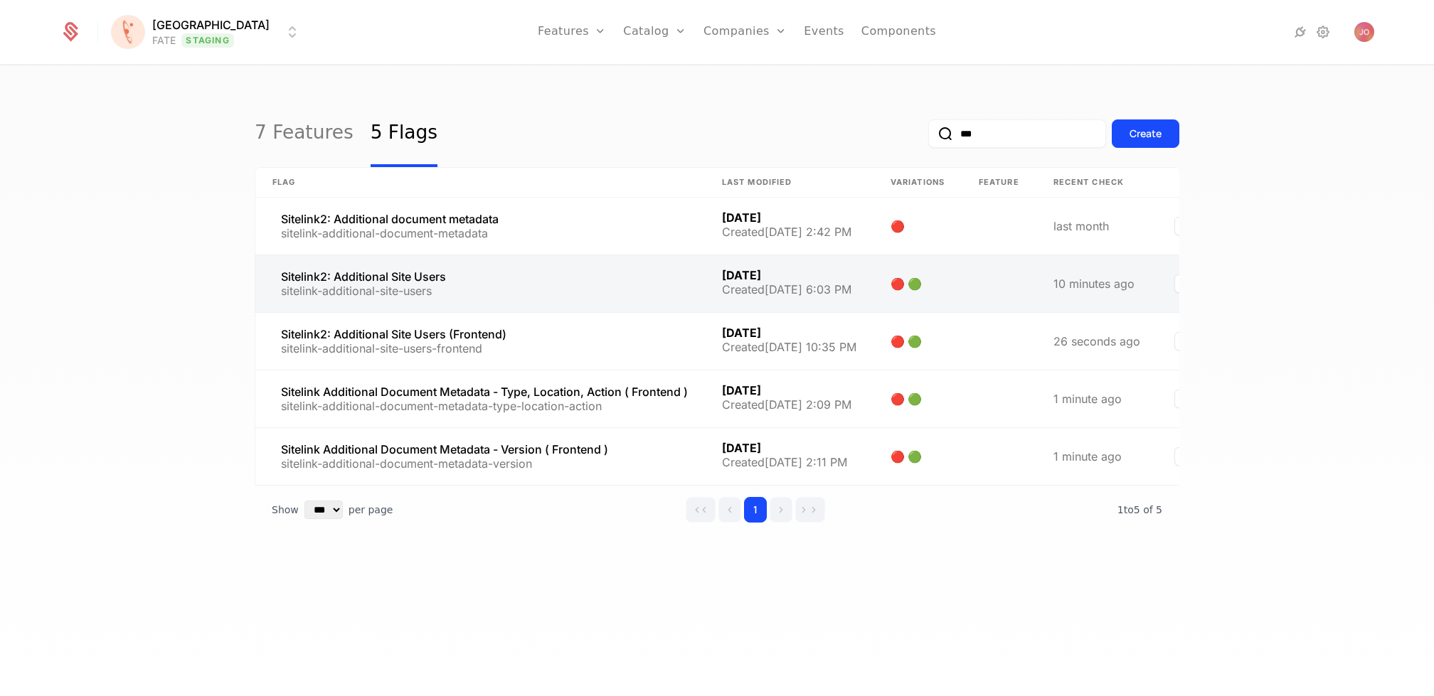
type input "***"
click at [649, 284] on link at bounding box center [480, 283] width 450 height 57
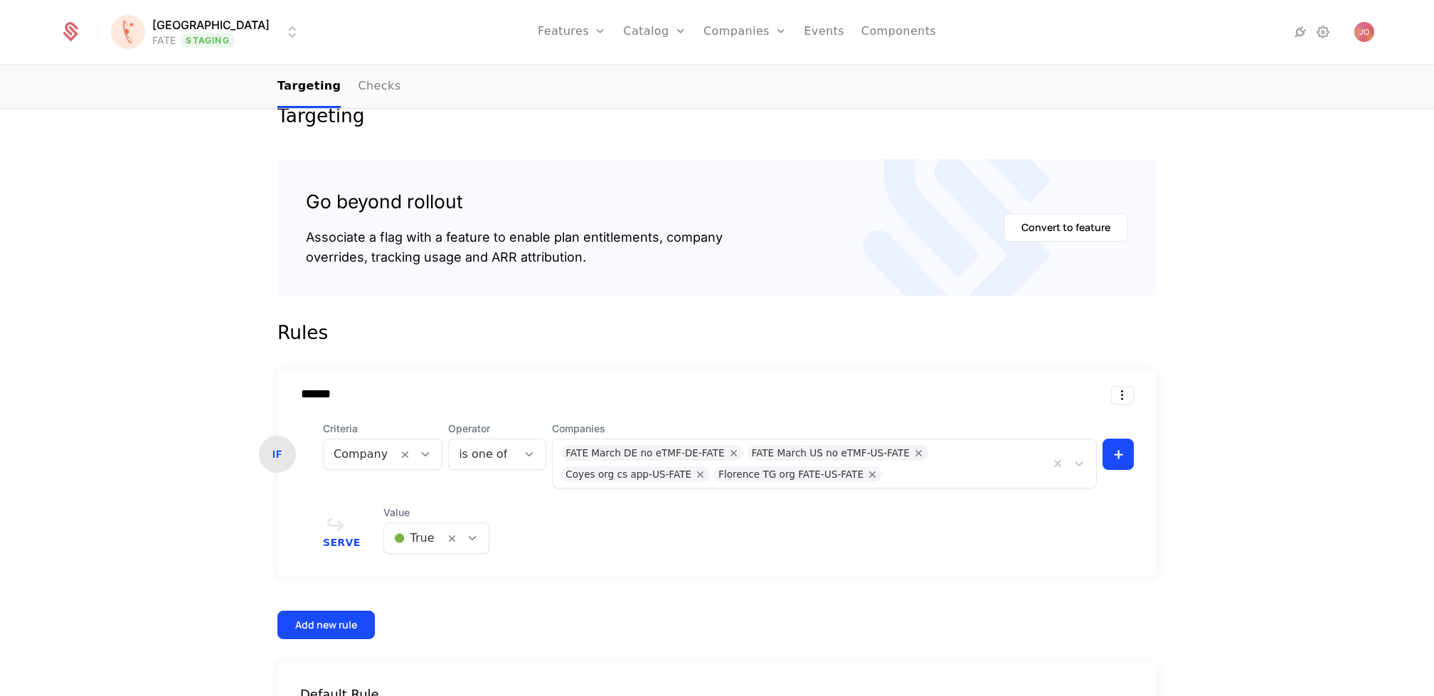
scroll to position [243, 0]
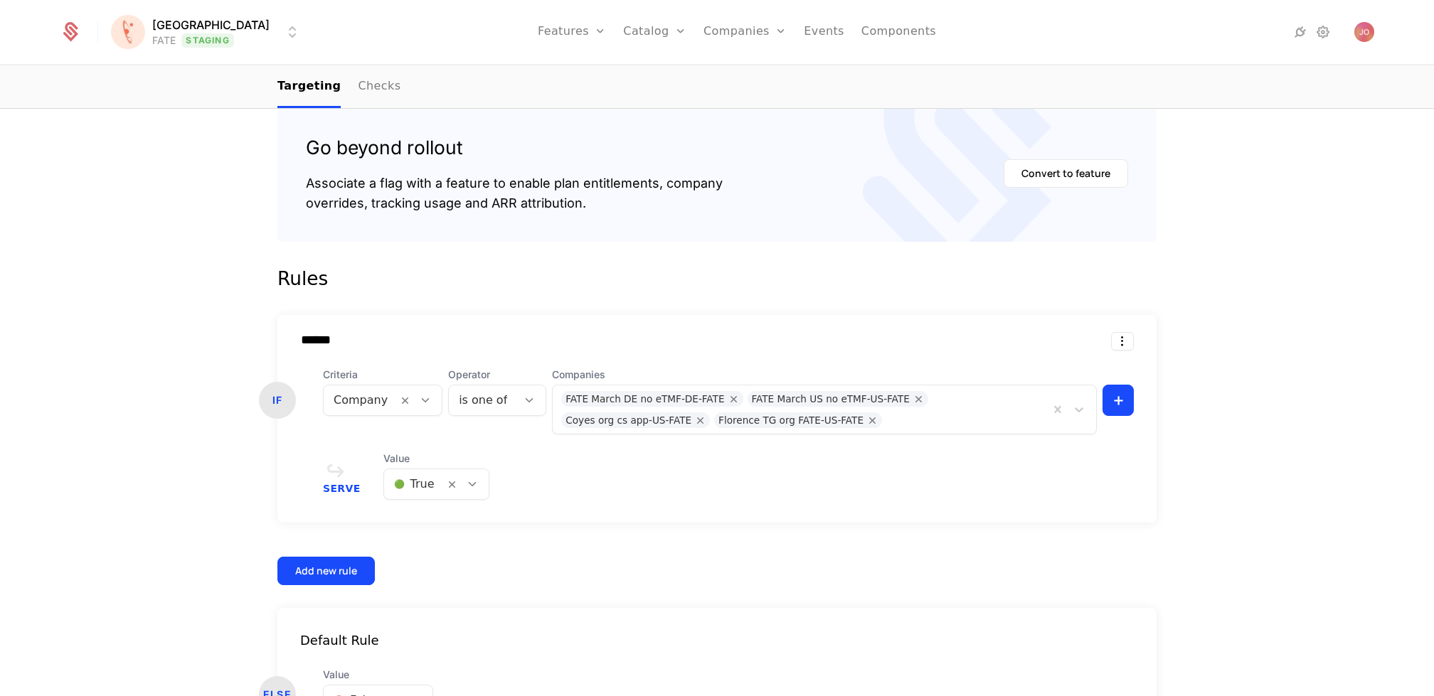
click at [919, 427] on div "FATE March DE no eTMF-DE-FATE FATE March US no eTMF-US-FATE Coyes org cs app-US…" at bounding box center [801, 410] width 497 height 48
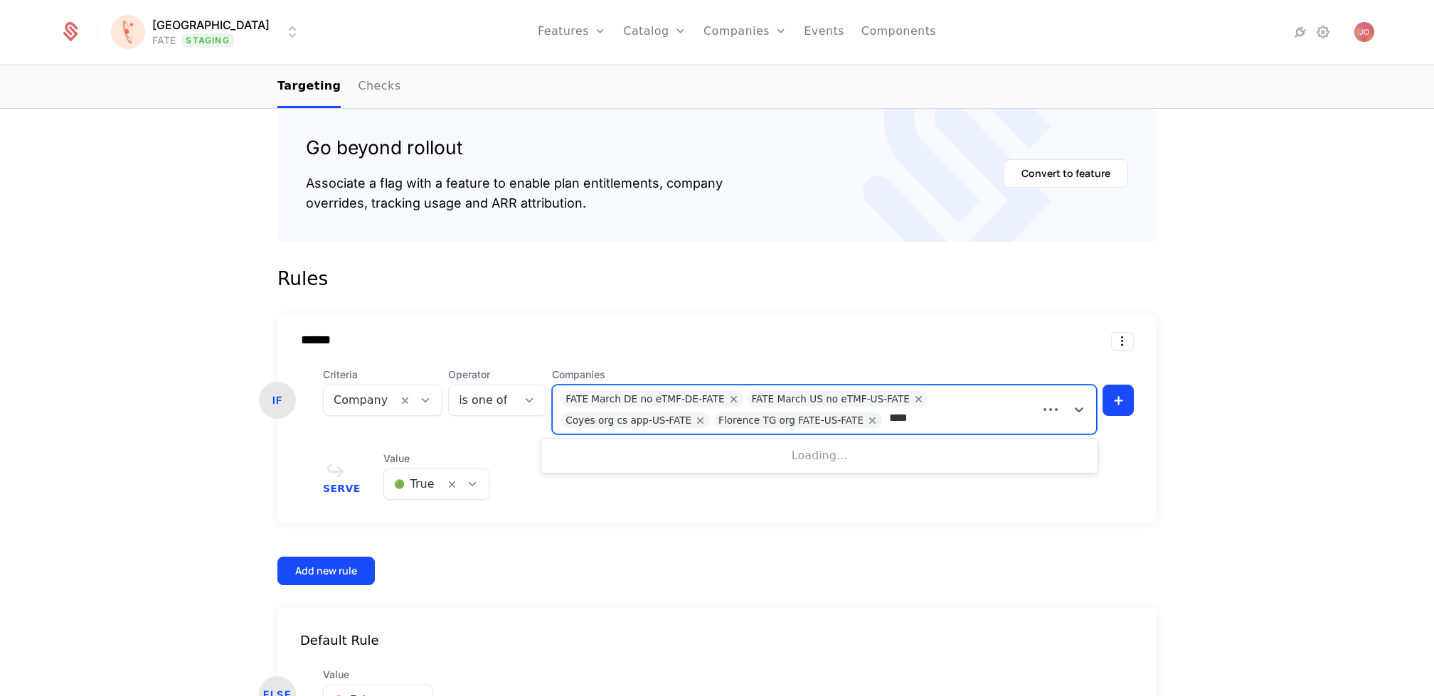
type input "*****"
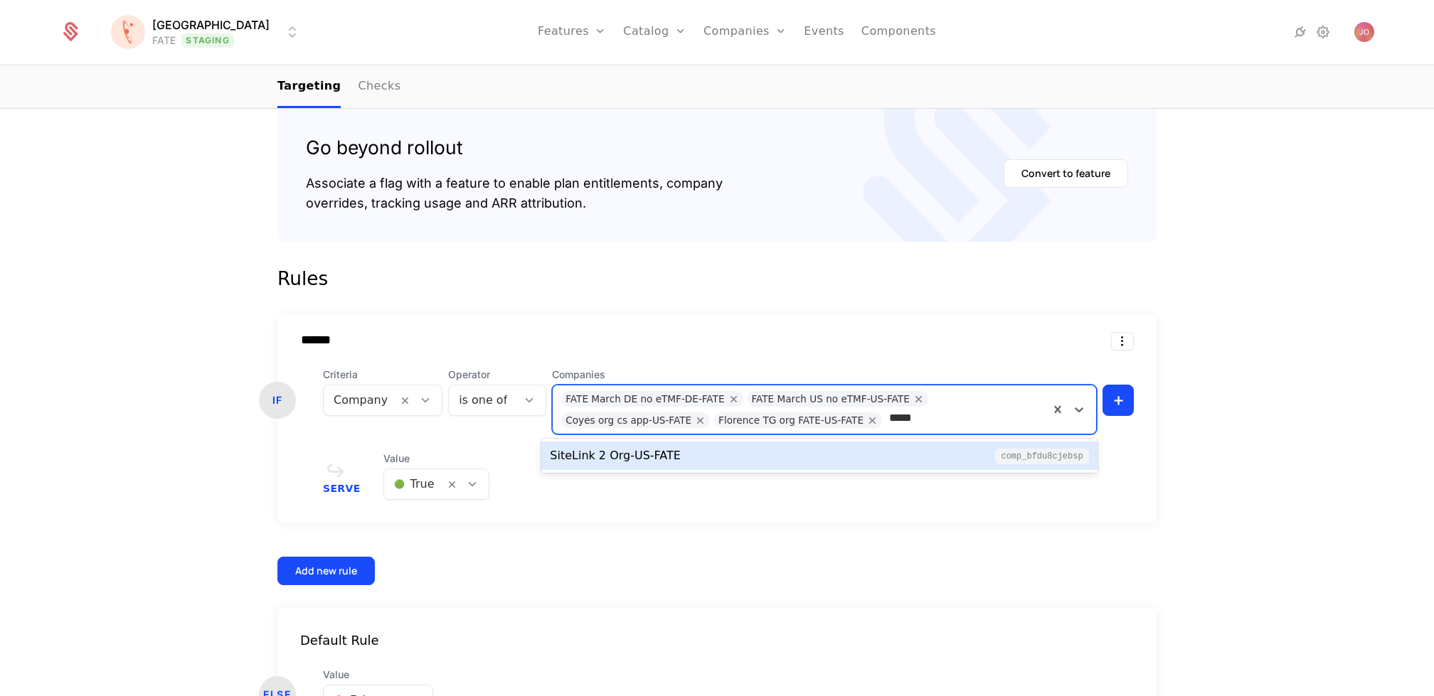
click at [865, 467] on div "SiteLink 2 Org-US-FATE comp_bFdu8CjEBsP" at bounding box center [819, 456] width 556 height 28
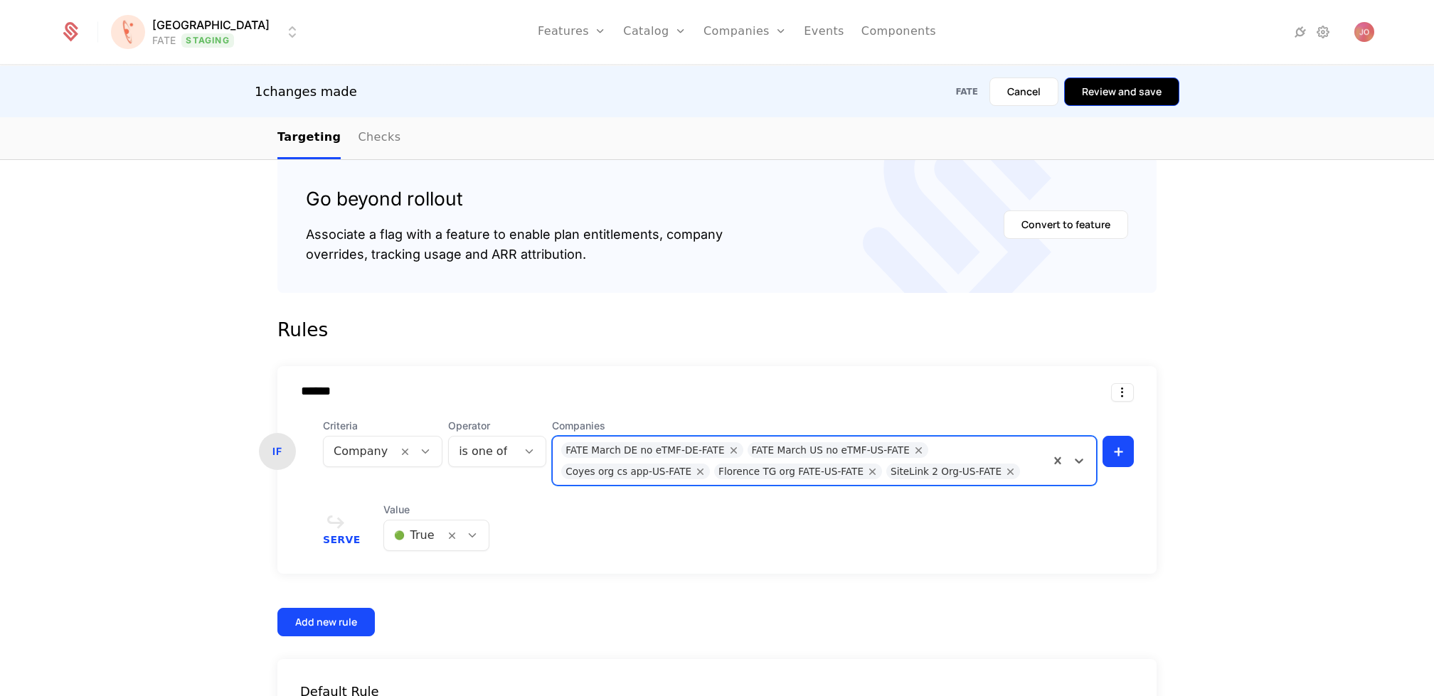
click at [1125, 92] on button "Review and save" at bounding box center [1121, 92] width 115 height 28
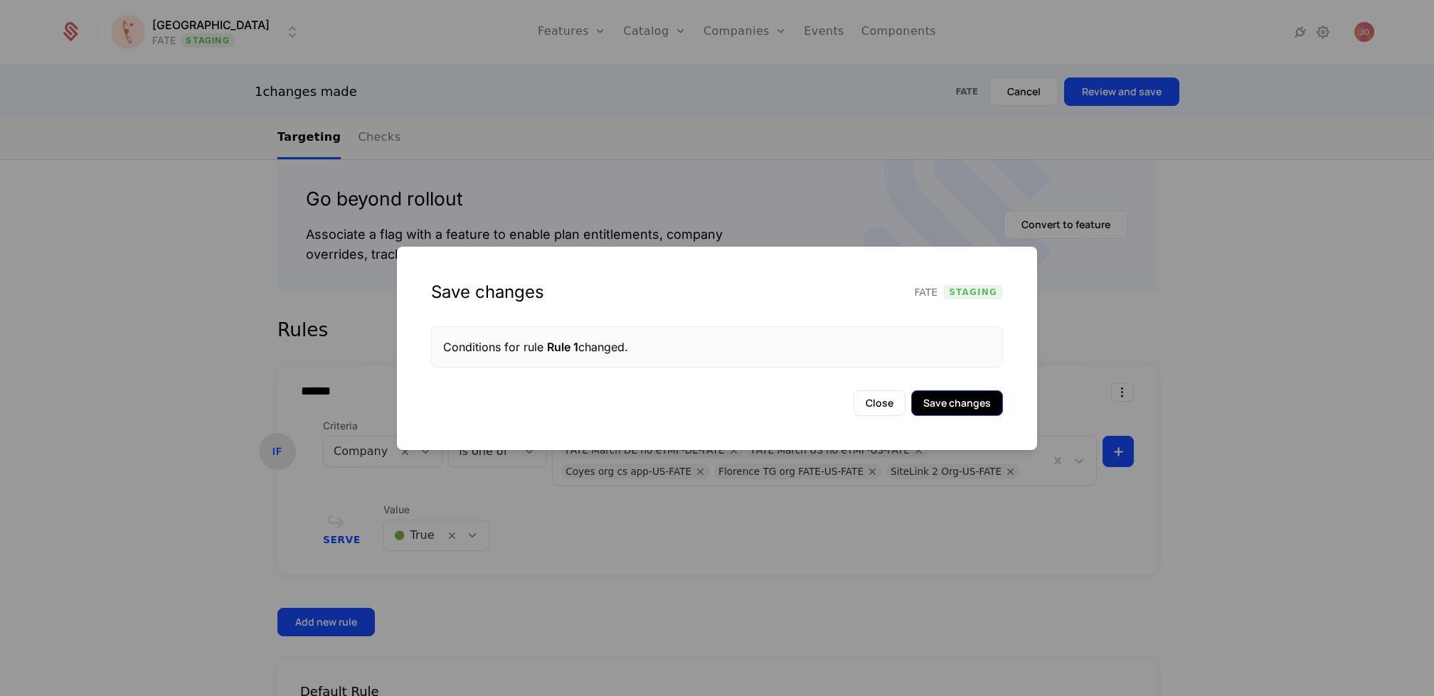
click at [968, 403] on button "Save changes" at bounding box center [957, 404] width 92 height 26
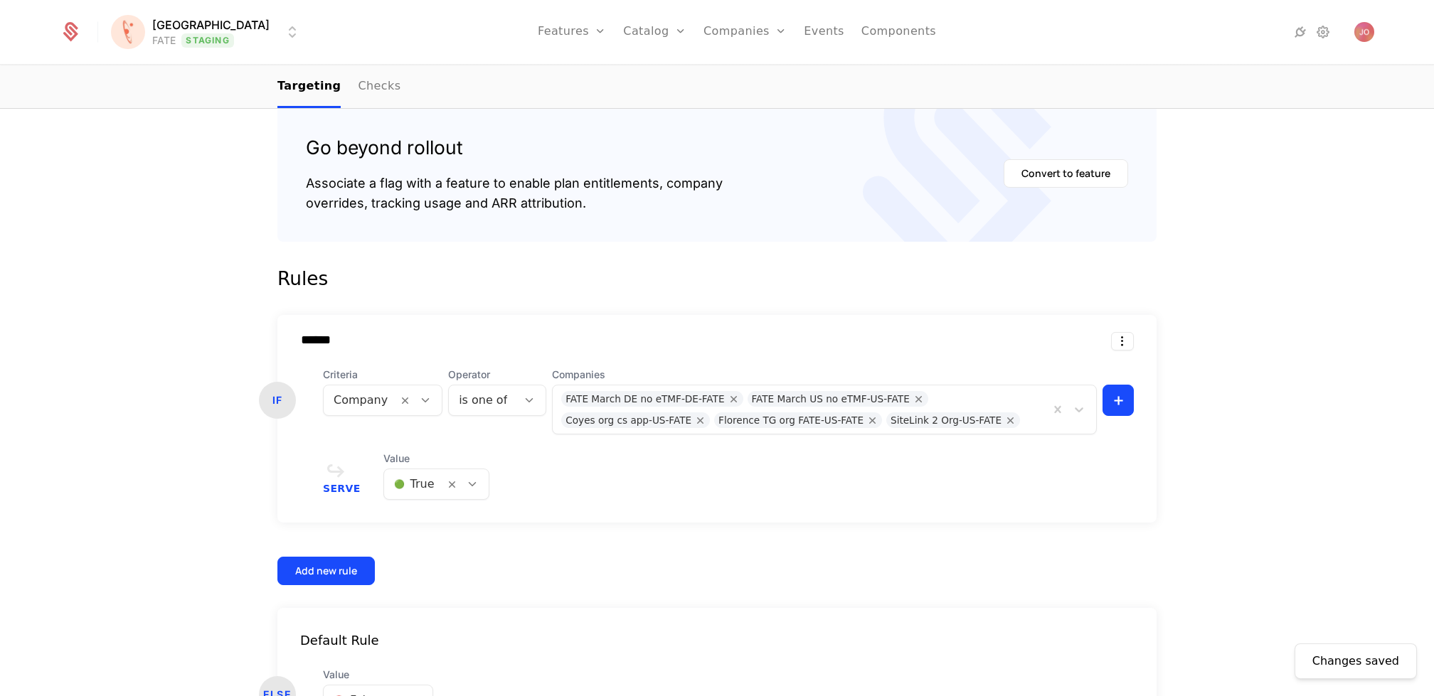
scroll to position [0, 0]
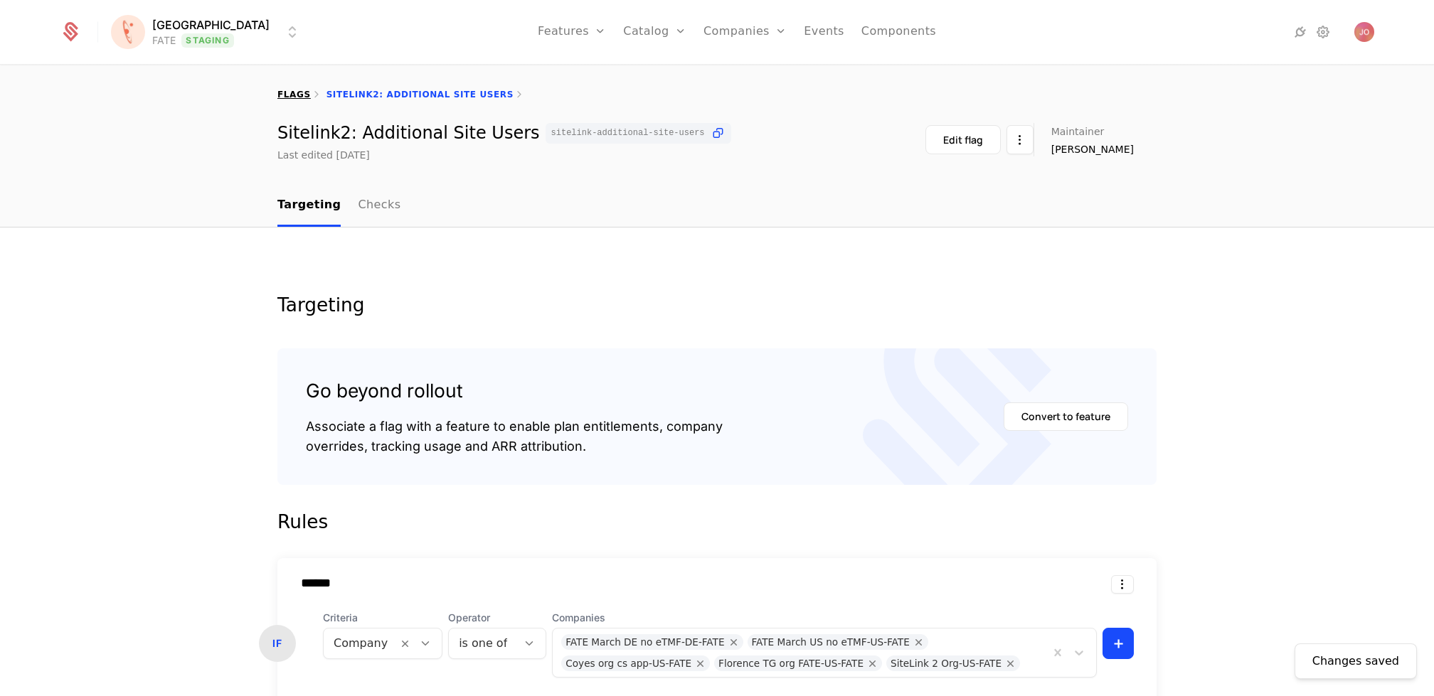
click at [295, 96] on link "flags" at bounding box center [293, 95] width 33 height 10
select select "***"
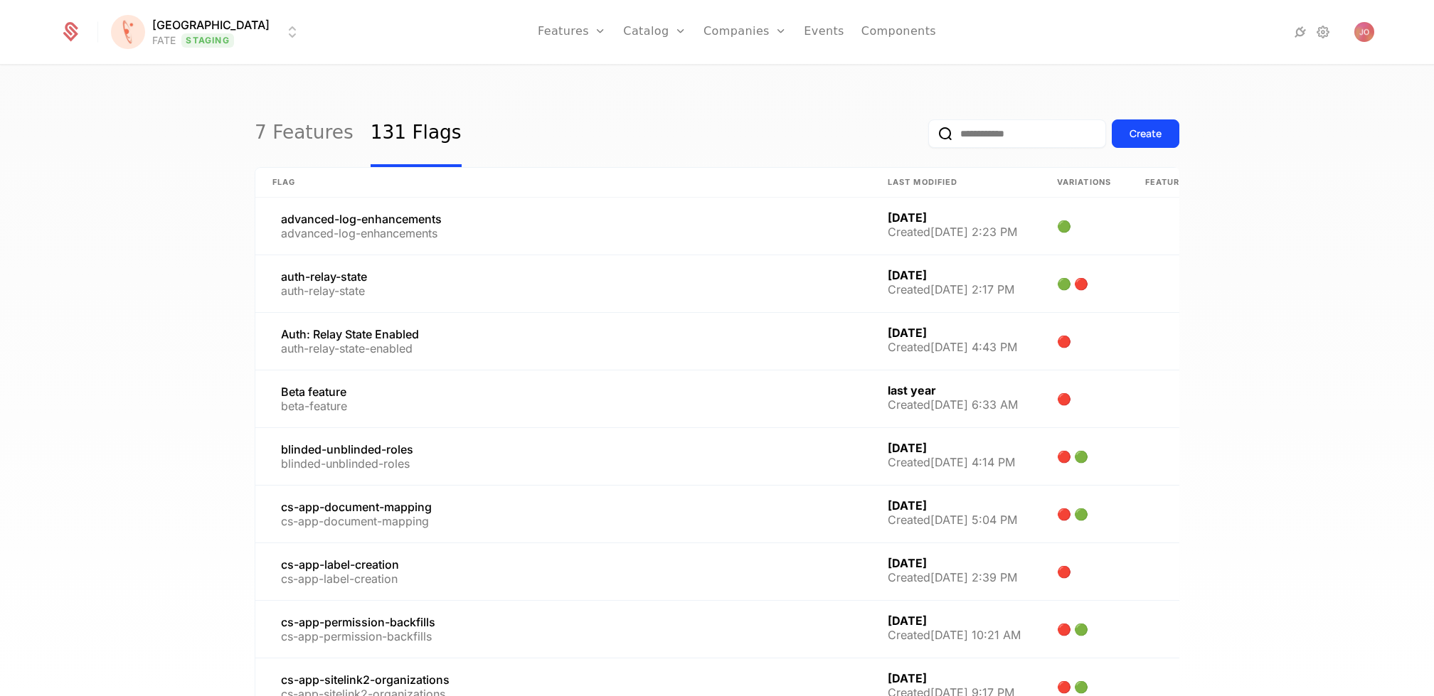
click at [1014, 134] on input "email" at bounding box center [1017, 134] width 178 height 28
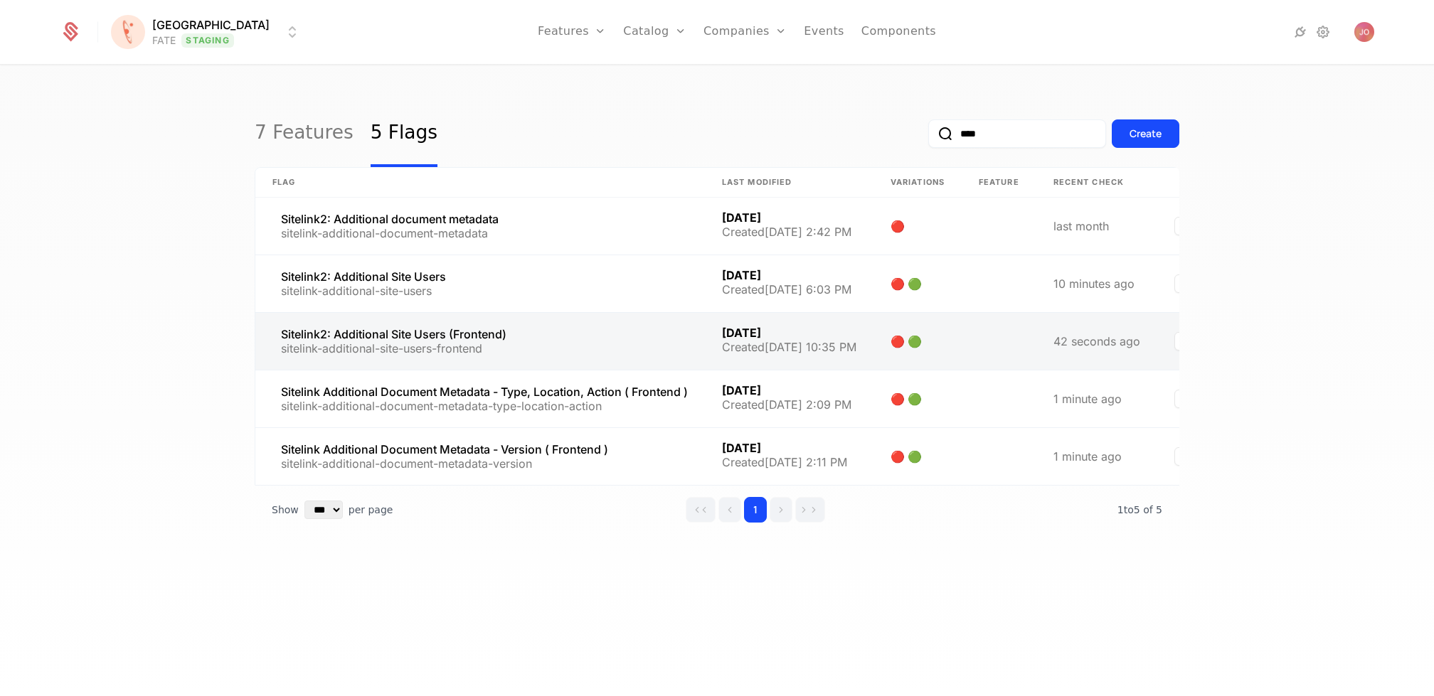
type input "****"
click at [476, 346] on link at bounding box center [480, 341] width 450 height 57
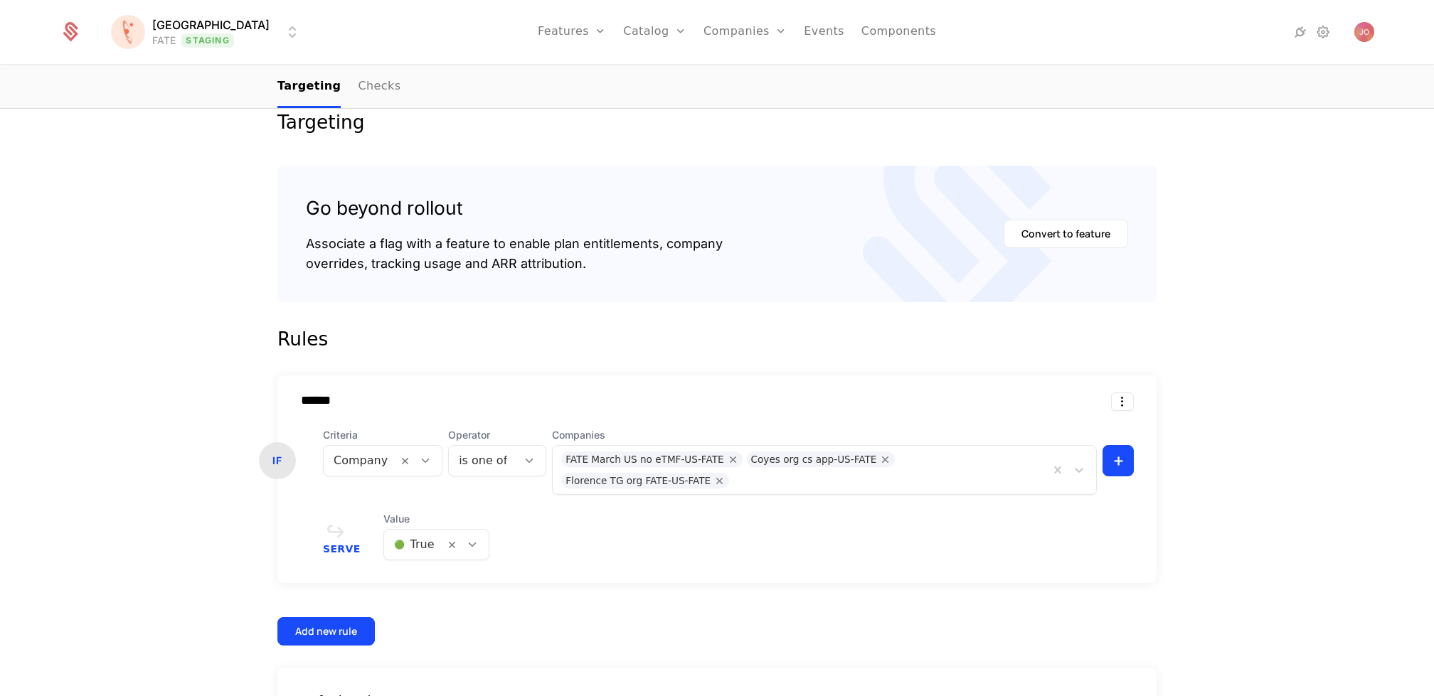
scroll to position [182, 0]
click at [779, 488] on div at bounding box center [888, 480] width 304 height 20
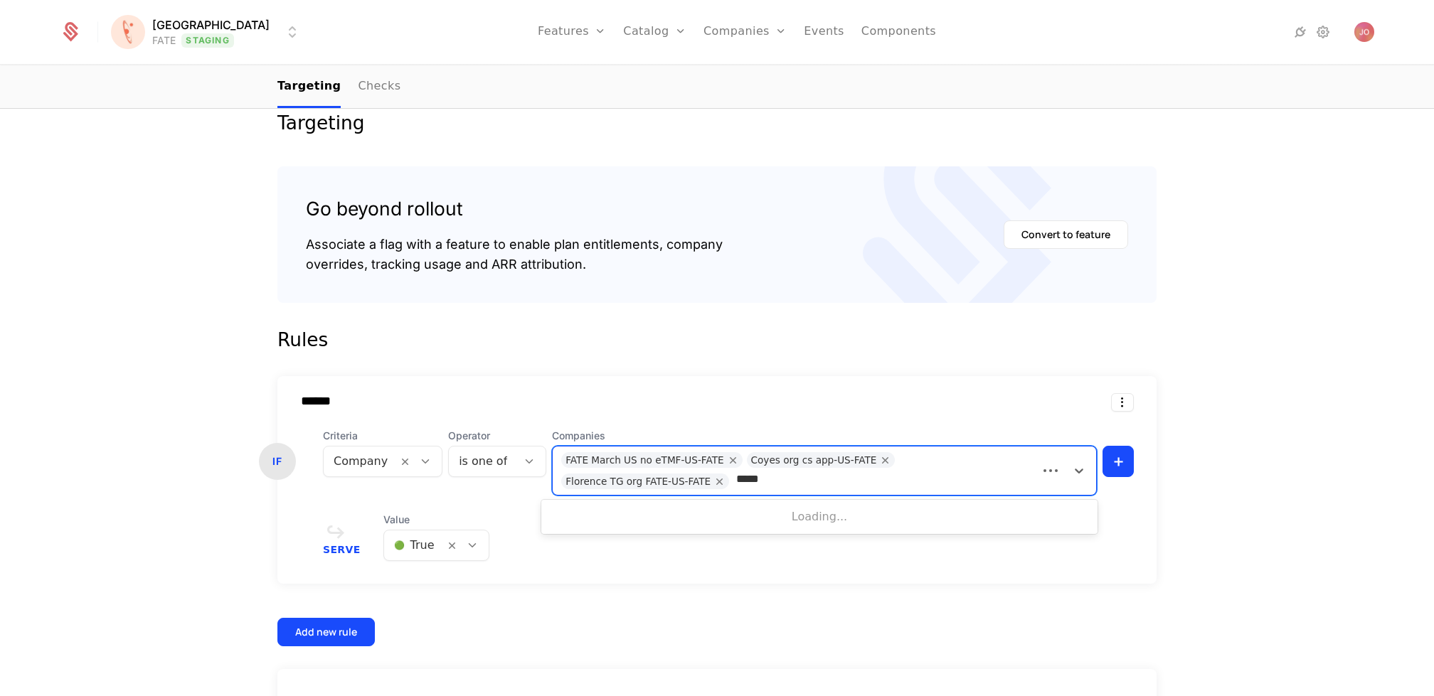
type input "******"
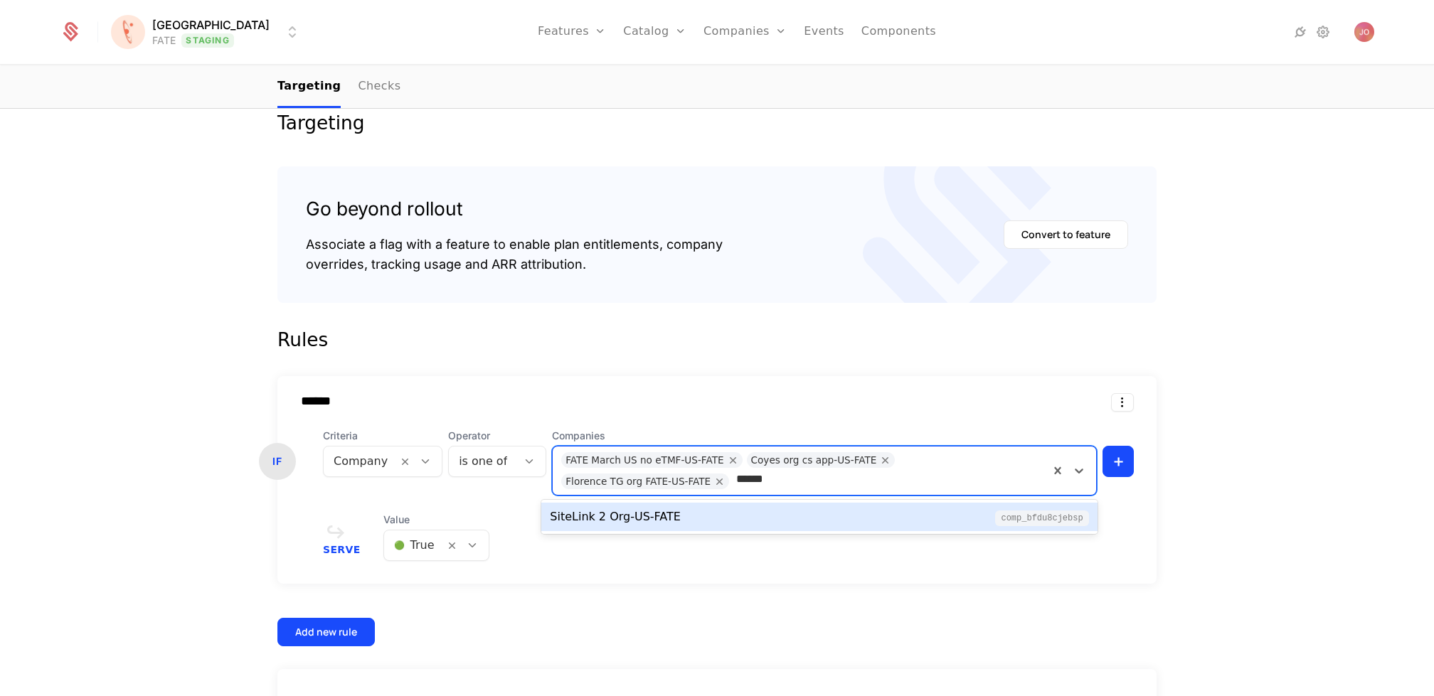
click at [832, 509] on div "SiteLink 2 Org-US-FATE comp_bFdu8CjEBsP" at bounding box center [819, 517] width 539 height 17
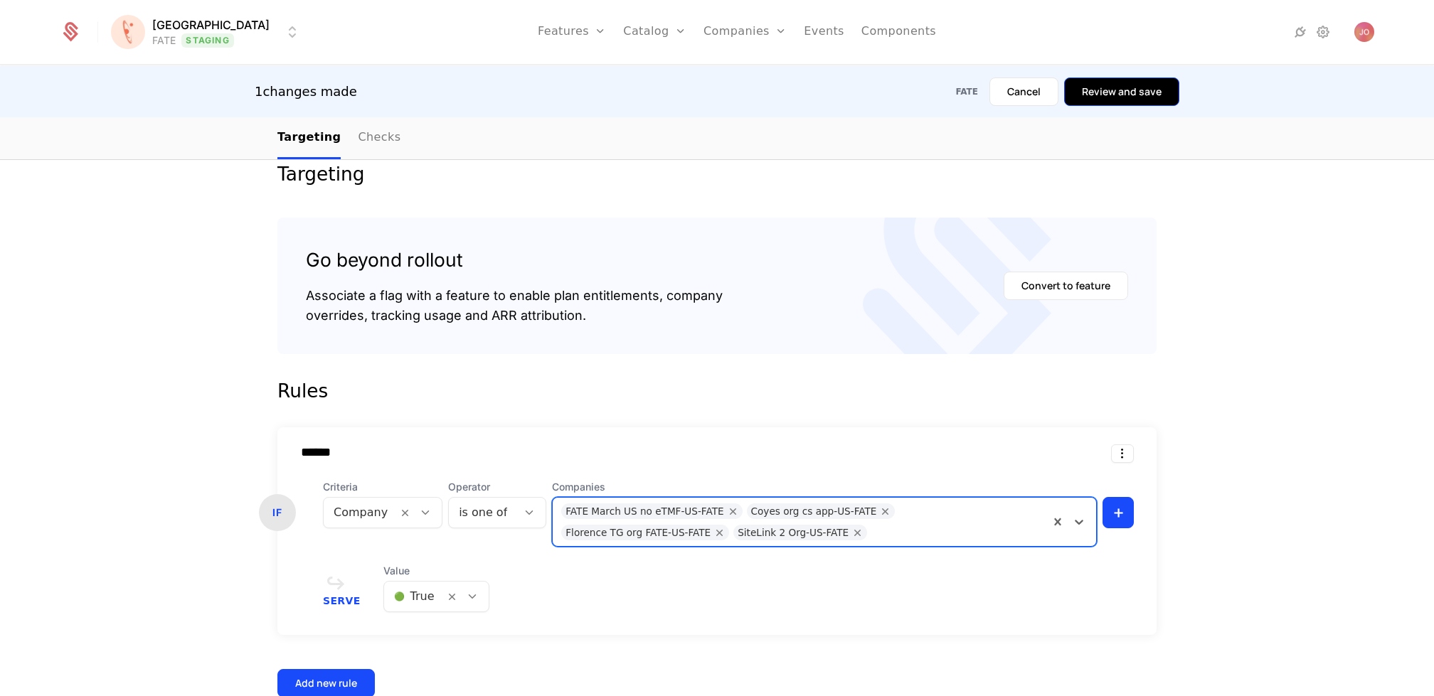
click at [1096, 92] on button "Review and save" at bounding box center [1121, 92] width 115 height 28
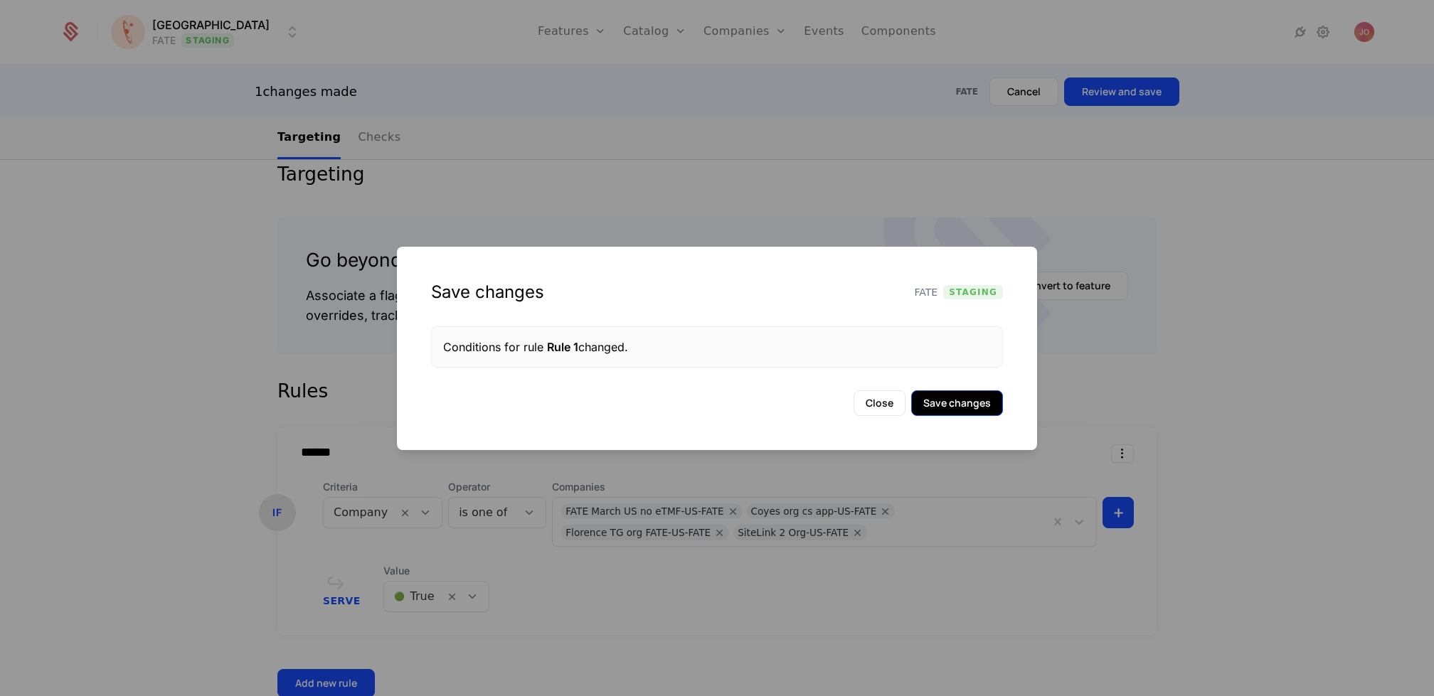
click at [968, 413] on button "Save changes" at bounding box center [957, 404] width 92 height 26
